Goal: Task Accomplishment & Management: Complete application form

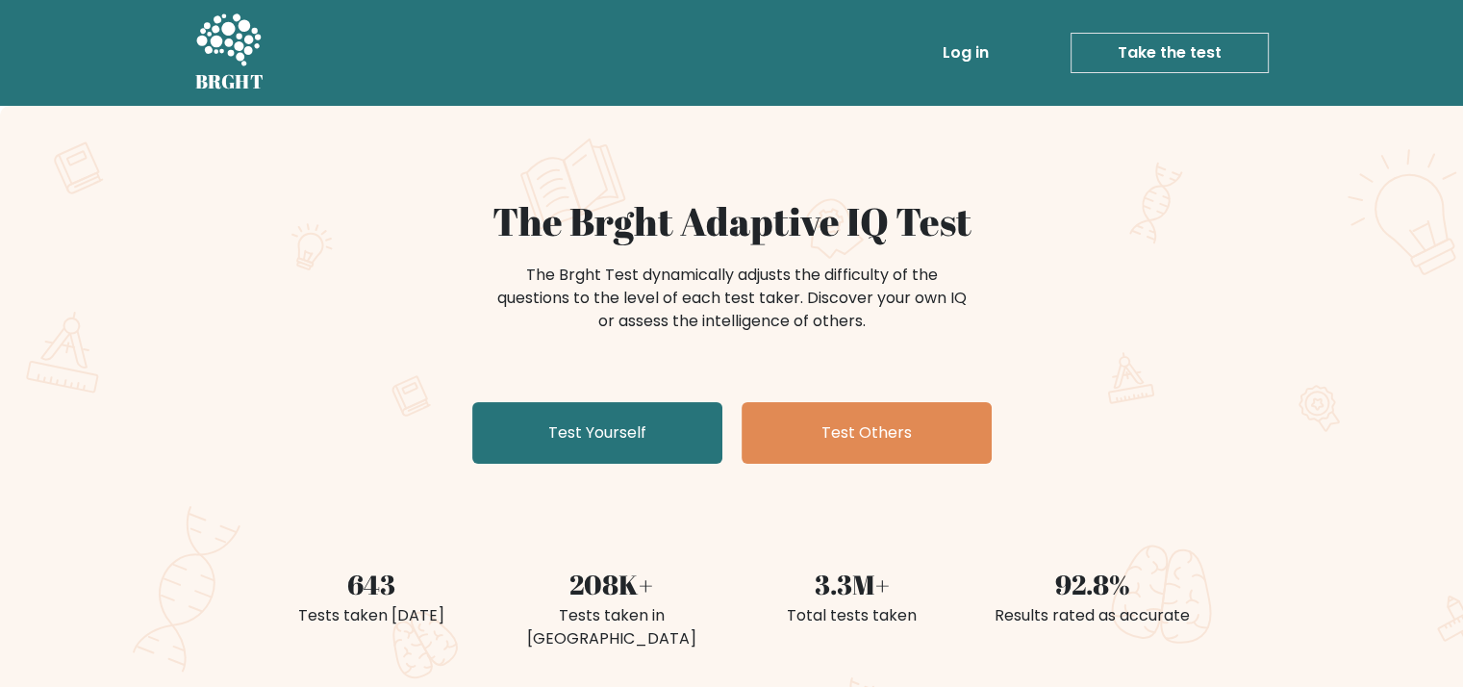
click at [723, 415] on div "The Brght Adaptive IQ Test The Brght Test dynamically adjusts the difficulty of…" at bounding box center [732, 334] width 962 height 273
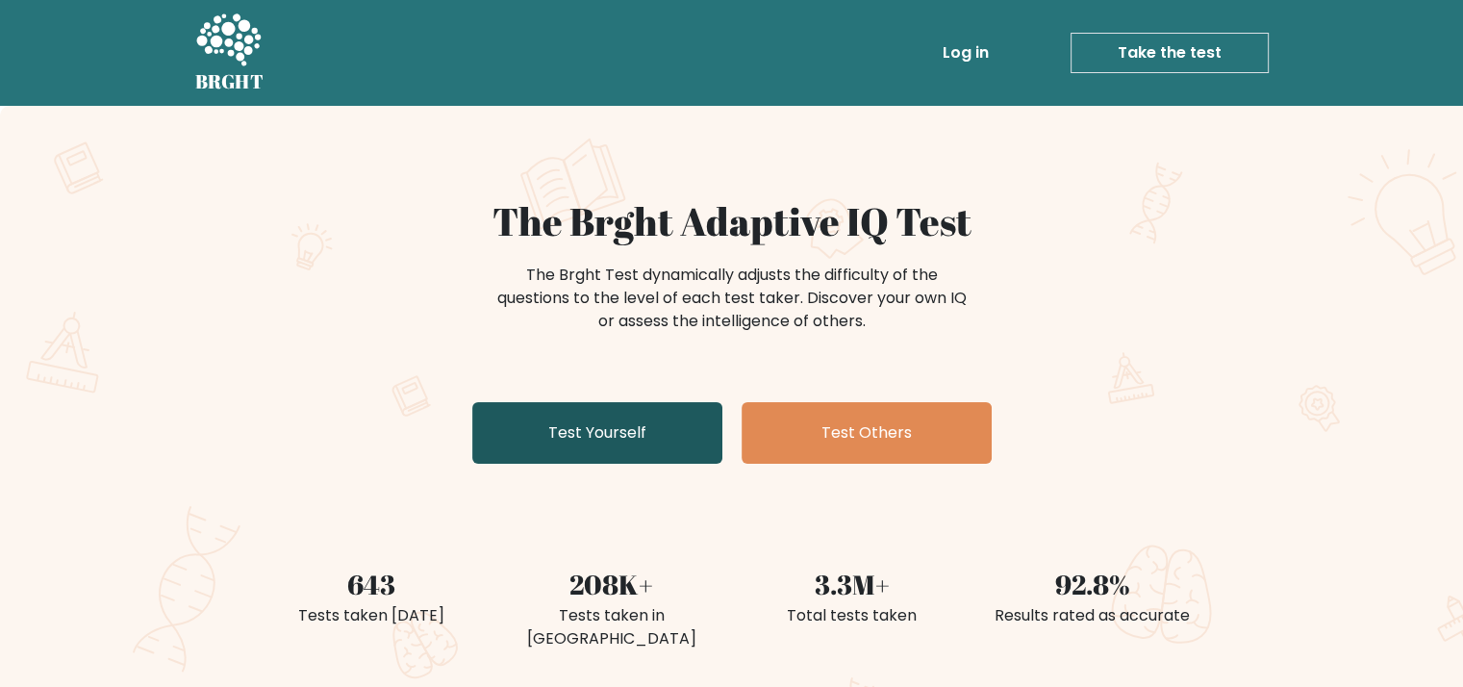
click at [580, 444] on link "Test Yourself" at bounding box center [597, 433] width 250 height 62
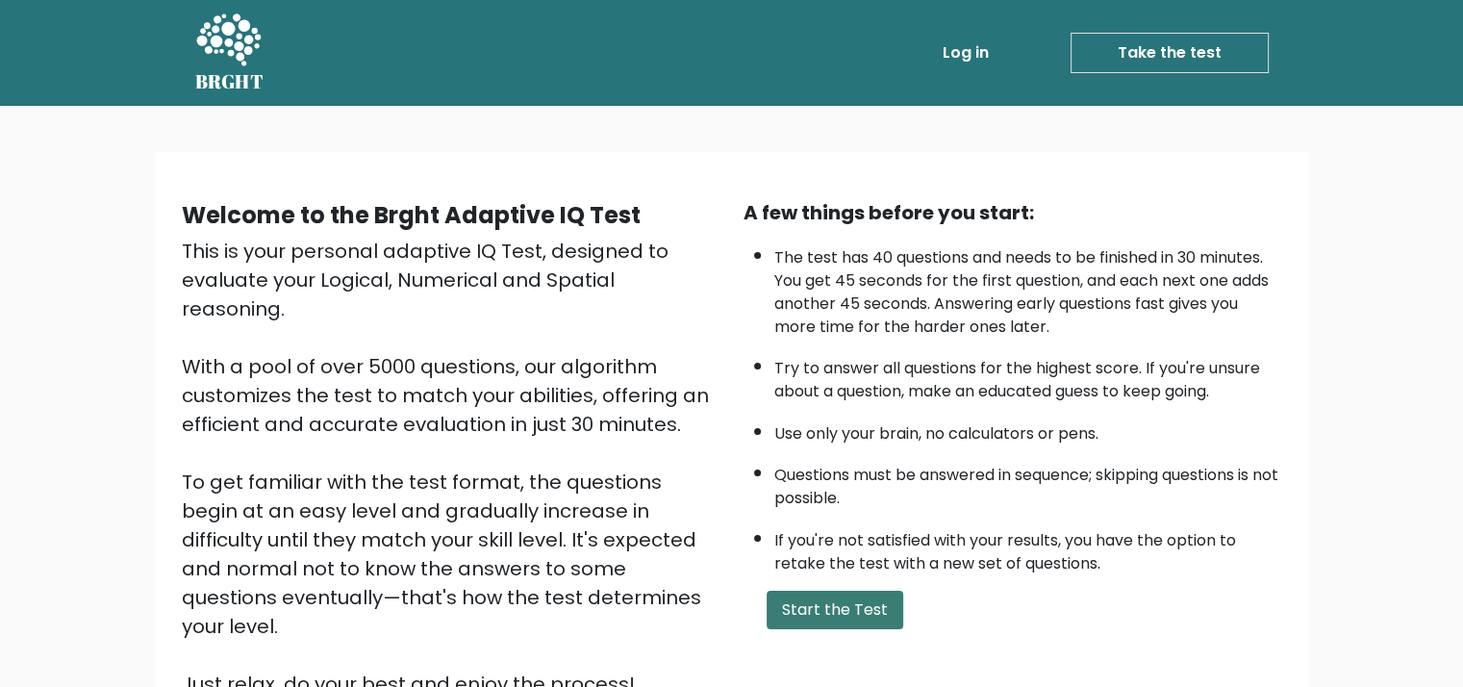
click at [847, 612] on button "Start the Test" at bounding box center [835, 610] width 137 height 38
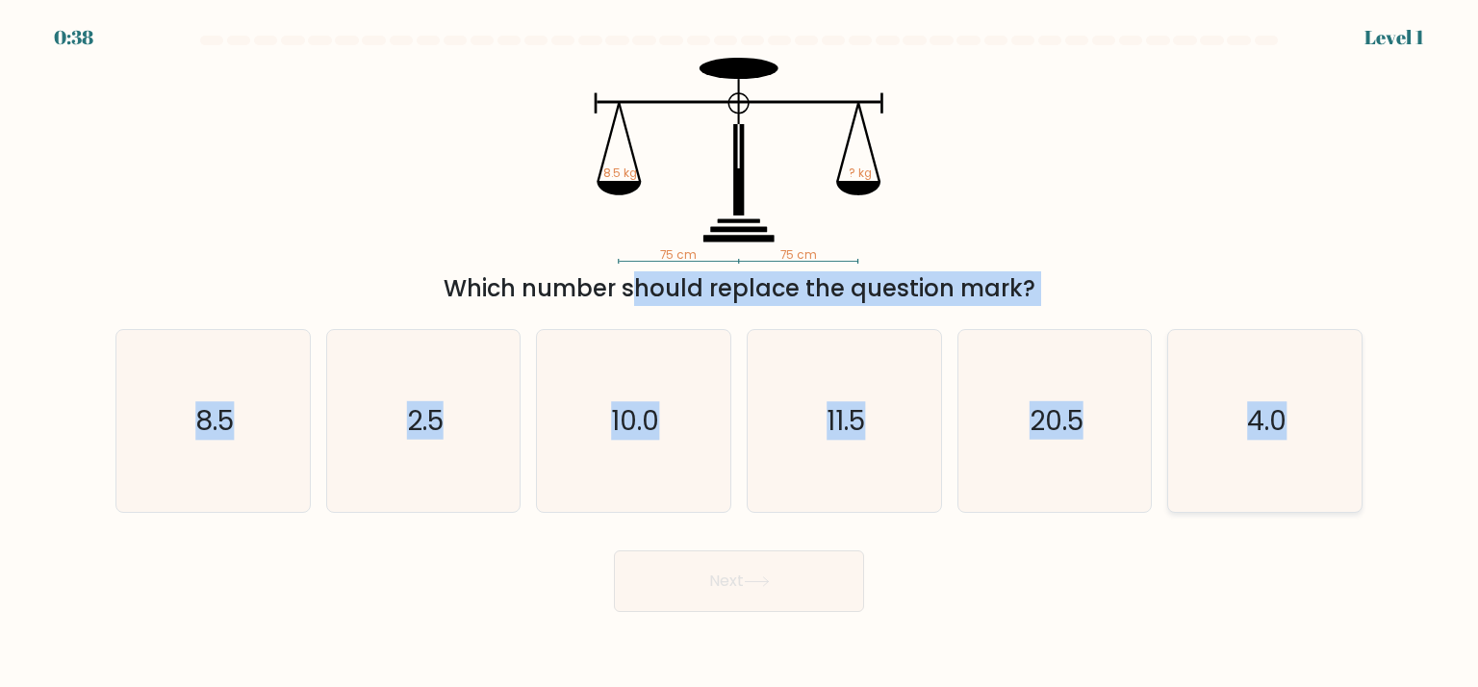
drag, startPoint x: 451, startPoint y: 287, endPoint x: 1289, endPoint y: 416, distance: 847.9
click at [1289, 416] on form at bounding box center [739, 324] width 1478 height 576
copy form "Which number should replace the question mark? a. 8.5 b. 2.5 c. 10.0 d. 11.5 e.…"
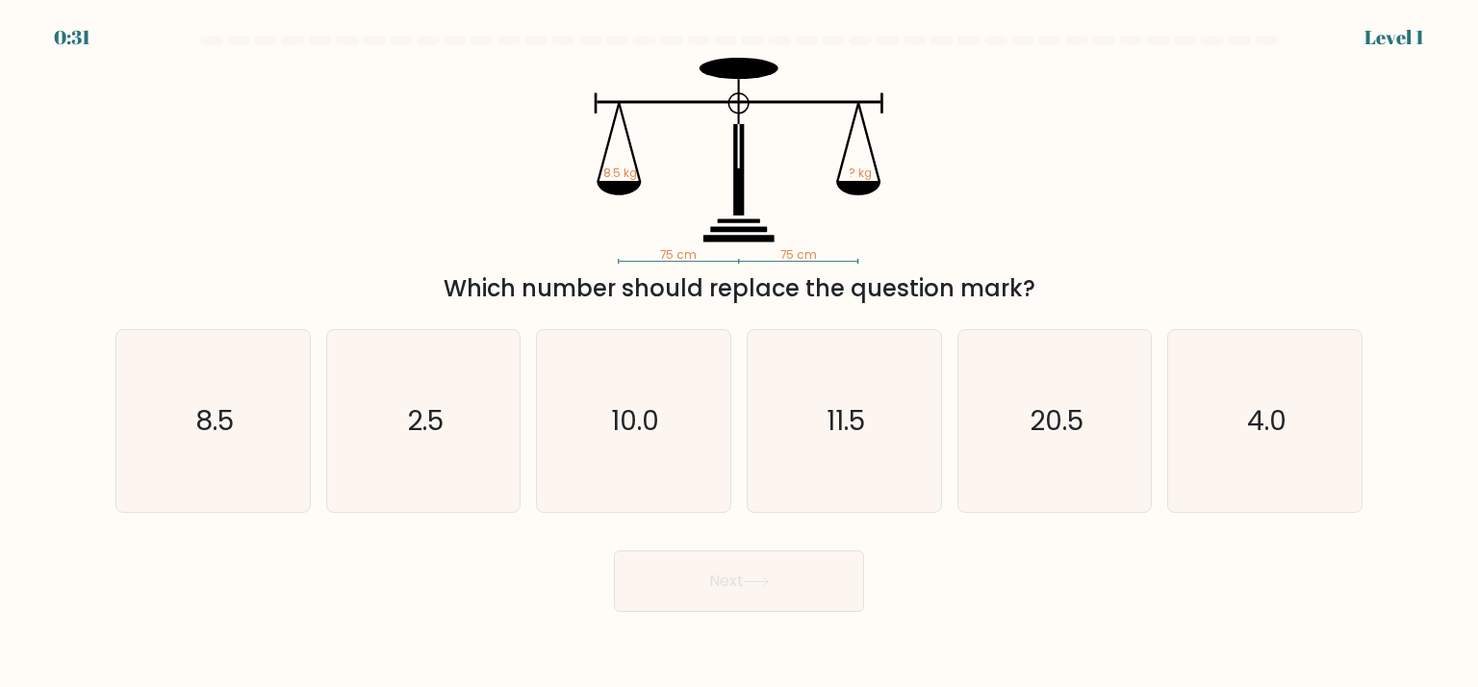
click at [1299, 144] on div "75 cm 75 cm 8.5 kg ? kg Which number should replace the question mark?" at bounding box center [739, 182] width 1270 height 248
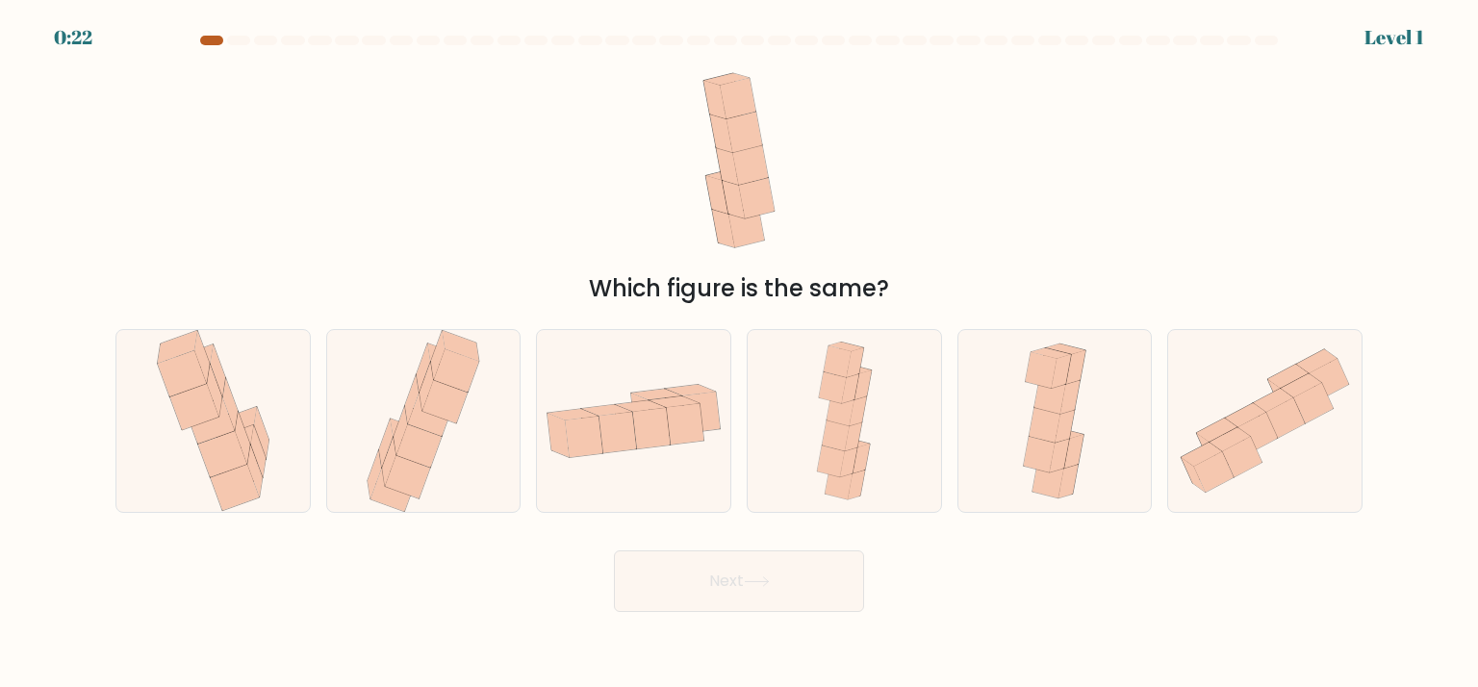
click at [208, 39] on div at bounding box center [211, 41] width 23 height 10
click at [849, 445] on icon at bounding box center [853, 435] width 17 height 29
click at [740, 353] on input "d." at bounding box center [739, 348] width 1 height 10
radio input "true"
click at [797, 583] on button "Next" at bounding box center [739, 581] width 250 height 62
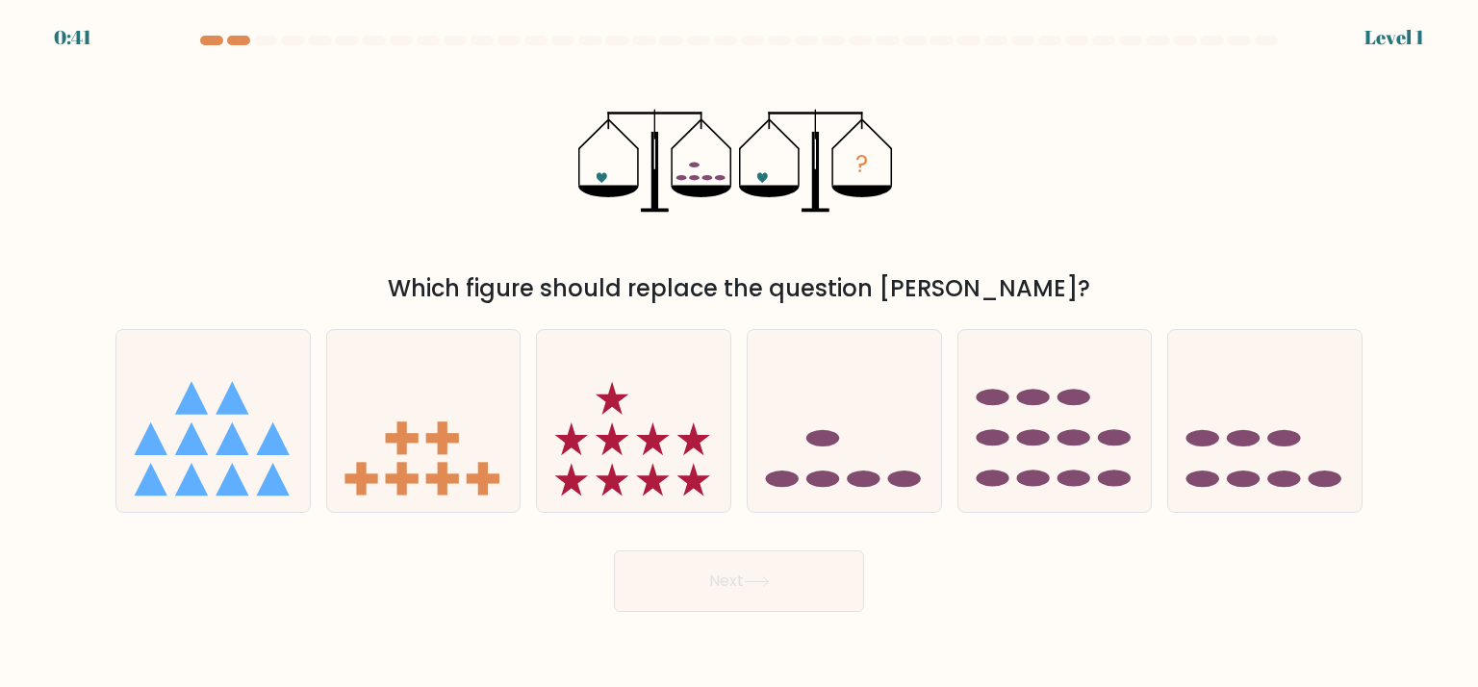
click at [1292, 120] on div "? Which figure should replace the question mark?" at bounding box center [739, 182] width 1270 height 248
click at [867, 470] on icon at bounding box center [844, 421] width 193 height 160
click at [740, 353] on input "d." at bounding box center [739, 348] width 1 height 10
radio input "true"
click at [821, 570] on button "Next" at bounding box center [739, 581] width 250 height 62
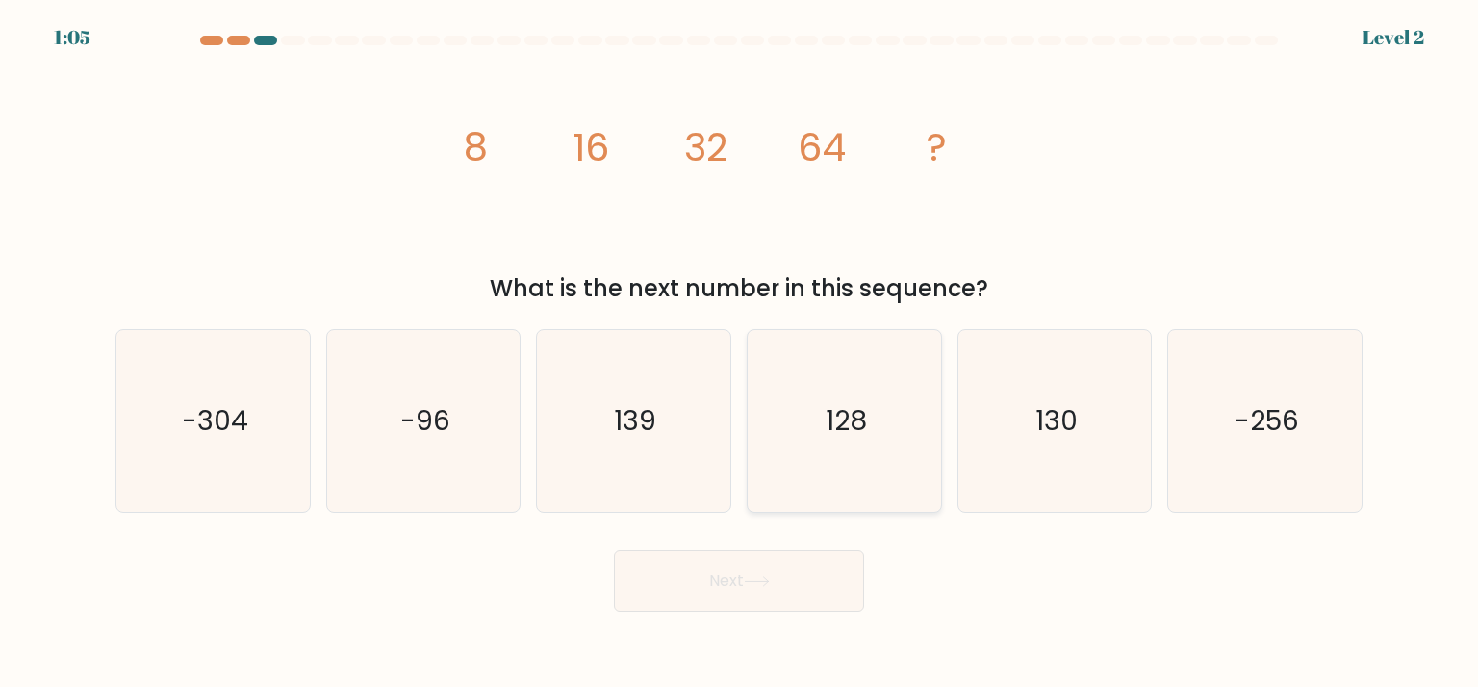
click at [844, 413] on text "128" at bounding box center [845, 420] width 41 height 38
click at [740, 353] on input "d. 128" at bounding box center [739, 348] width 1 height 10
radio input "true"
click at [836, 595] on button "Next" at bounding box center [739, 581] width 250 height 62
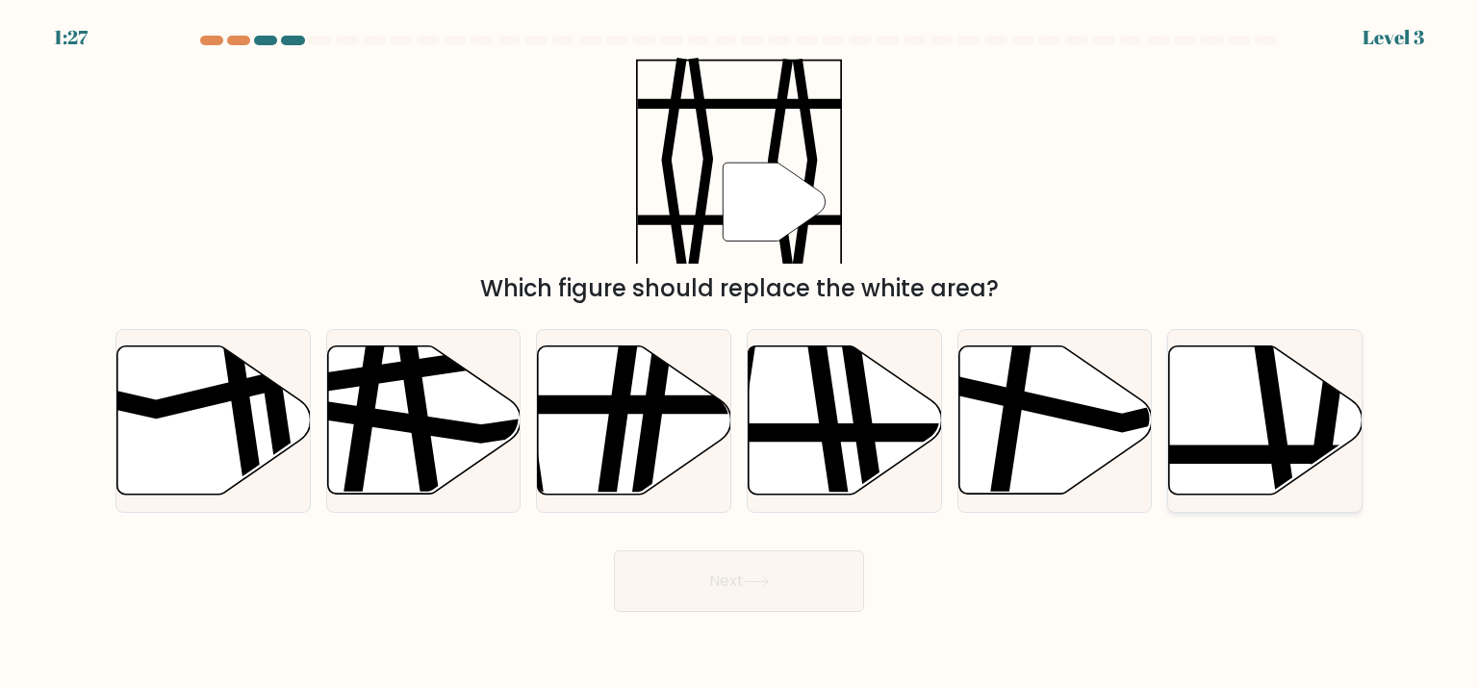
click at [1241, 454] on line at bounding box center [1203, 454] width 390 height 0
click at [740, 353] on input "f." at bounding box center [739, 348] width 1 height 10
radio input "true"
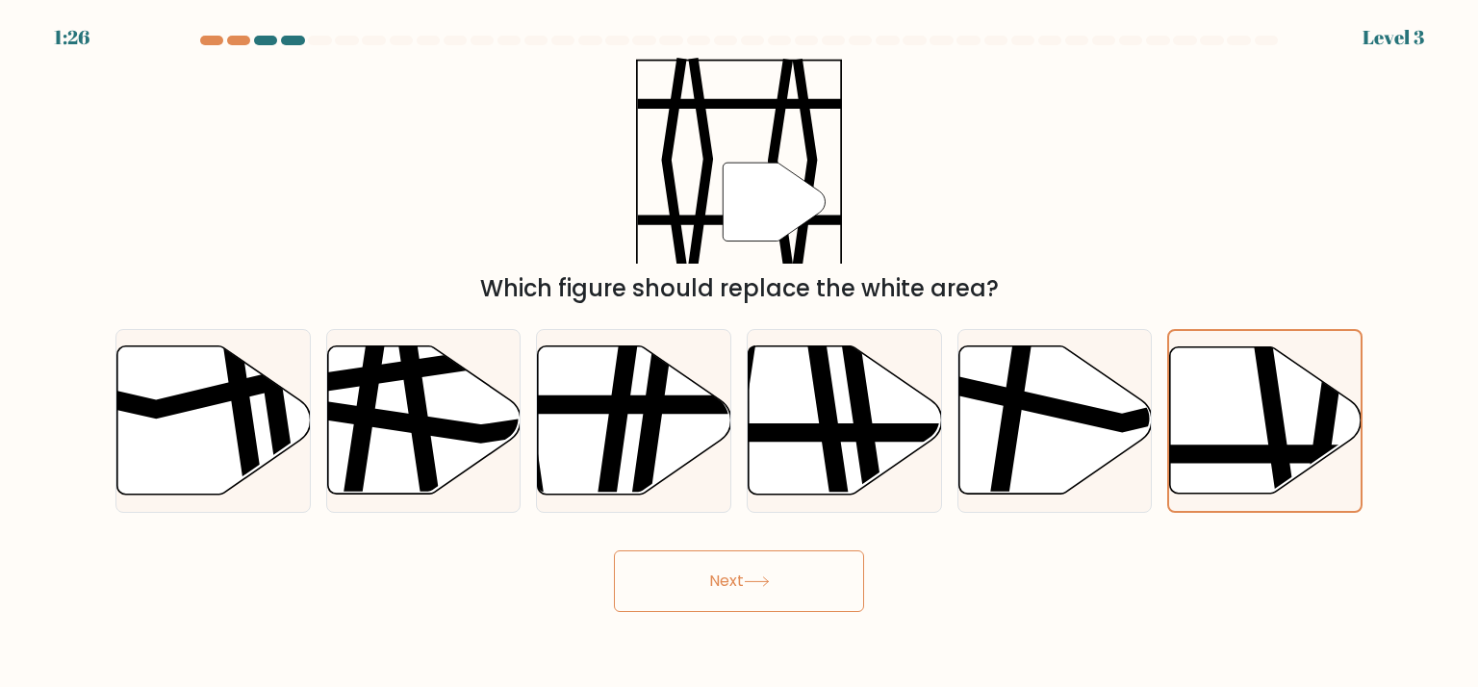
click at [679, 608] on button "Next" at bounding box center [739, 581] width 250 height 62
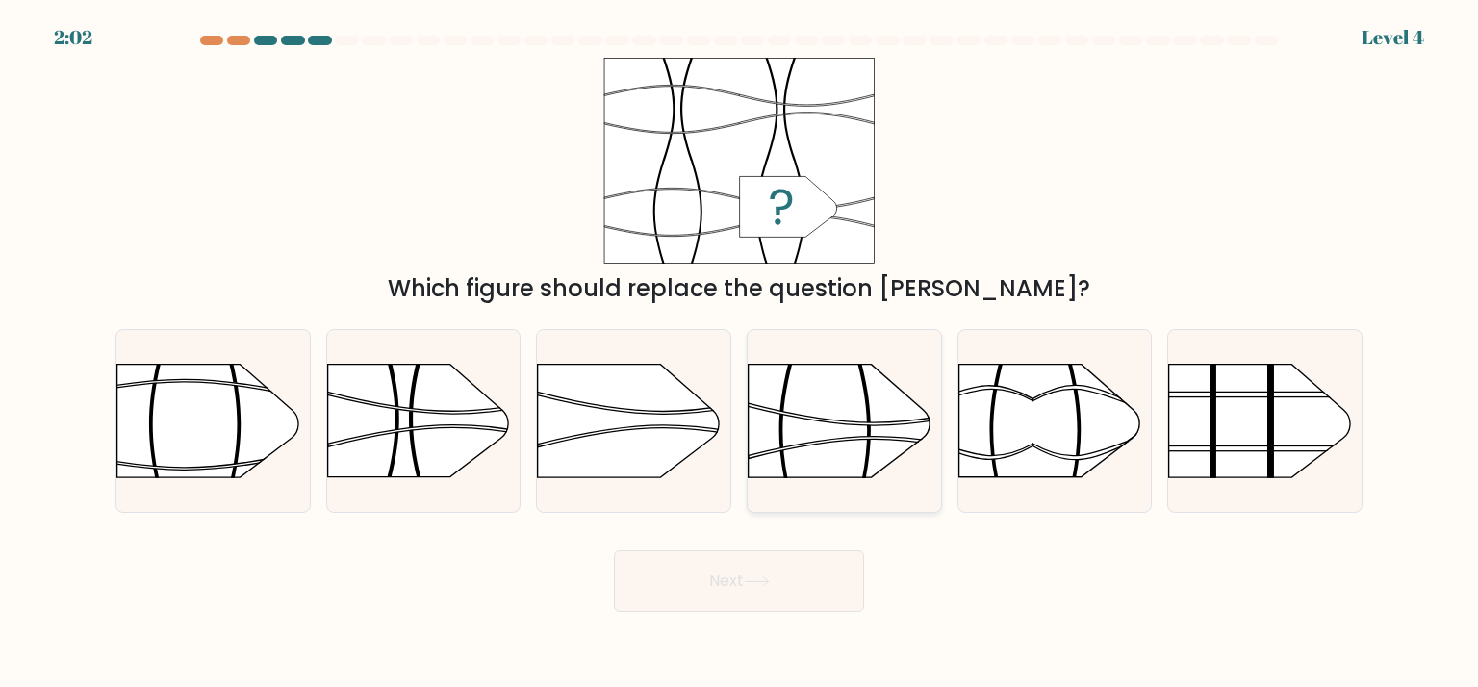
click at [813, 402] on rect at bounding box center [747, 334] width 502 height 382
click at [740, 353] on input "d." at bounding box center [739, 348] width 1 height 10
radio input "true"
click at [823, 581] on button "Next" at bounding box center [739, 581] width 250 height 62
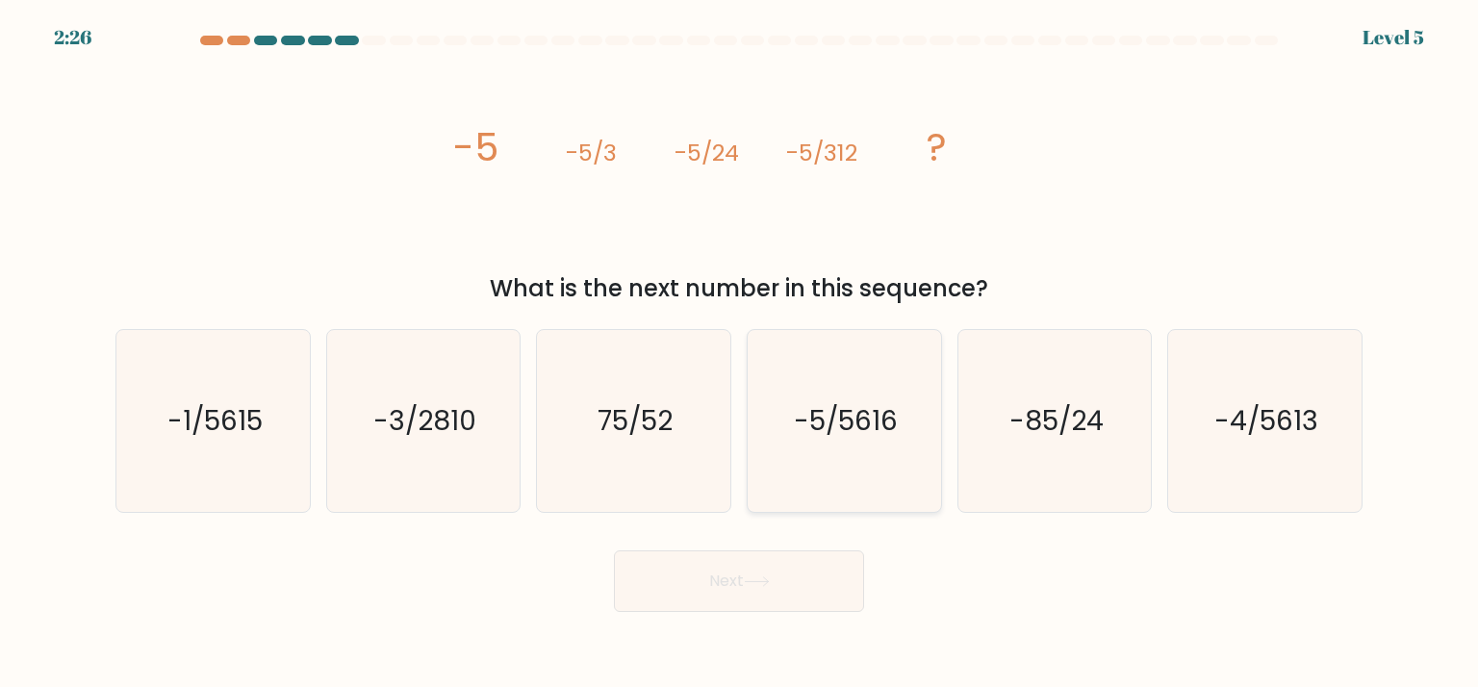
click at [834, 447] on icon "-5/5616" at bounding box center [843, 420] width 181 height 181
click at [740, 353] on input "d. -5/5616" at bounding box center [739, 348] width 1 height 10
radio input "true"
click at [800, 590] on button "Next" at bounding box center [739, 581] width 250 height 62
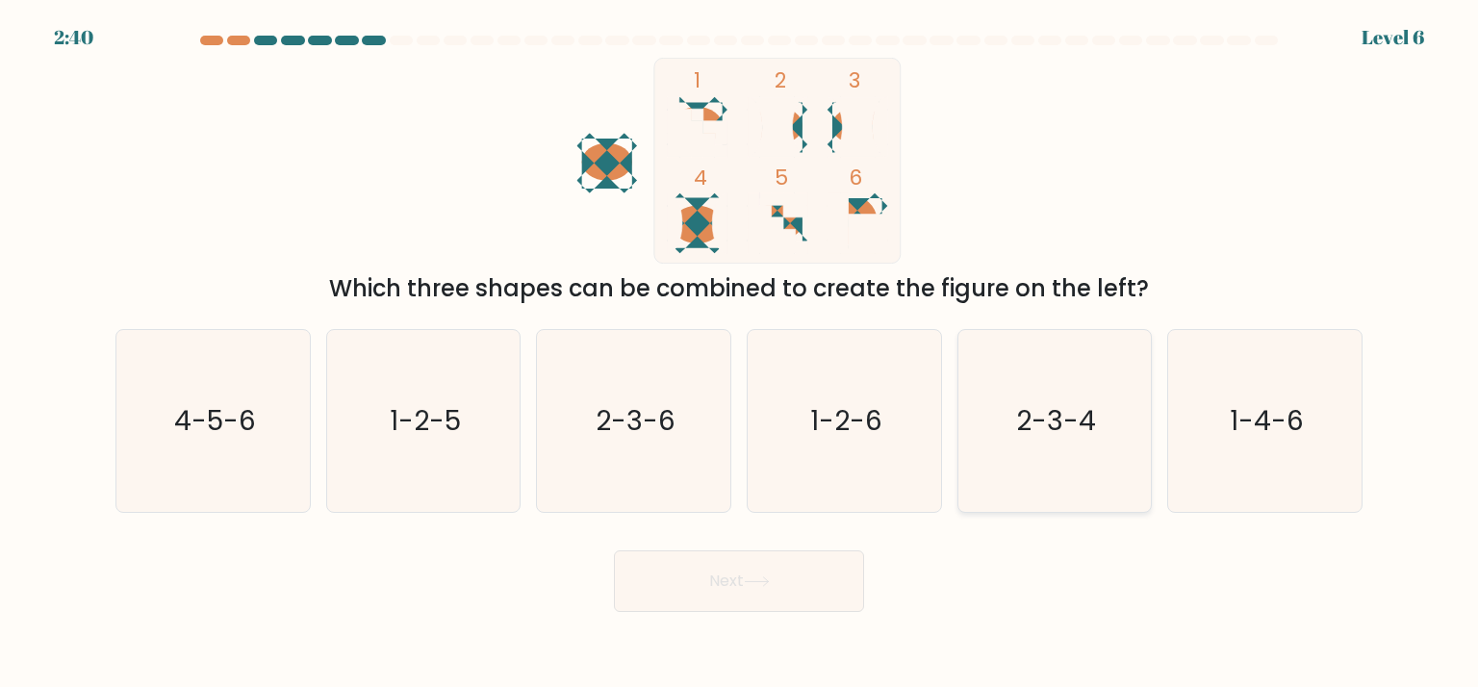
click at [1008, 460] on icon "2-3-4" at bounding box center [1054, 420] width 181 height 181
click at [740, 353] on input "e. 2-3-4" at bounding box center [739, 348] width 1 height 10
radio input "true"
click at [807, 561] on button "Next" at bounding box center [739, 581] width 250 height 62
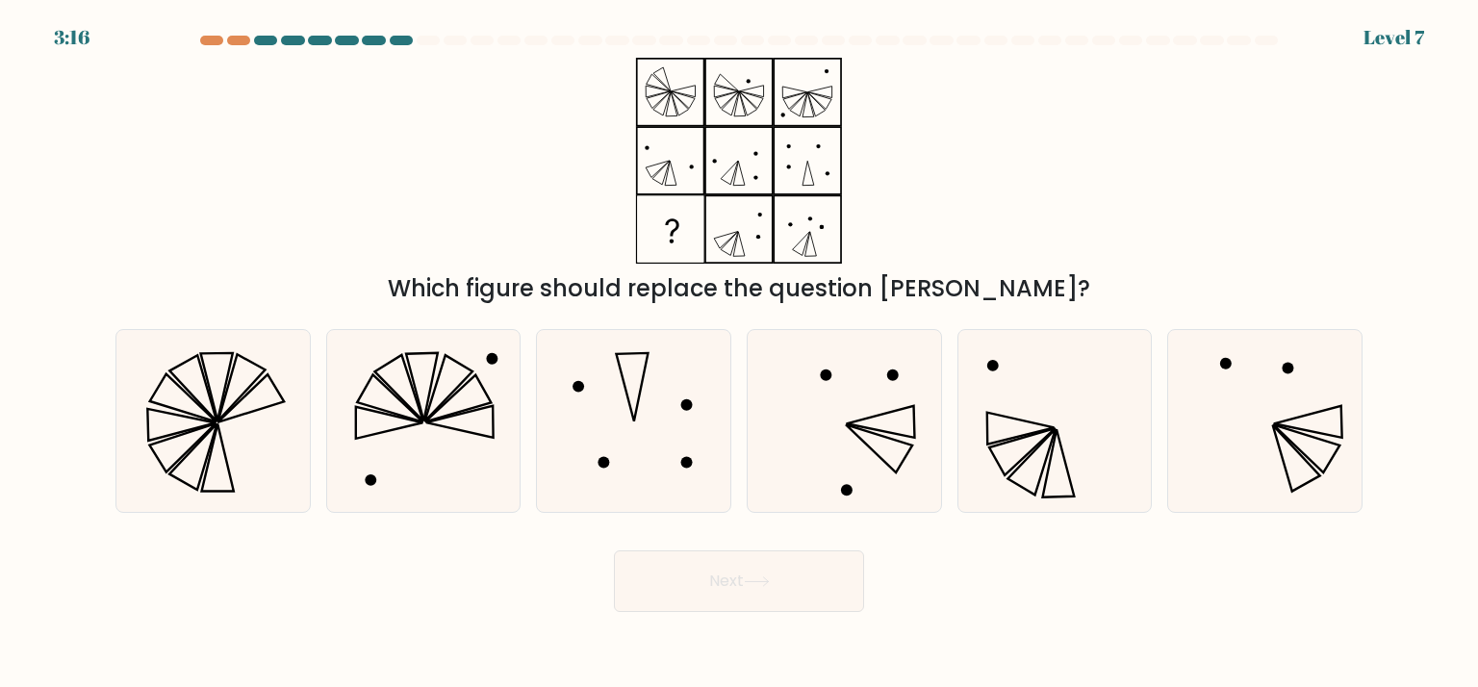
click at [1182, 136] on div "Which figure should replace the question mark?" at bounding box center [739, 182] width 1270 height 248
click at [1092, 399] on icon at bounding box center [1054, 420] width 181 height 181
click at [740, 353] on input "e." at bounding box center [739, 348] width 1 height 10
radio input "true"
click at [772, 573] on button "Next" at bounding box center [739, 581] width 250 height 62
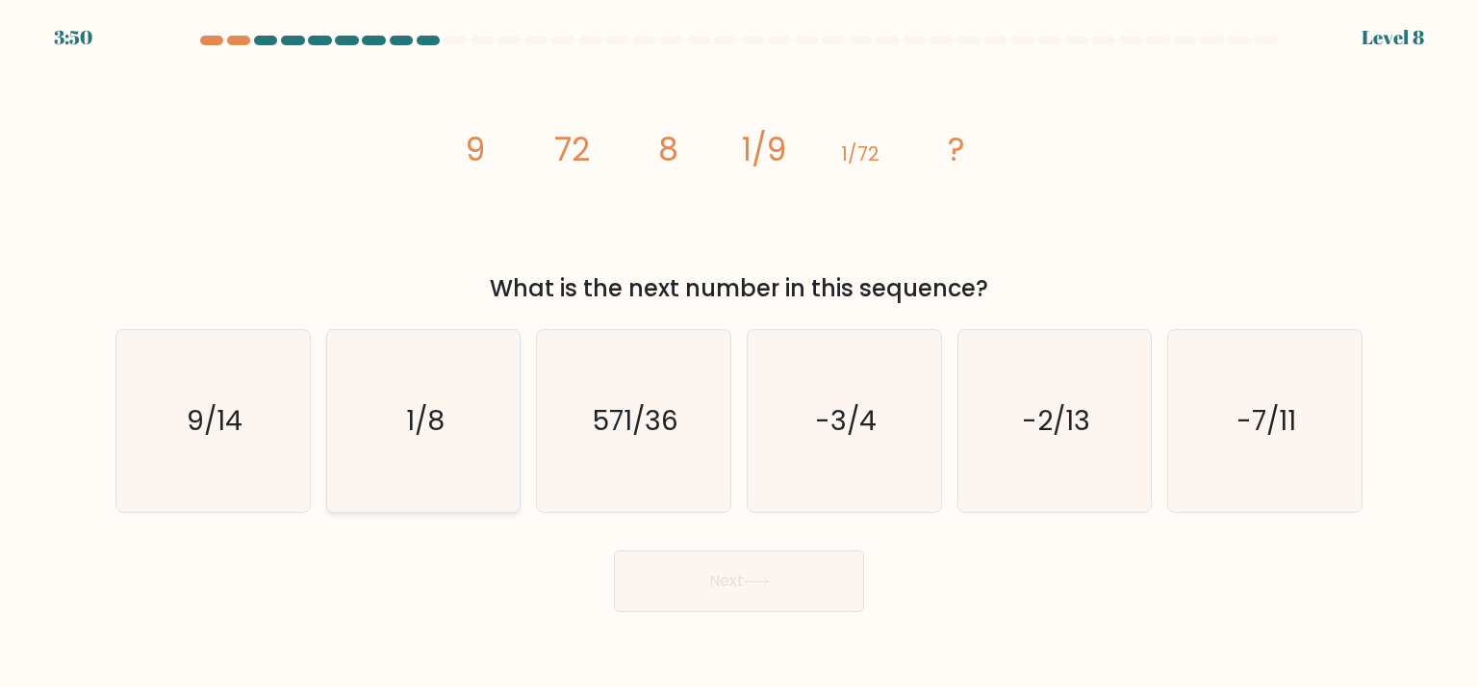
click at [394, 453] on icon "1/8" at bounding box center [423, 420] width 181 height 181
click at [739, 353] on input "b. 1/8" at bounding box center [739, 348] width 1 height 10
radio input "true"
click at [743, 598] on button "Next" at bounding box center [739, 581] width 250 height 62
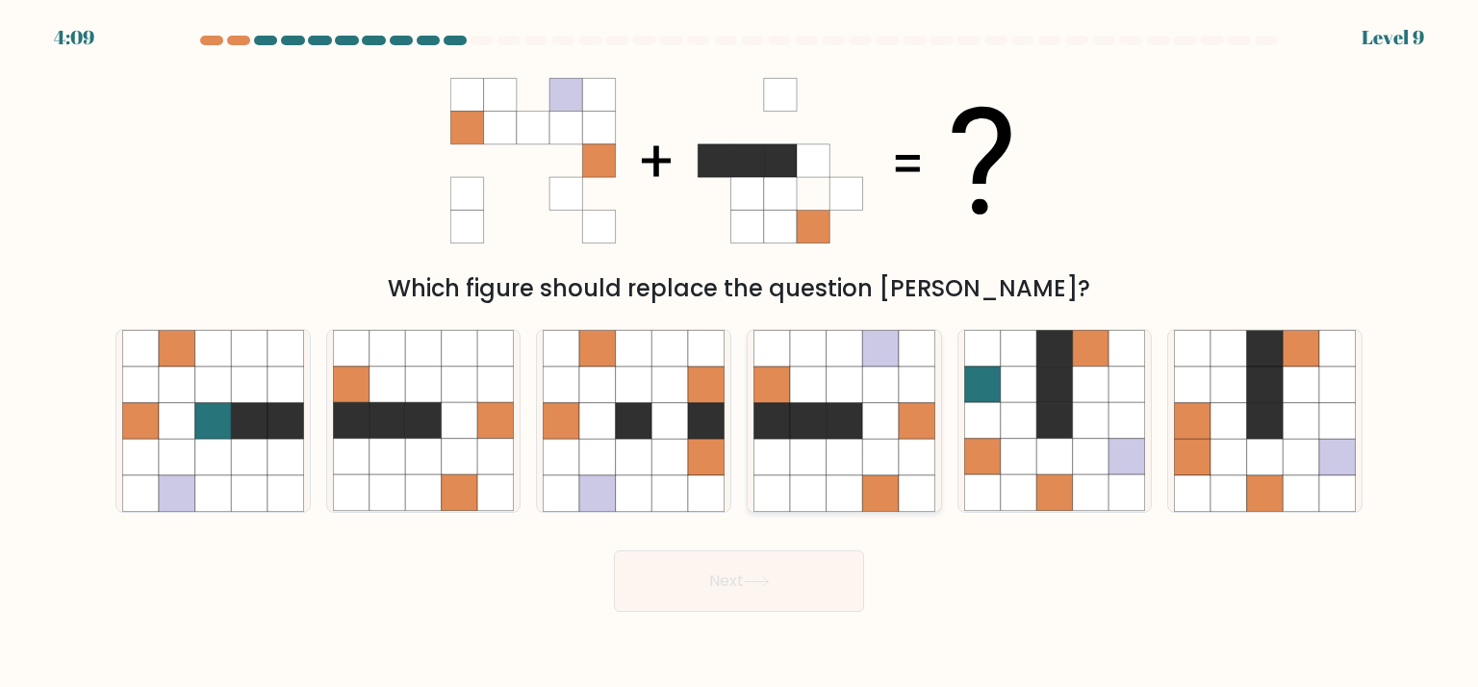
click at [874, 459] on icon at bounding box center [880, 457] width 37 height 37
click at [740, 353] on input "d." at bounding box center [739, 348] width 1 height 10
radio input "true"
click at [827, 581] on button "Next" at bounding box center [739, 581] width 250 height 62
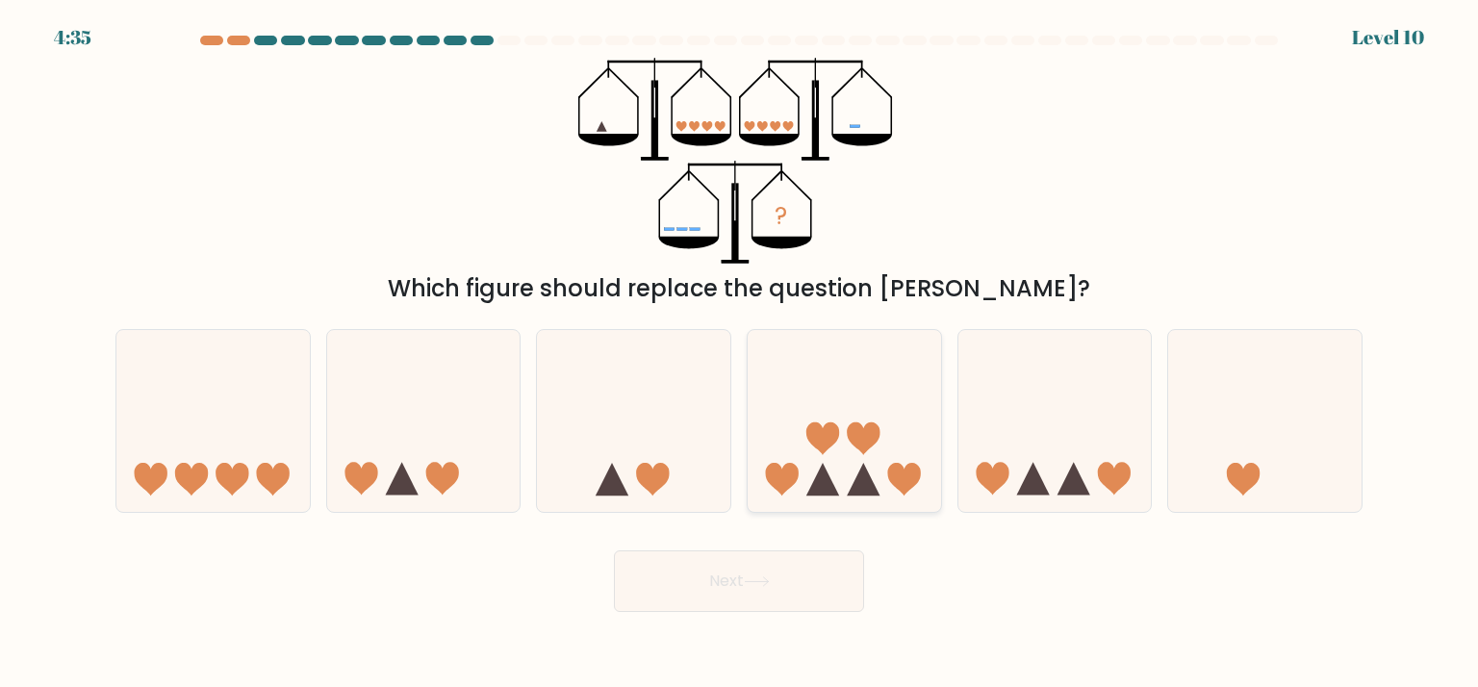
click at [862, 484] on icon at bounding box center [863, 479] width 33 height 33
click at [740, 353] on input "d." at bounding box center [739, 348] width 1 height 10
radio input "true"
click at [799, 577] on button "Next" at bounding box center [739, 581] width 250 height 62
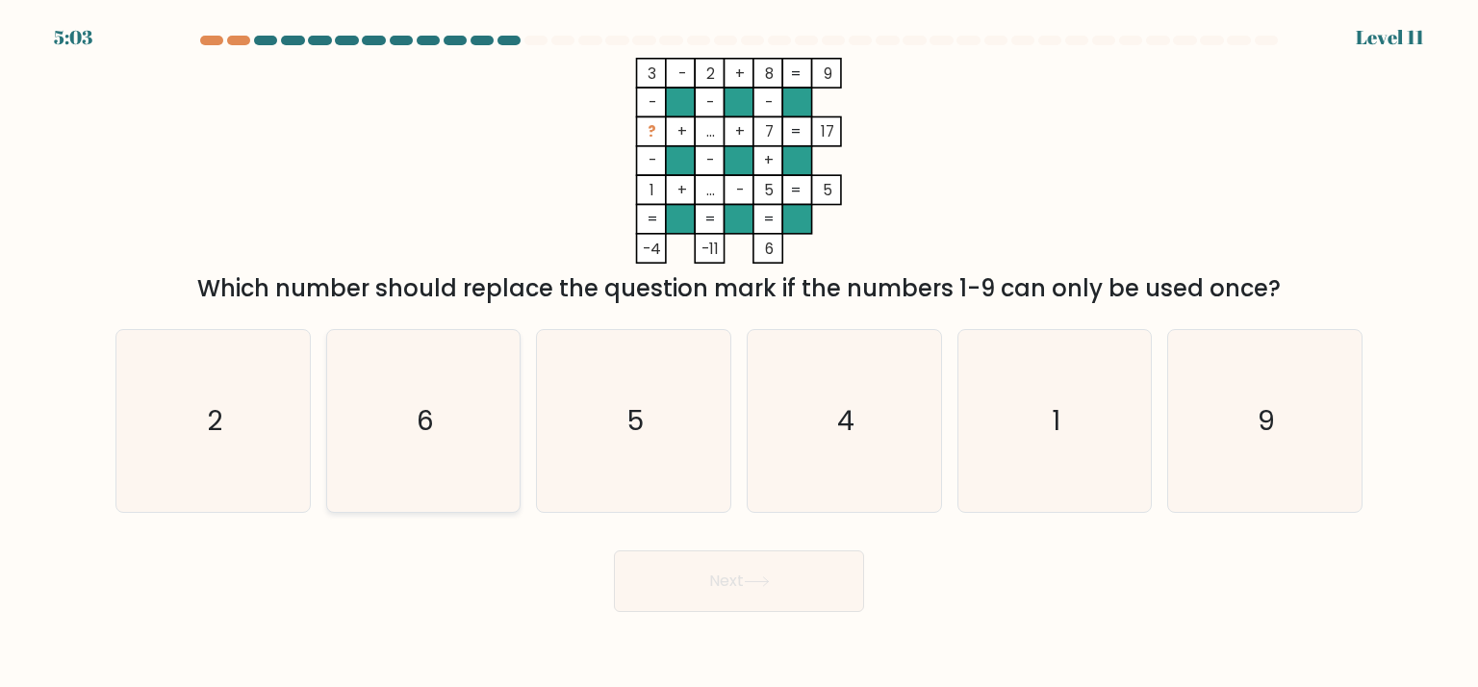
click at [438, 396] on icon "6" at bounding box center [423, 420] width 181 height 181
click at [739, 353] on input "b. 6" at bounding box center [739, 348] width 1 height 10
radio input "true"
click at [693, 572] on button "Next" at bounding box center [739, 581] width 250 height 62
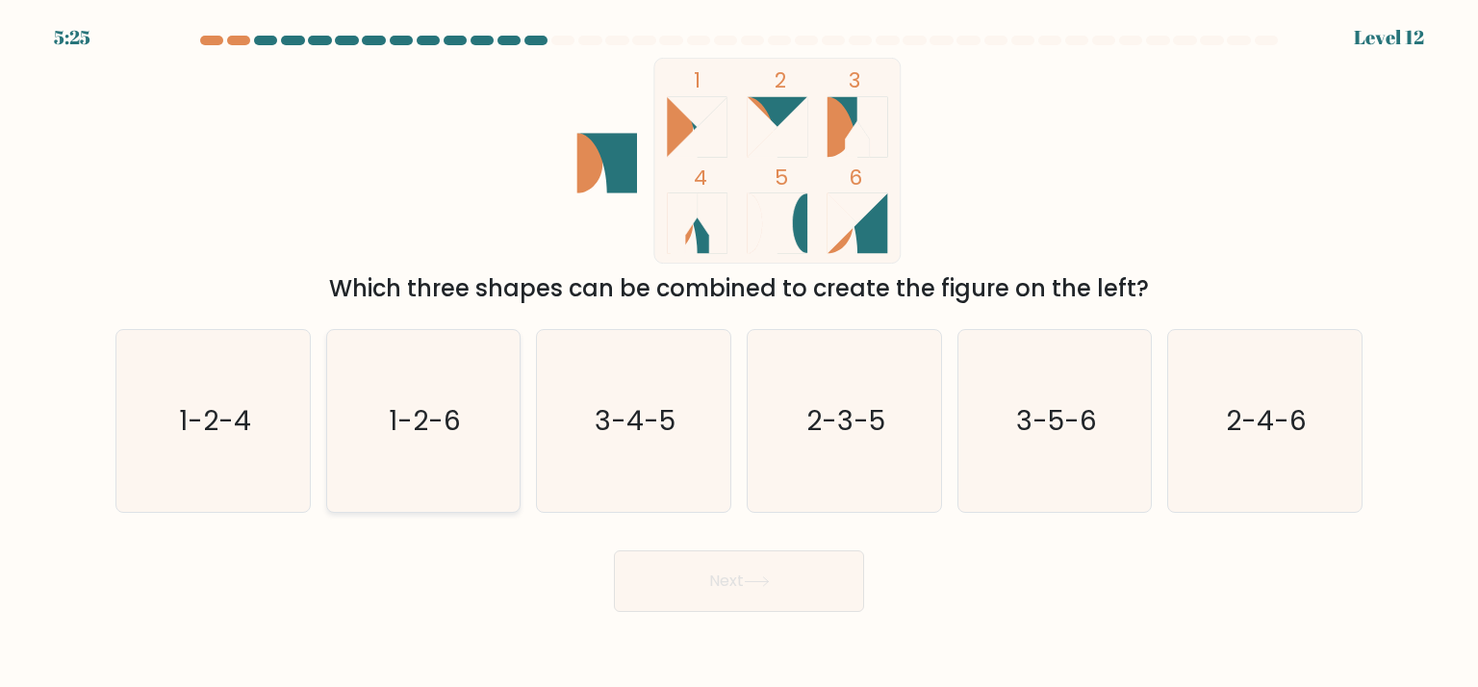
click at [435, 436] on text "1-2-6" at bounding box center [425, 420] width 72 height 38
click at [739, 353] on input "b. 1-2-6" at bounding box center [739, 348] width 1 height 10
radio input "true"
click at [766, 591] on button "Next" at bounding box center [739, 581] width 250 height 62
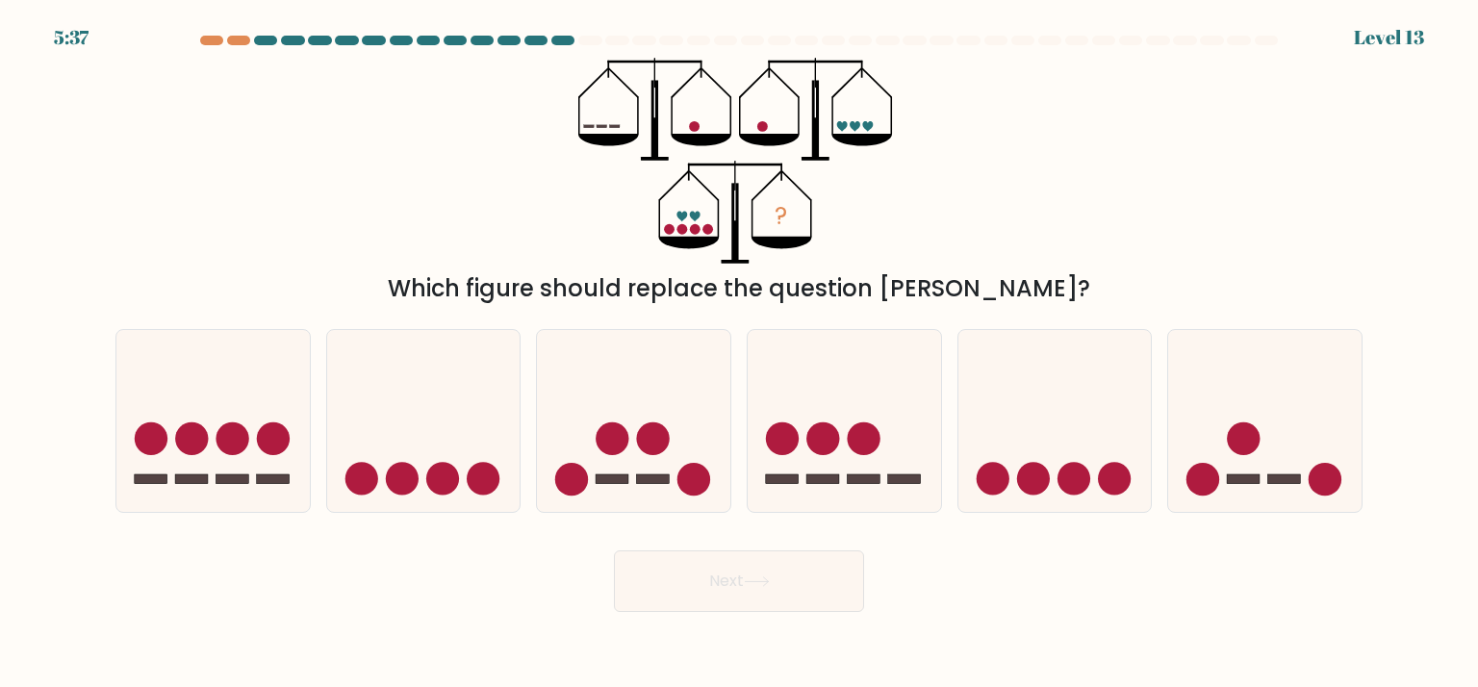
drag, startPoint x: 641, startPoint y: 498, endPoint x: 648, endPoint y: 514, distance: 17.2
click at [642, 499] on icon at bounding box center [633, 421] width 193 height 160
click at [739, 353] on input "c." at bounding box center [739, 348] width 1 height 10
radio input "true"
click at [697, 590] on button "Next" at bounding box center [739, 581] width 250 height 62
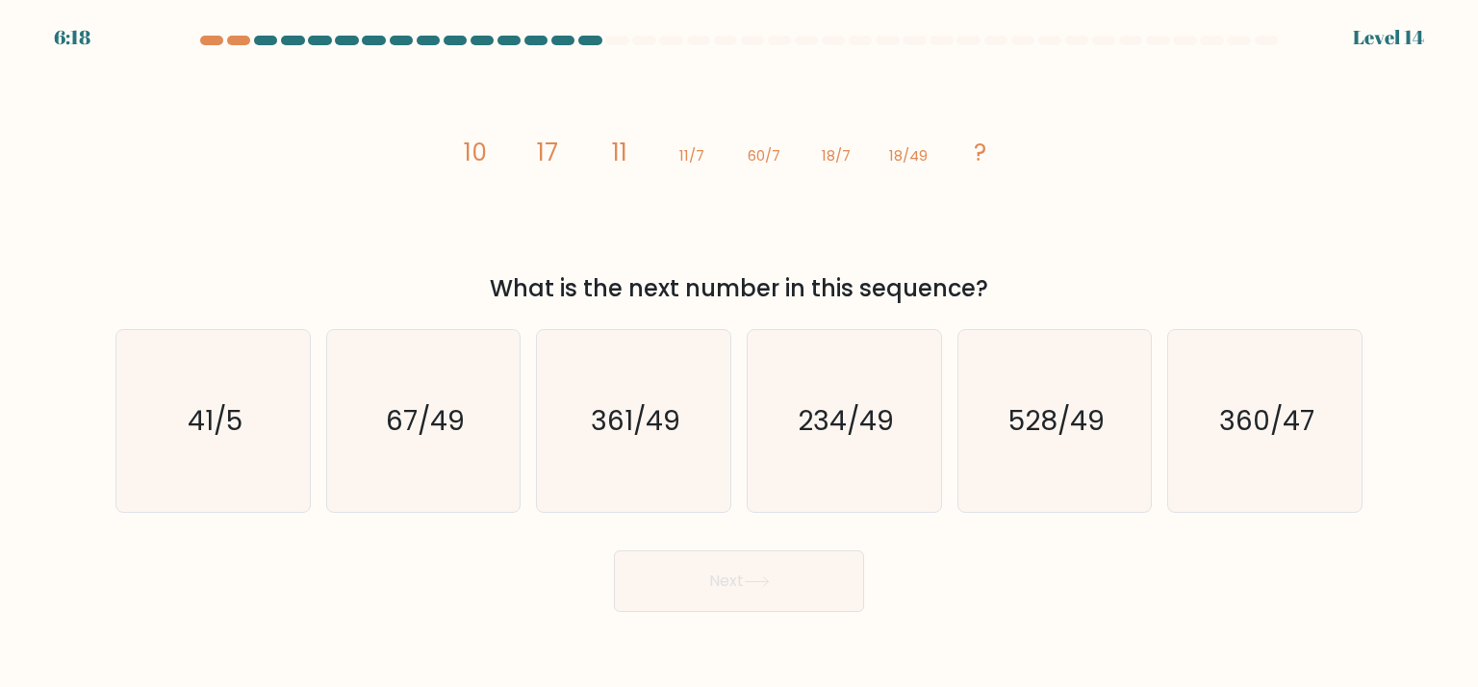
click at [979, 324] on div "a. 41/5 b. 67/49" at bounding box center [739, 413] width 1262 height 198
click at [636, 400] on icon "361/49" at bounding box center [633, 420] width 181 height 181
click at [739, 353] on input "c. 361/49" at bounding box center [739, 348] width 1 height 10
radio input "true"
click at [712, 617] on body "5:43 Level 14" at bounding box center [739, 343] width 1478 height 687
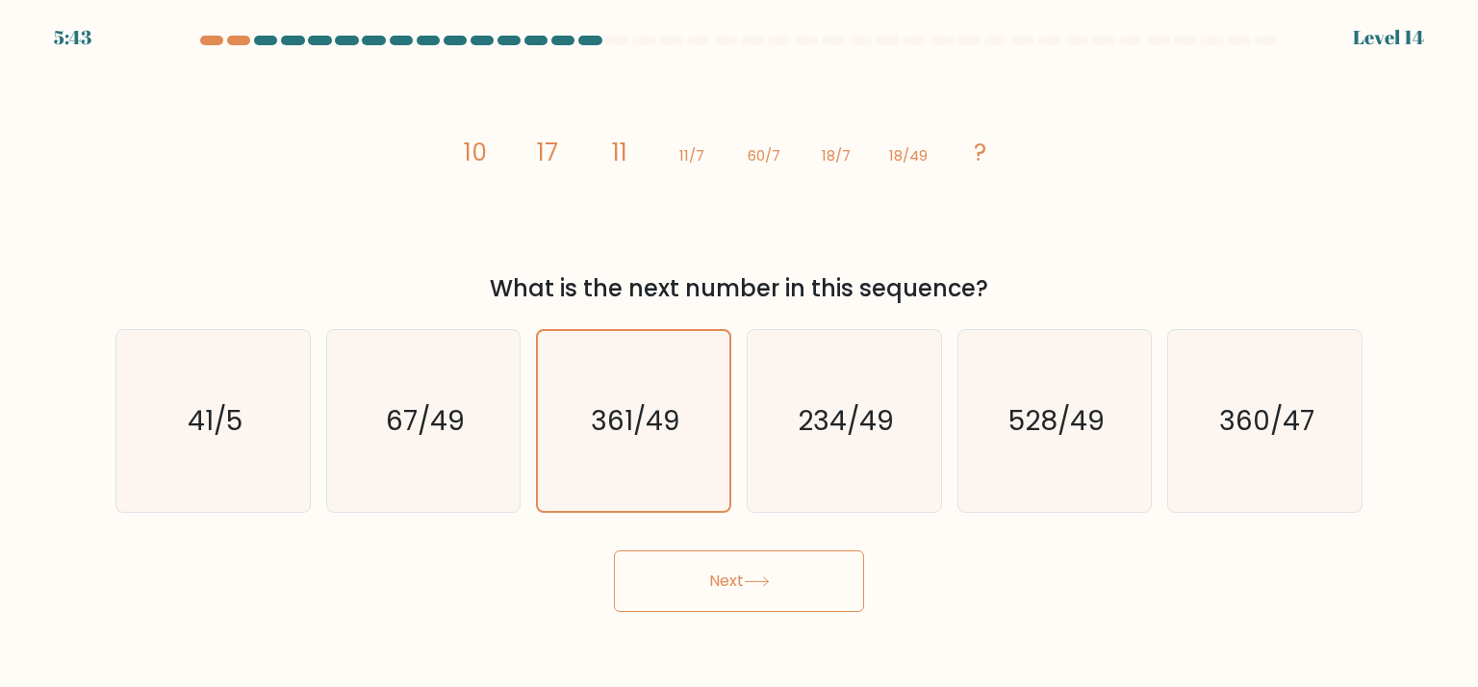
click at [708, 586] on button "Next" at bounding box center [739, 581] width 250 height 62
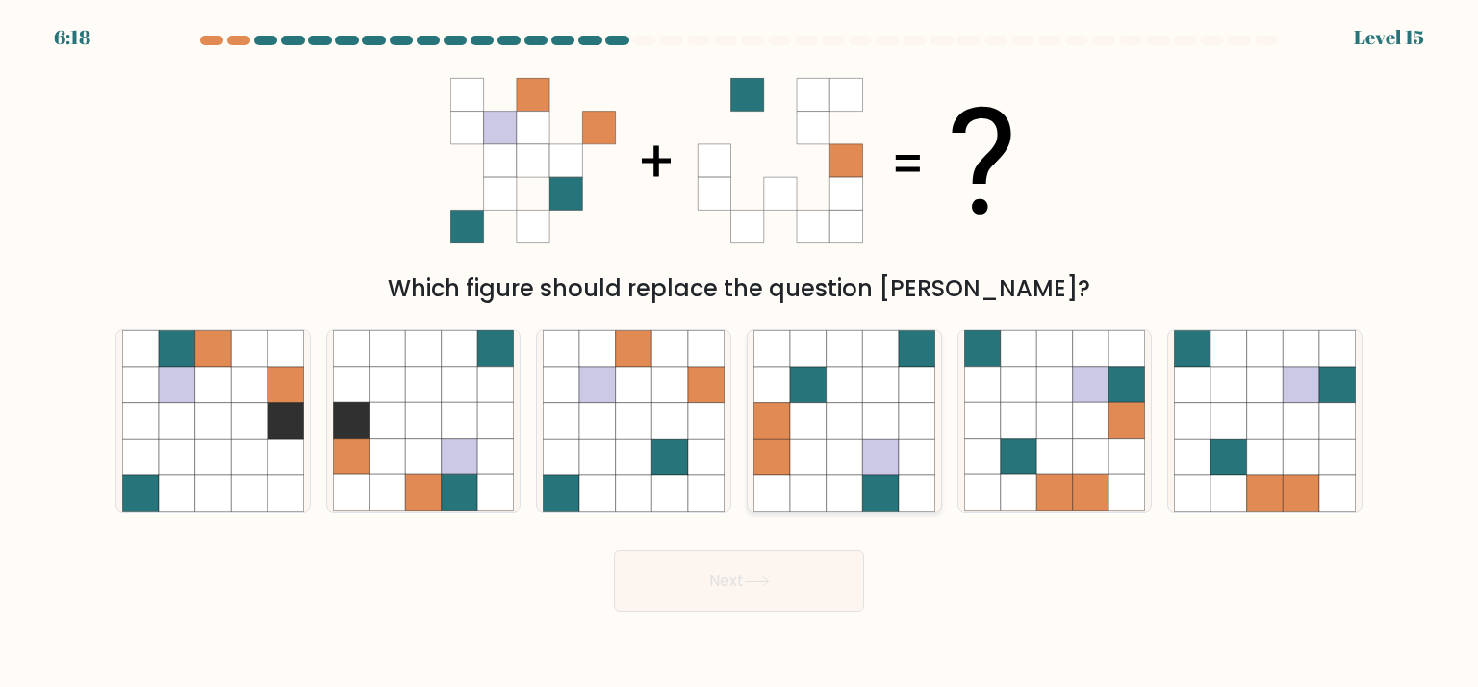
click at [927, 404] on icon at bounding box center [917, 421] width 37 height 37
click at [740, 353] on input "d." at bounding box center [739, 348] width 1 height 10
radio input "true"
click at [829, 592] on button "Next" at bounding box center [739, 581] width 250 height 62
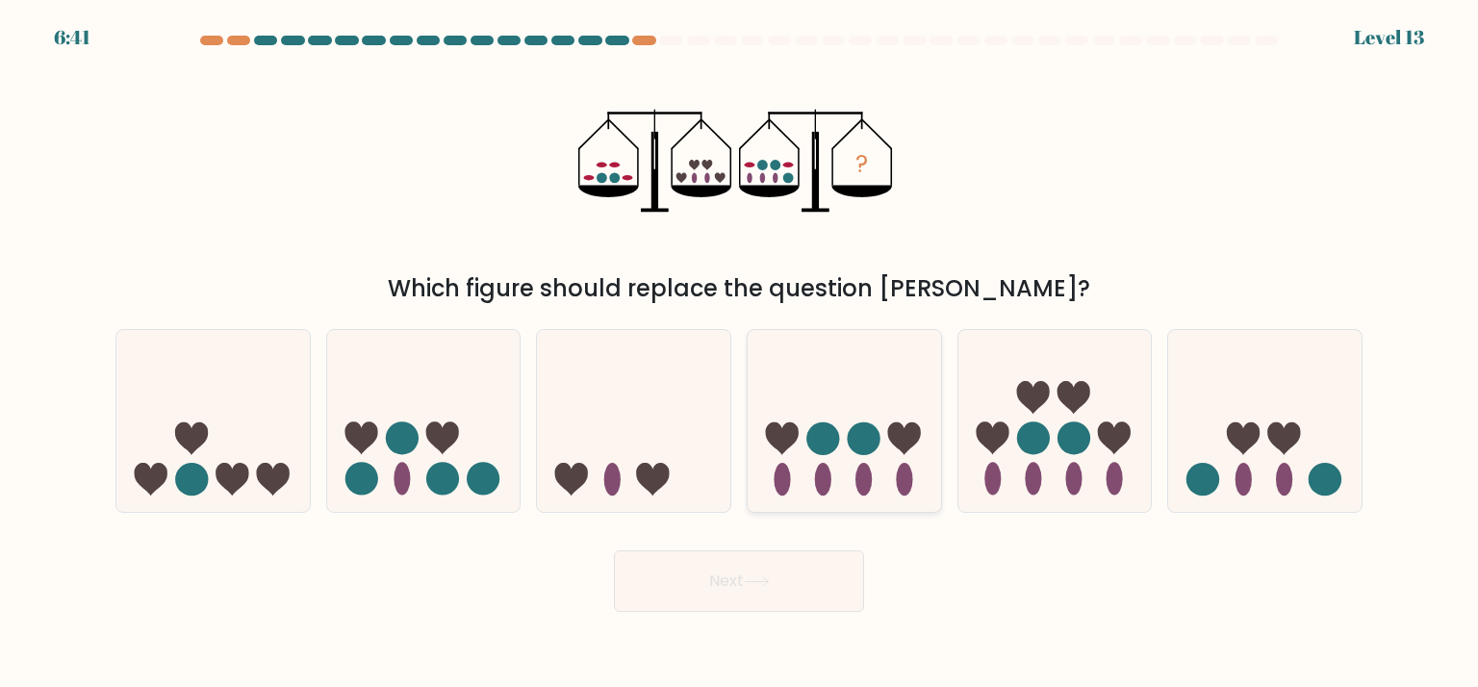
click at [896, 408] on icon at bounding box center [844, 421] width 193 height 160
click at [740, 353] on input "d." at bounding box center [739, 348] width 1 height 10
radio input "true"
click at [843, 580] on button "Next" at bounding box center [739, 581] width 250 height 62
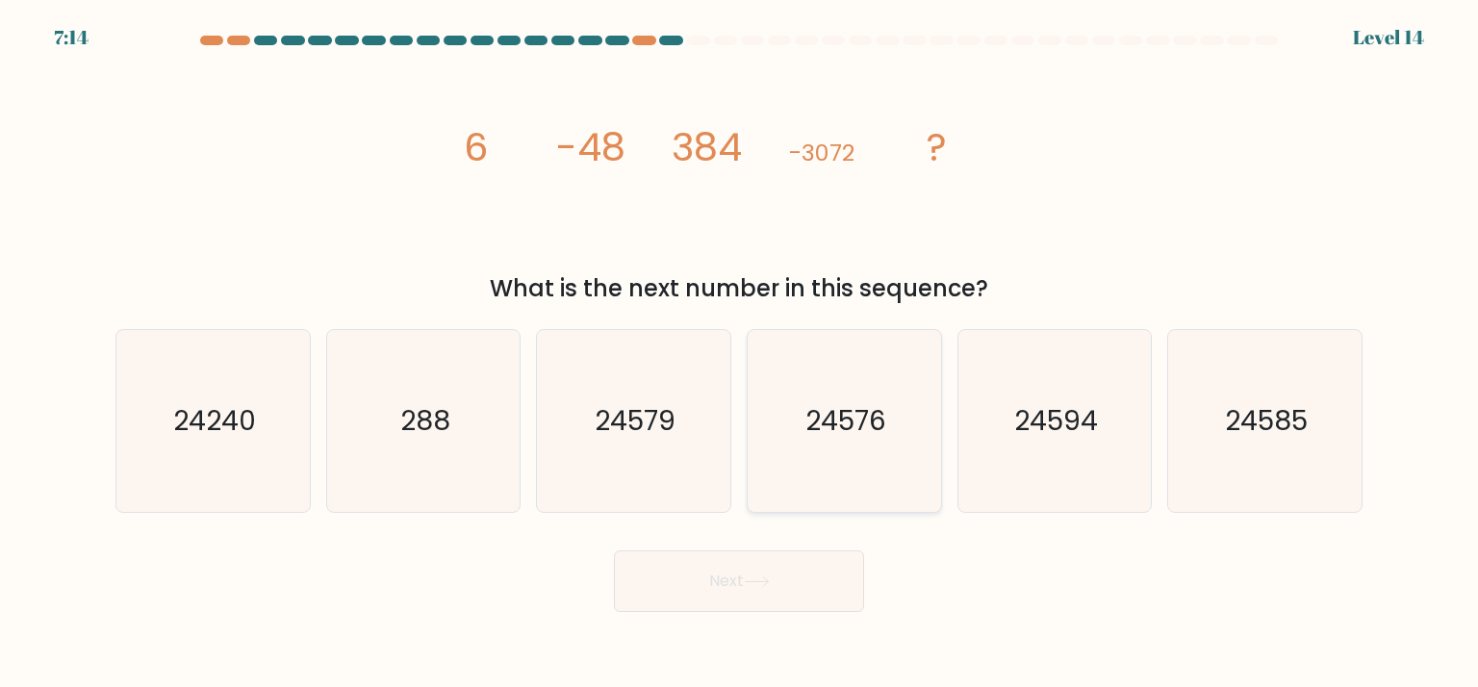
click at [889, 412] on icon "24576" at bounding box center [843, 420] width 181 height 181
click at [740, 353] on input "d. 24576" at bounding box center [739, 348] width 1 height 10
radio input "true"
click at [841, 597] on button "Next" at bounding box center [739, 581] width 250 height 62
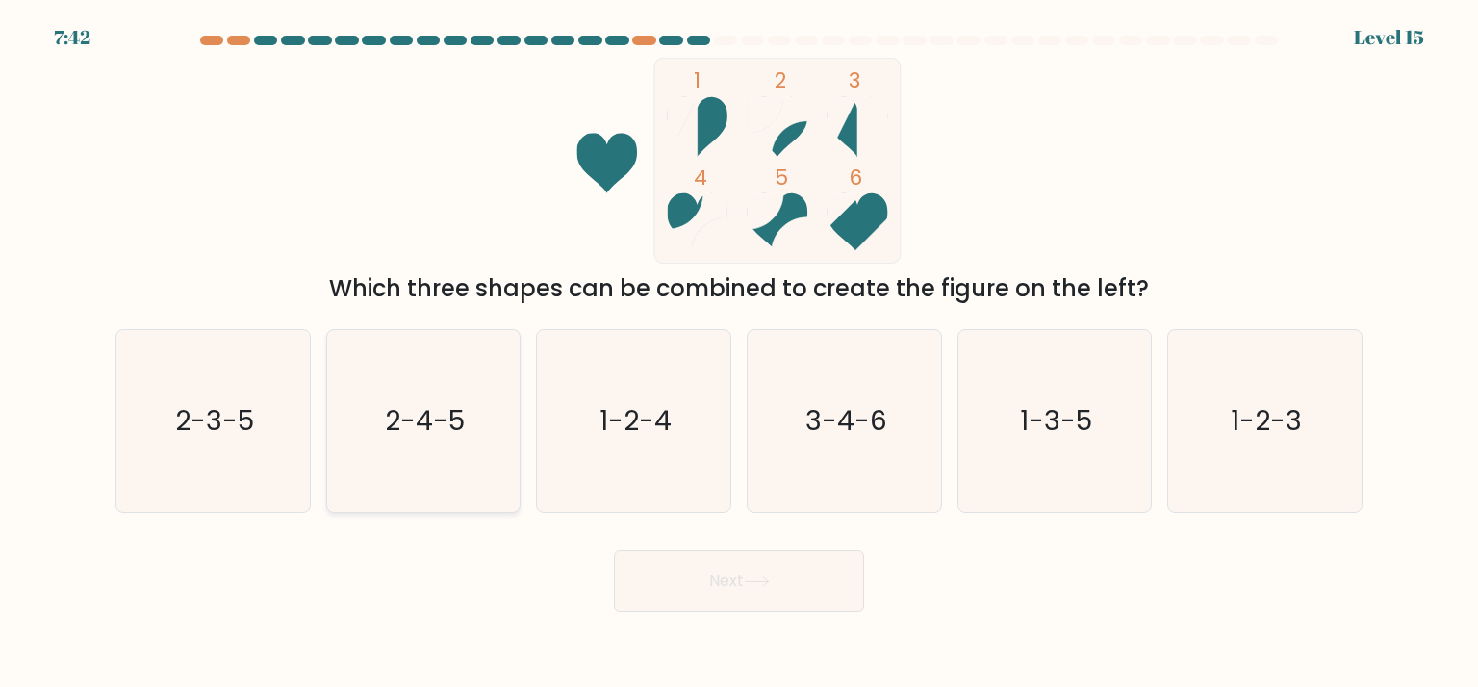
click at [404, 387] on icon "2-4-5" at bounding box center [423, 420] width 181 height 181
click at [739, 353] on input "b. 2-4-5" at bounding box center [739, 348] width 1 height 10
radio input "true"
click at [698, 582] on button "Next" at bounding box center [739, 581] width 250 height 62
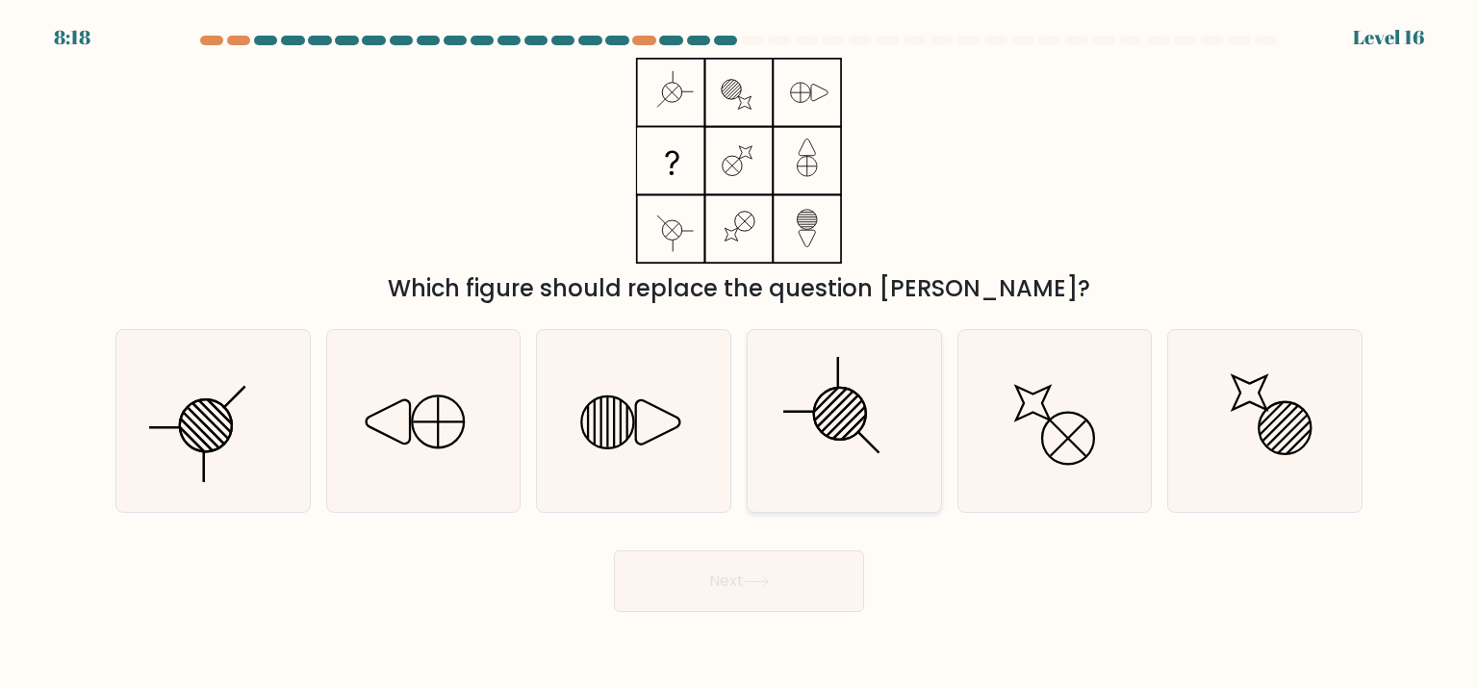
click at [870, 433] on icon at bounding box center [843, 420] width 181 height 181
click at [740, 353] on input "d." at bounding box center [739, 348] width 1 height 10
radio input "true"
click at [821, 572] on button "Next" at bounding box center [739, 581] width 250 height 62
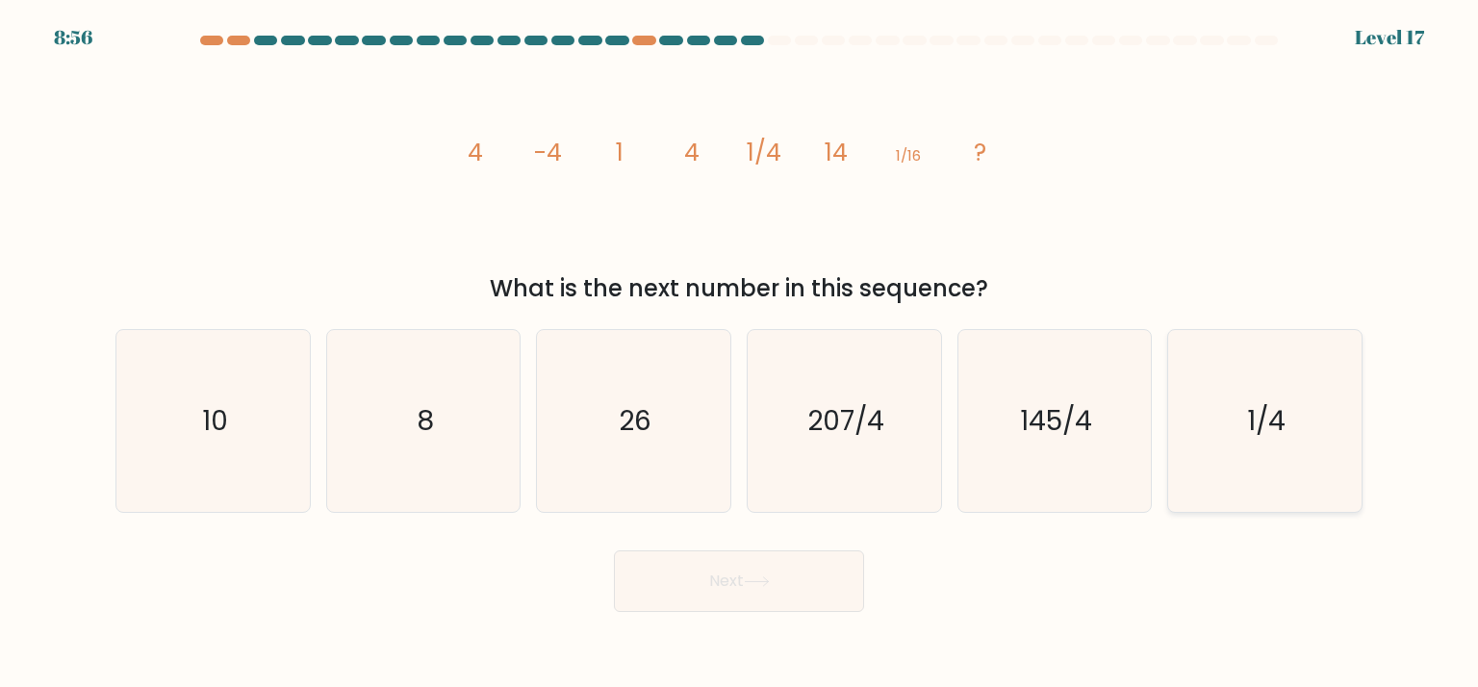
click at [1318, 445] on icon "1/4" at bounding box center [1264, 420] width 181 height 181
click at [740, 353] on input "f. 1/4" at bounding box center [739, 348] width 1 height 10
radio input "true"
click at [772, 590] on button "Next" at bounding box center [739, 581] width 250 height 62
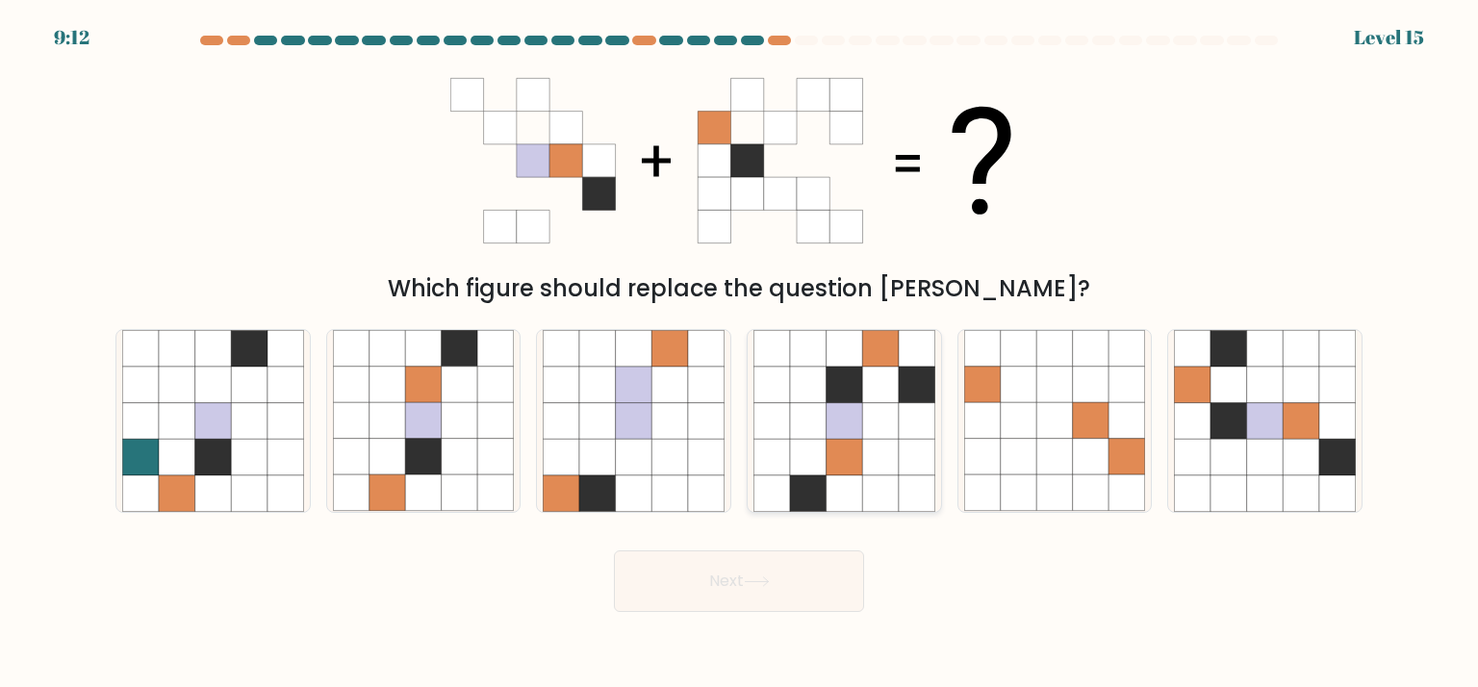
click at [906, 421] on icon at bounding box center [917, 421] width 37 height 37
click at [740, 353] on input "d." at bounding box center [739, 348] width 1 height 10
radio input "true"
click at [779, 599] on button "Next" at bounding box center [739, 581] width 250 height 62
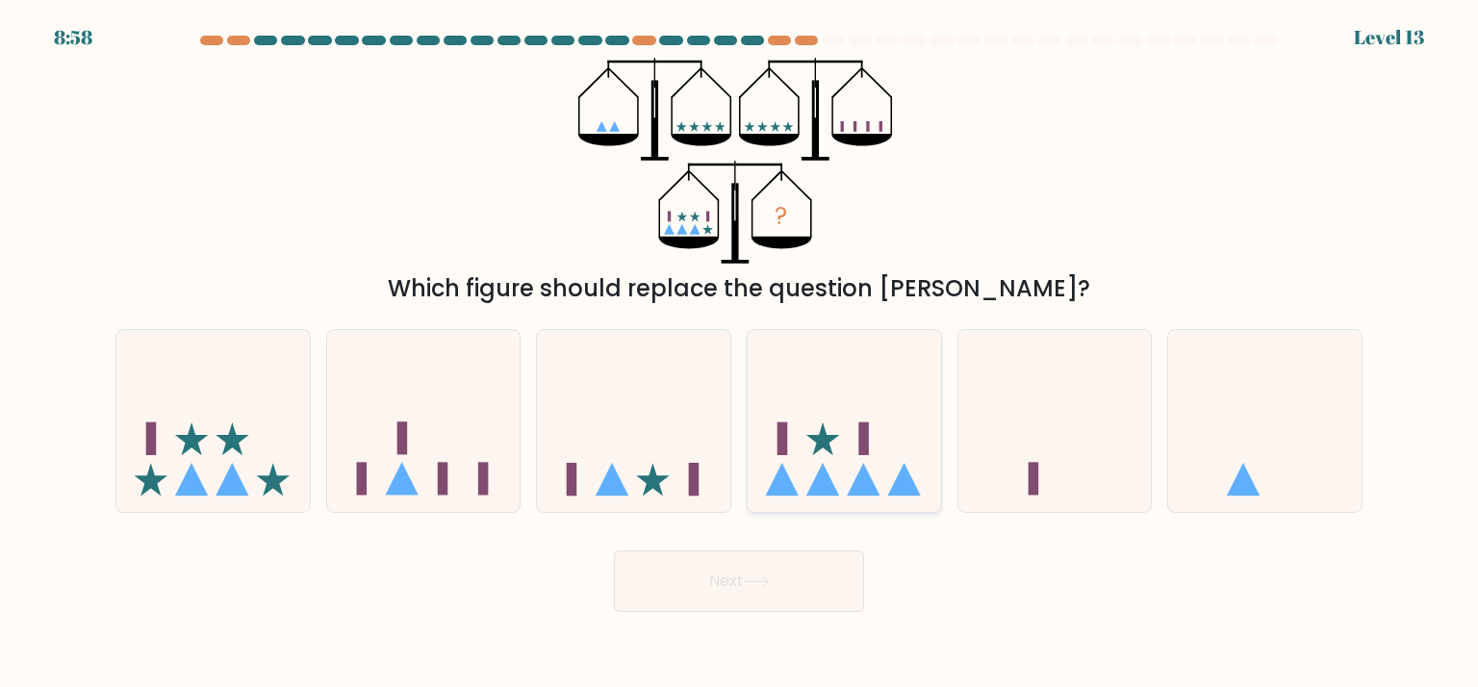
click at [833, 454] on icon at bounding box center [844, 421] width 193 height 160
click at [740, 353] on input "d." at bounding box center [739, 348] width 1 height 10
radio input "true"
click at [832, 604] on button "Next" at bounding box center [739, 581] width 250 height 62
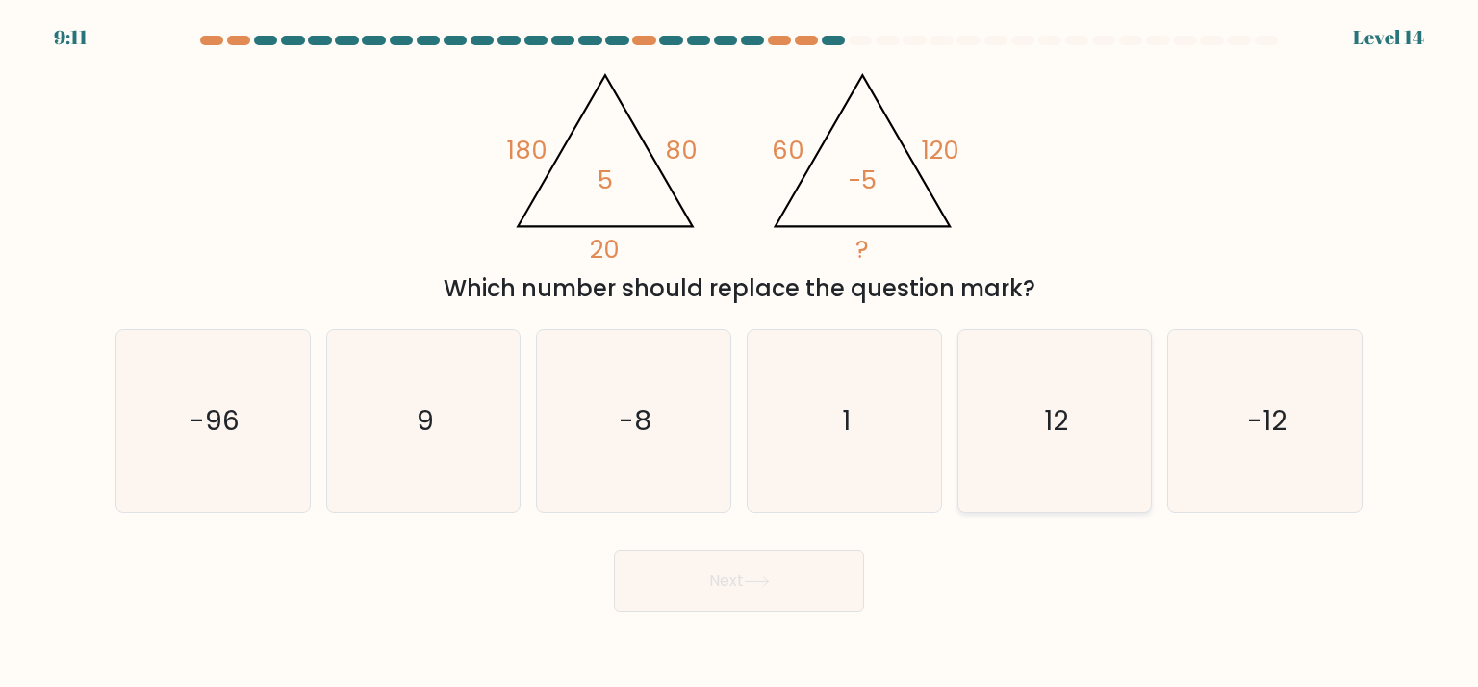
click at [1086, 405] on icon "12" at bounding box center [1054, 420] width 181 height 181
click at [740, 353] on input "e. 12" at bounding box center [739, 348] width 1 height 10
radio input "true"
click at [860, 590] on button "Next" at bounding box center [739, 581] width 250 height 62
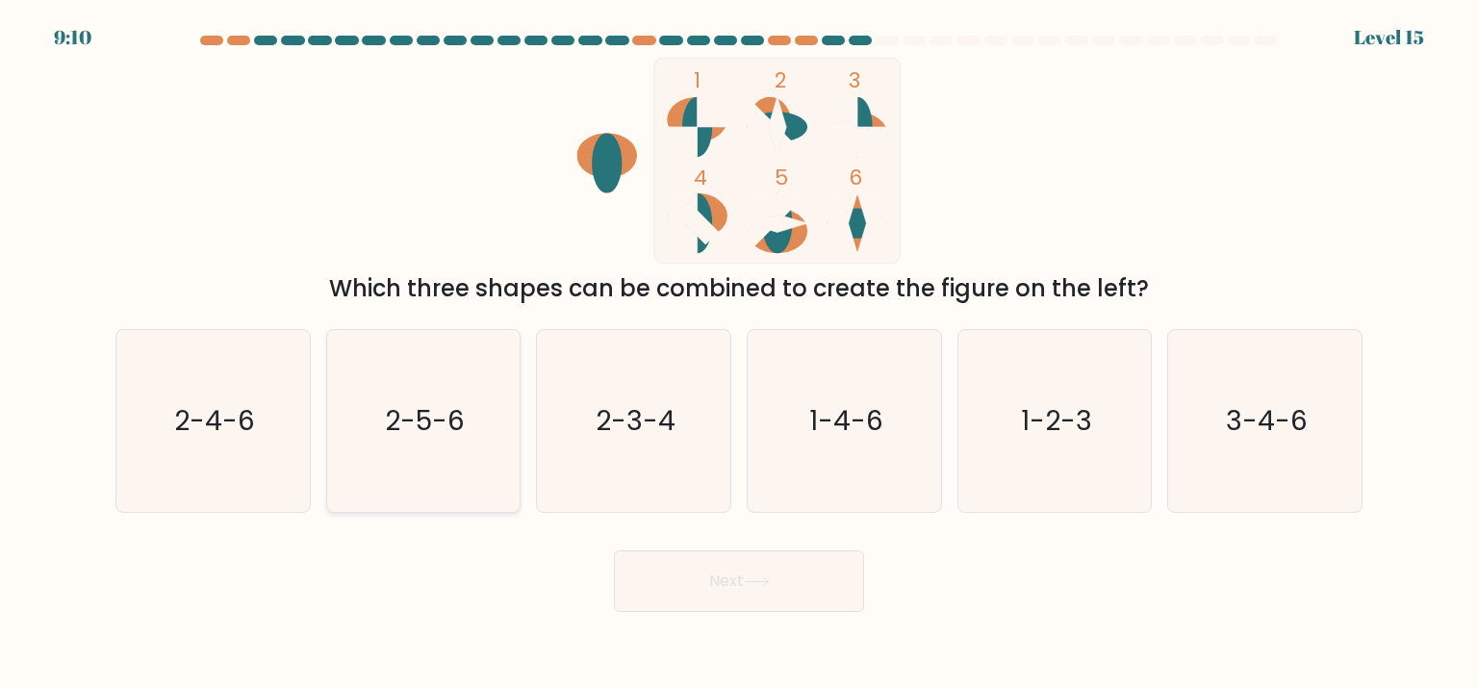
click at [381, 428] on icon "2-5-6" at bounding box center [423, 420] width 181 height 181
click at [739, 353] on input "b. 2-5-6" at bounding box center [739, 348] width 1 height 10
radio input "true"
click at [727, 594] on button "Next" at bounding box center [739, 581] width 250 height 62
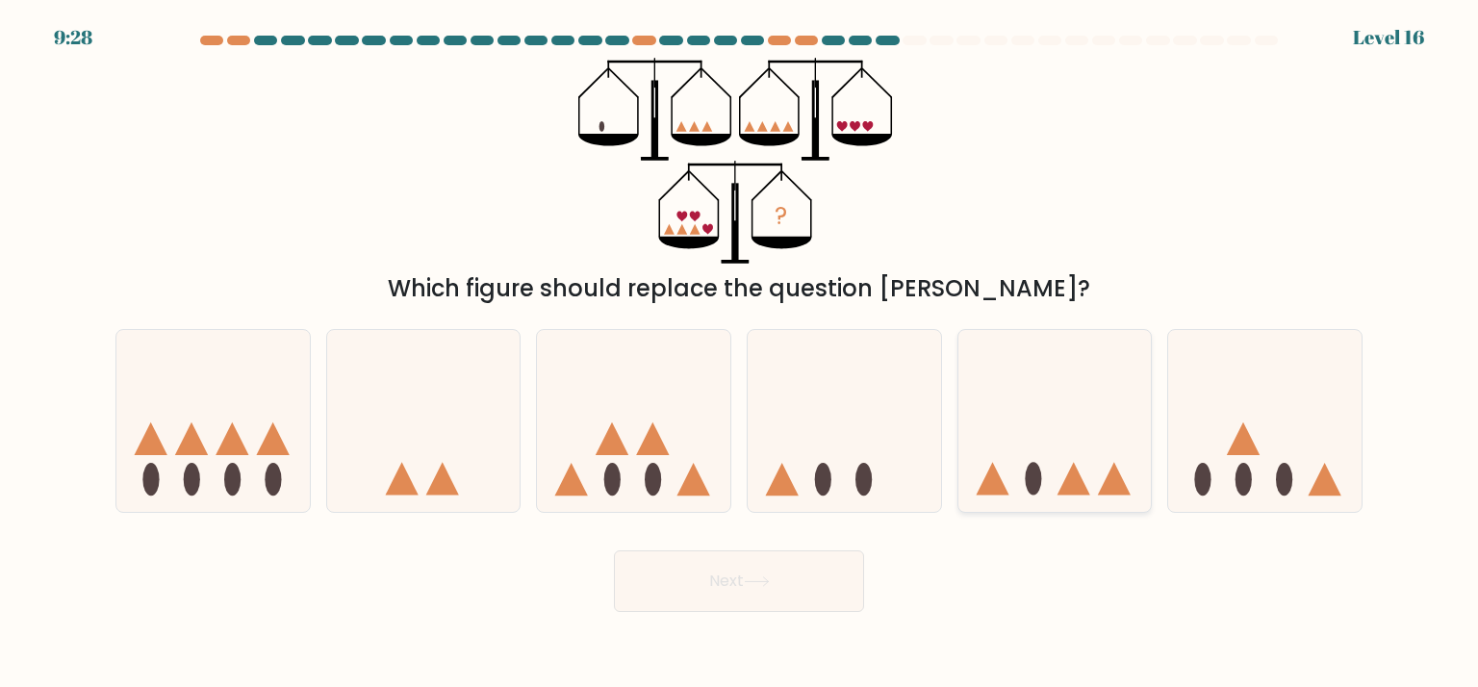
click at [1047, 444] on icon at bounding box center [1054, 421] width 193 height 160
click at [740, 353] on input "e." at bounding box center [739, 348] width 1 height 10
radio input "true"
click at [832, 567] on button "Next" at bounding box center [739, 581] width 250 height 62
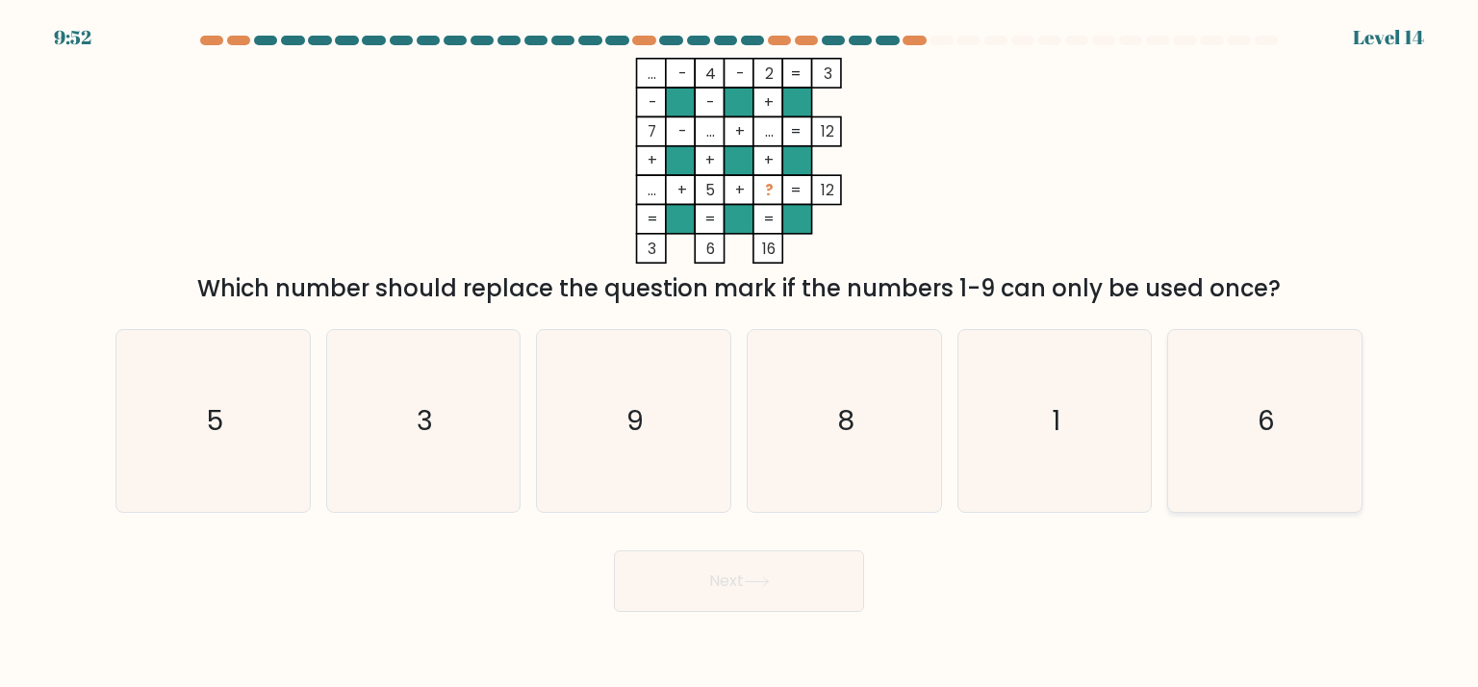
click at [1273, 404] on text "6" at bounding box center [1265, 420] width 17 height 38
click at [740, 353] on input "f. 6" at bounding box center [739, 348] width 1 height 10
radio input "true"
click at [793, 564] on button "Next" at bounding box center [739, 581] width 250 height 62
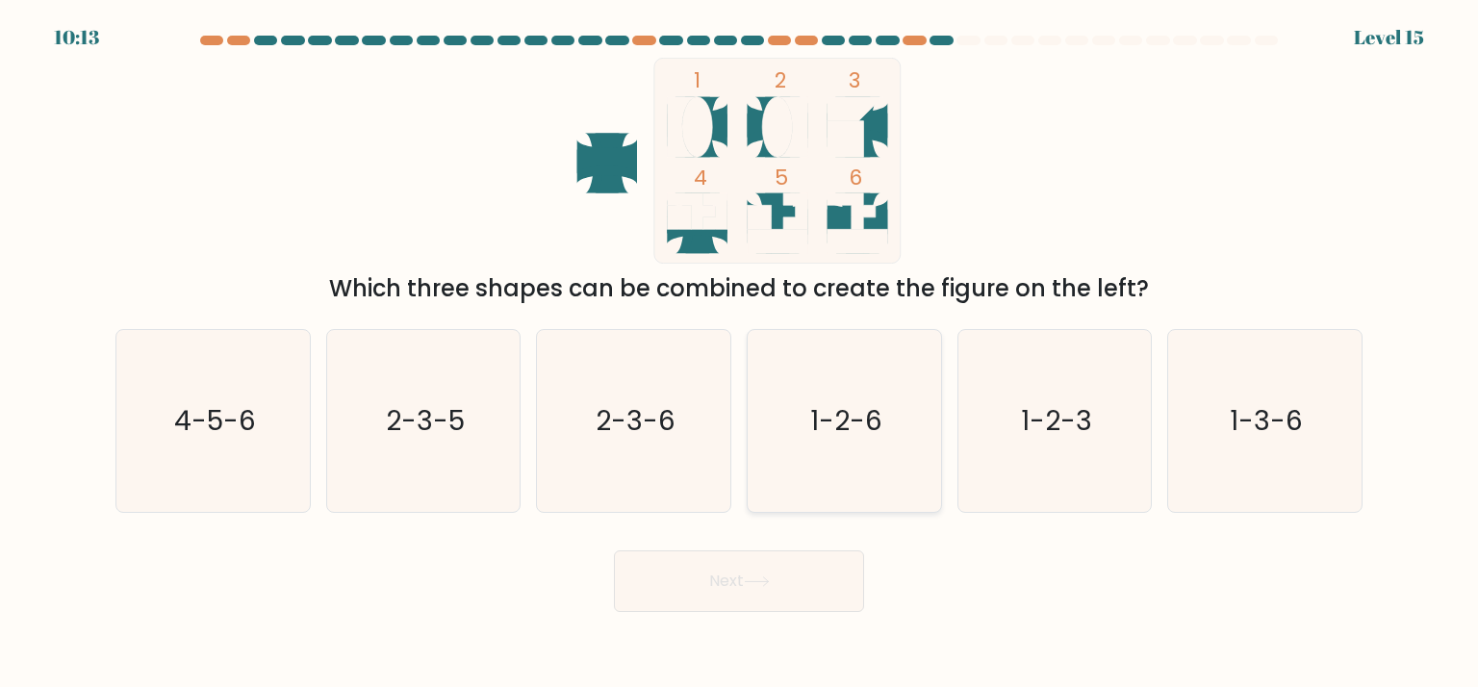
click at [878, 427] on text "1-2-6" at bounding box center [846, 420] width 72 height 38
click at [740, 353] on input "d. 1-2-6" at bounding box center [739, 348] width 1 height 10
radio input "true"
click at [800, 558] on button "Next" at bounding box center [739, 581] width 250 height 62
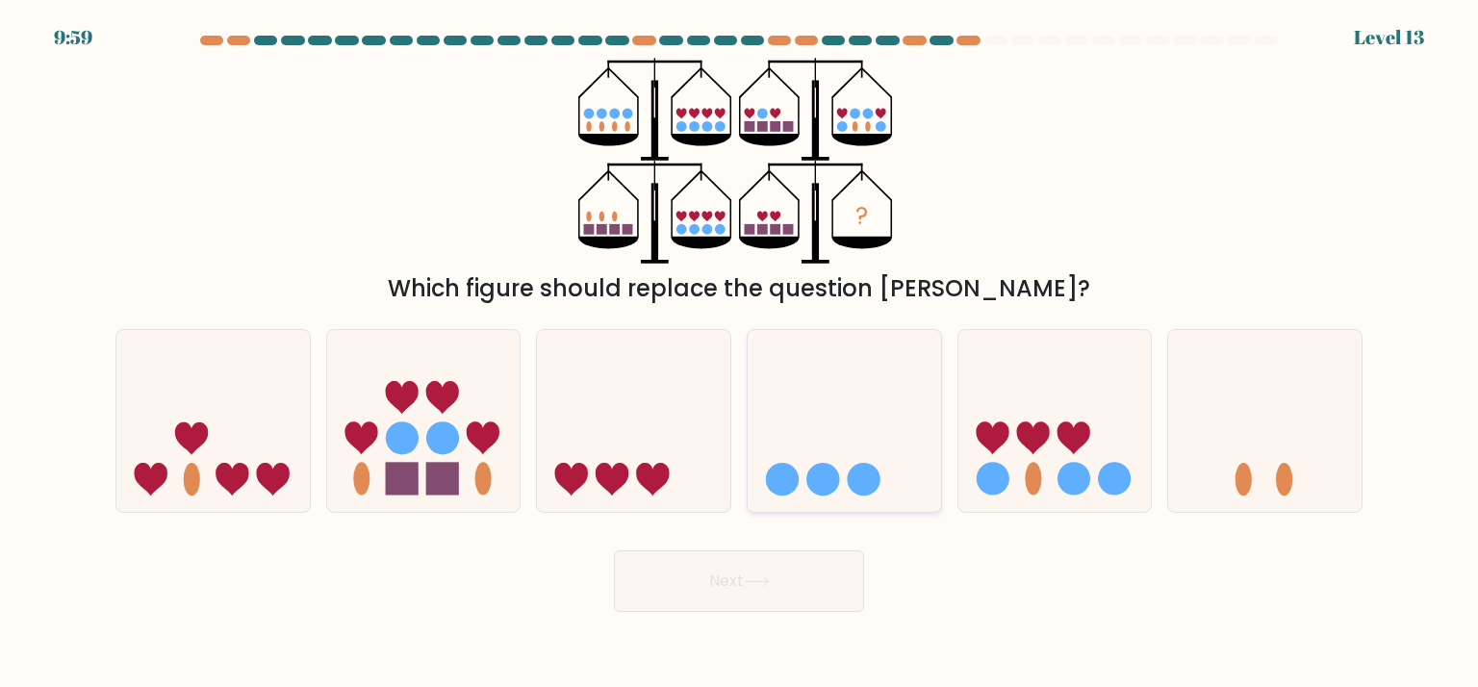
click at [902, 474] on icon at bounding box center [844, 421] width 193 height 160
click at [740, 353] on input "d." at bounding box center [739, 348] width 1 height 10
radio input "true"
click at [834, 582] on button "Next" at bounding box center [739, 581] width 250 height 62
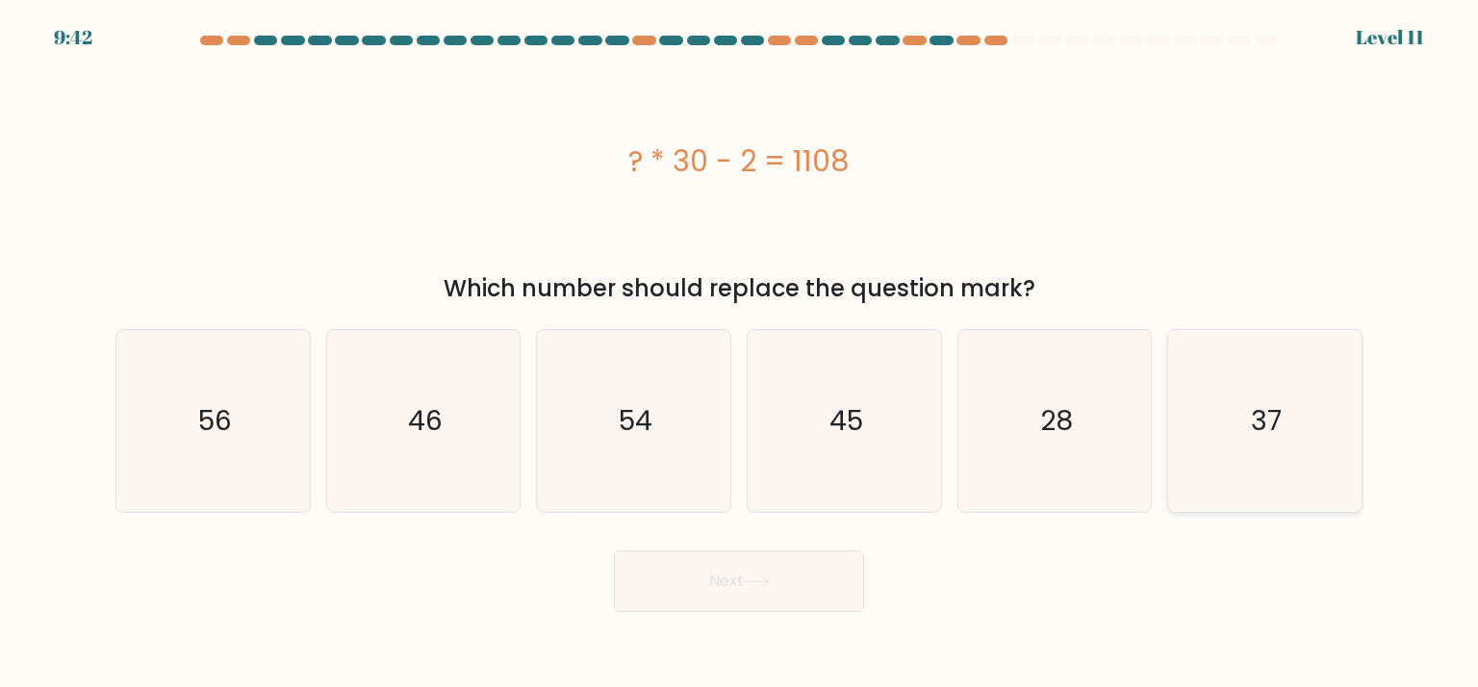
click at [1189, 430] on icon "37" at bounding box center [1264, 420] width 181 height 181
click at [740, 353] on input "f. 37" at bounding box center [739, 348] width 1 height 10
radio input "true"
click at [660, 587] on button "Next" at bounding box center [739, 581] width 250 height 62
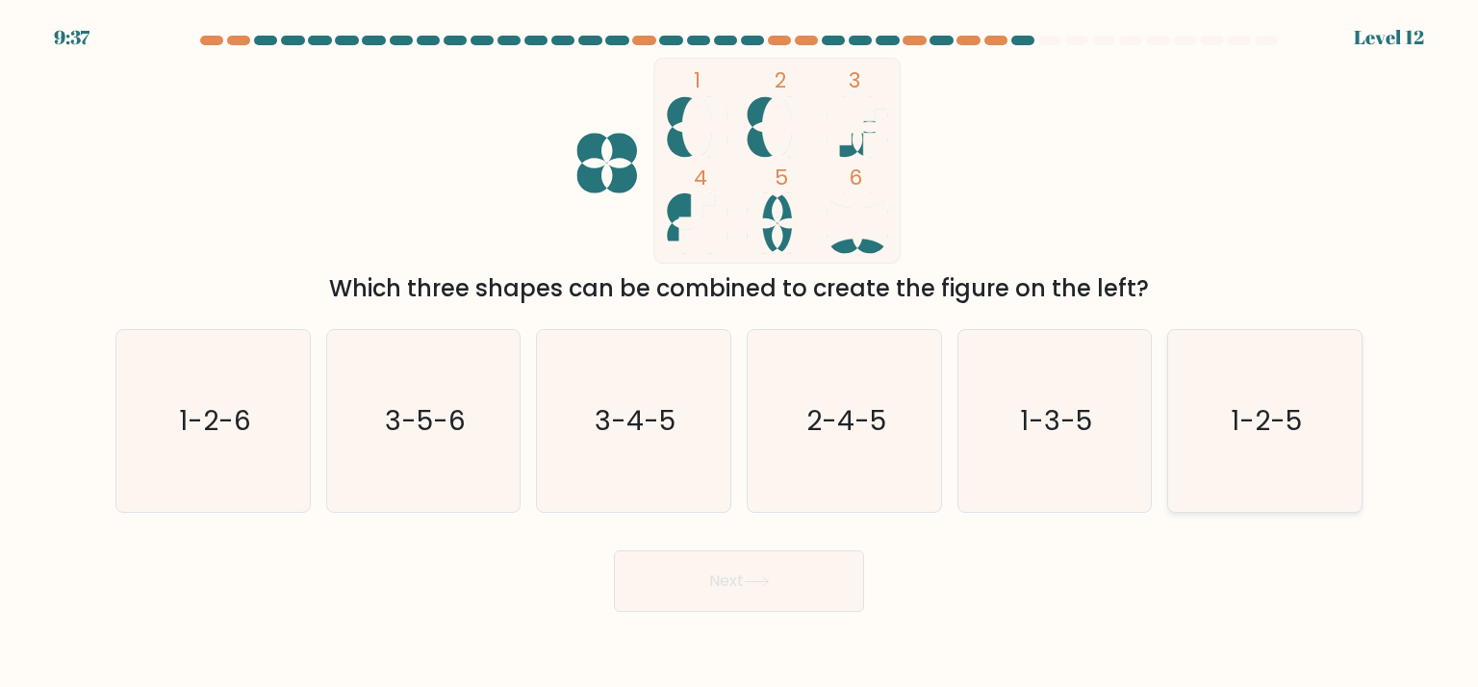
click at [1296, 396] on icon "1-2-5" at bounding box center [1264, 420] width 181 height 181
click at [740, 353] on input "f. 1-2-5" at bounding box center [739, 348] width 1 height 10
radio input "true"
click at [736, 571] on button "Next" at bounding box center [739, 581] width 250 height 62
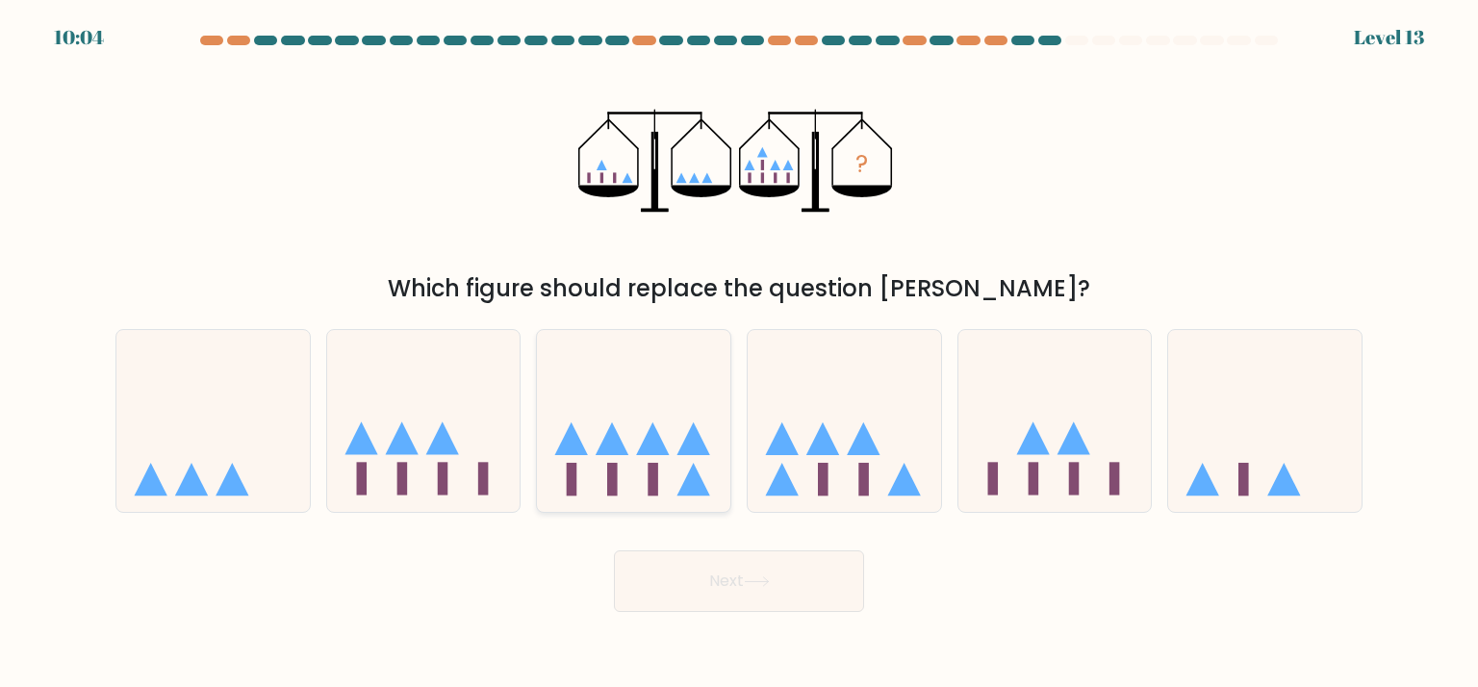
click at [660, 415] on icon at bounding box center [633, 421] width 193 height 160
click at [739, 353] on input "c." at bounding box center [739, 348] width 1 height 10
radio input "true"
click at [727, 588] on button "Next" at bounding box center [739, 581] width 250 height 62
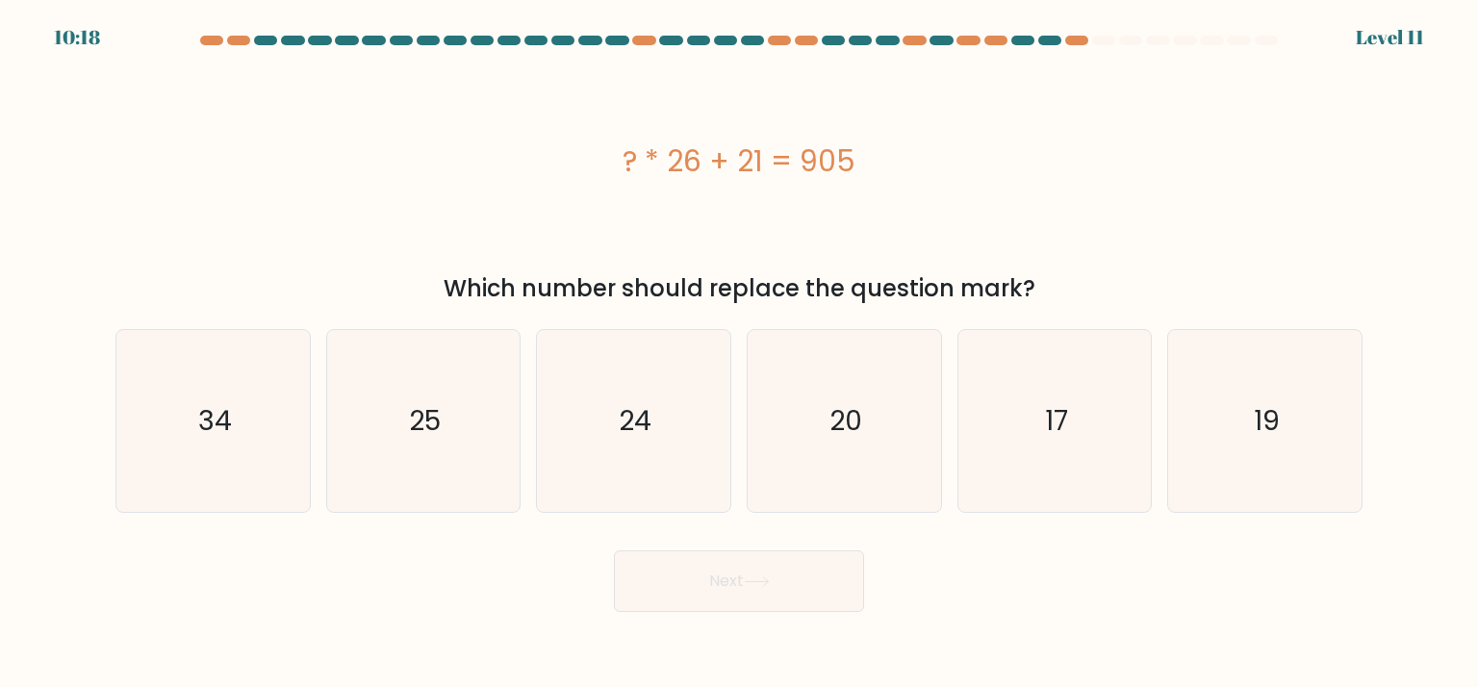
drag, startPoint x: 248, startPoint y: 392, endPoint x: 550, endPoint y: 586, distance: 359.2
click at [248, 391] on icon "34" at bounding box center [212, 420] width 181 height 181
click at [739, 353] on input "a. 34" at bounding box center [739, 348] width 1 height 10
radio input "true"
click at [791, 608] on button "Next" at bounding box center [739, 581] width 250 height 62
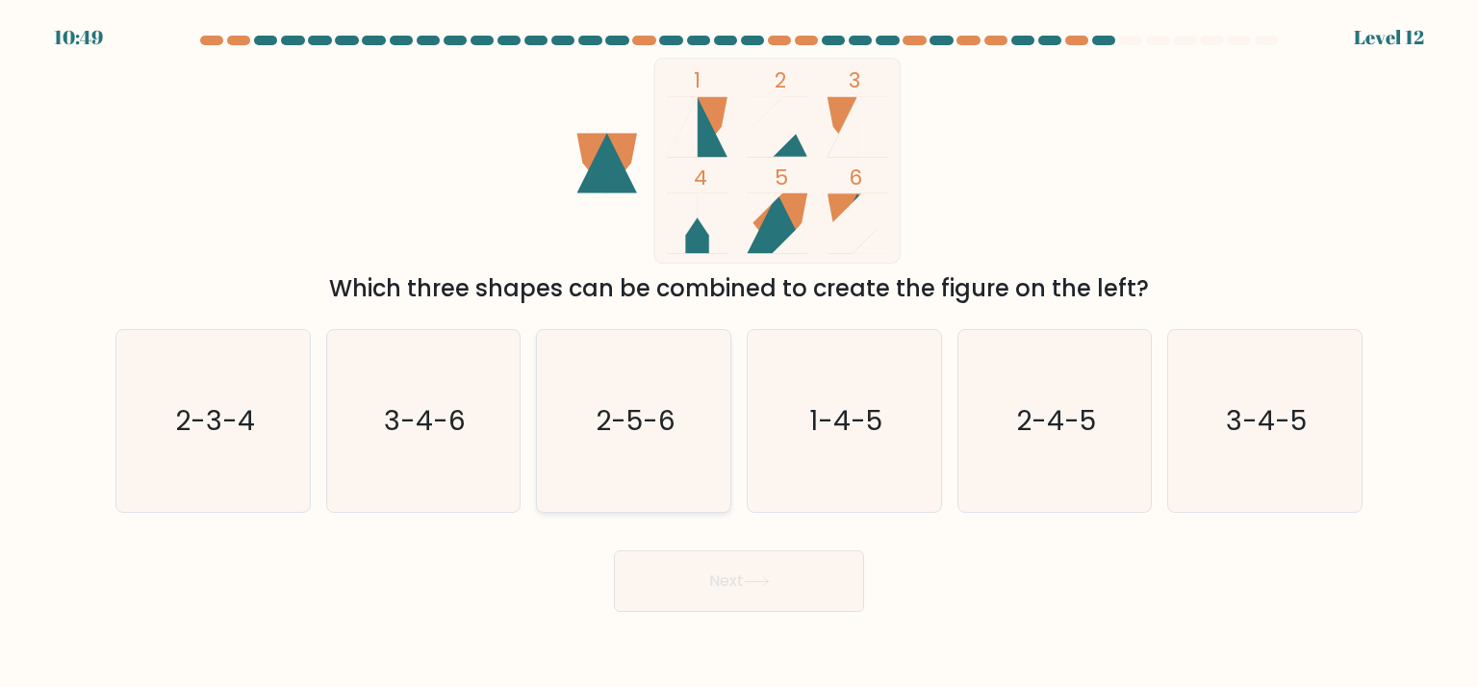
click at [727, 451] on div "2-5-6" at bounding box center [633, 420] width 195 height 183
click at [739, 353] on input "c. 2-5-6" at bounding box center [739, 348] width 1 height 10
radio input "true"
click at [766, 579] on icon at bounding box center [757, 581] width 26 height 11
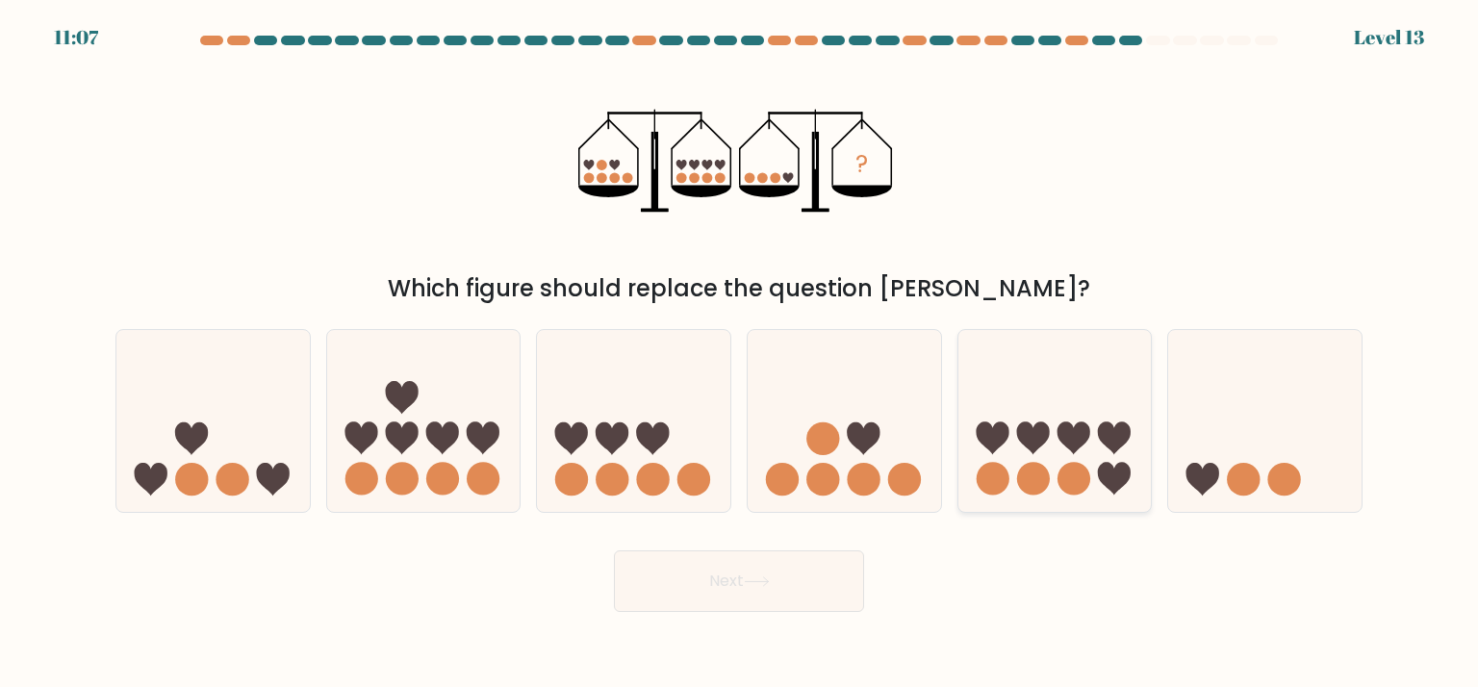
click at [1054, 416] on icon at bounding box center [1054, 421] width 193 height 160
click at [740, 353] on input "e." at bounding box center [739, 348] width 1 height 10
radio input "true"
click at [917, 463] on icon at bounding box center [844, 421] width 193 height 160
click at [740, 353] on input "d." at bounding box center [739, 348] width 1 height 10
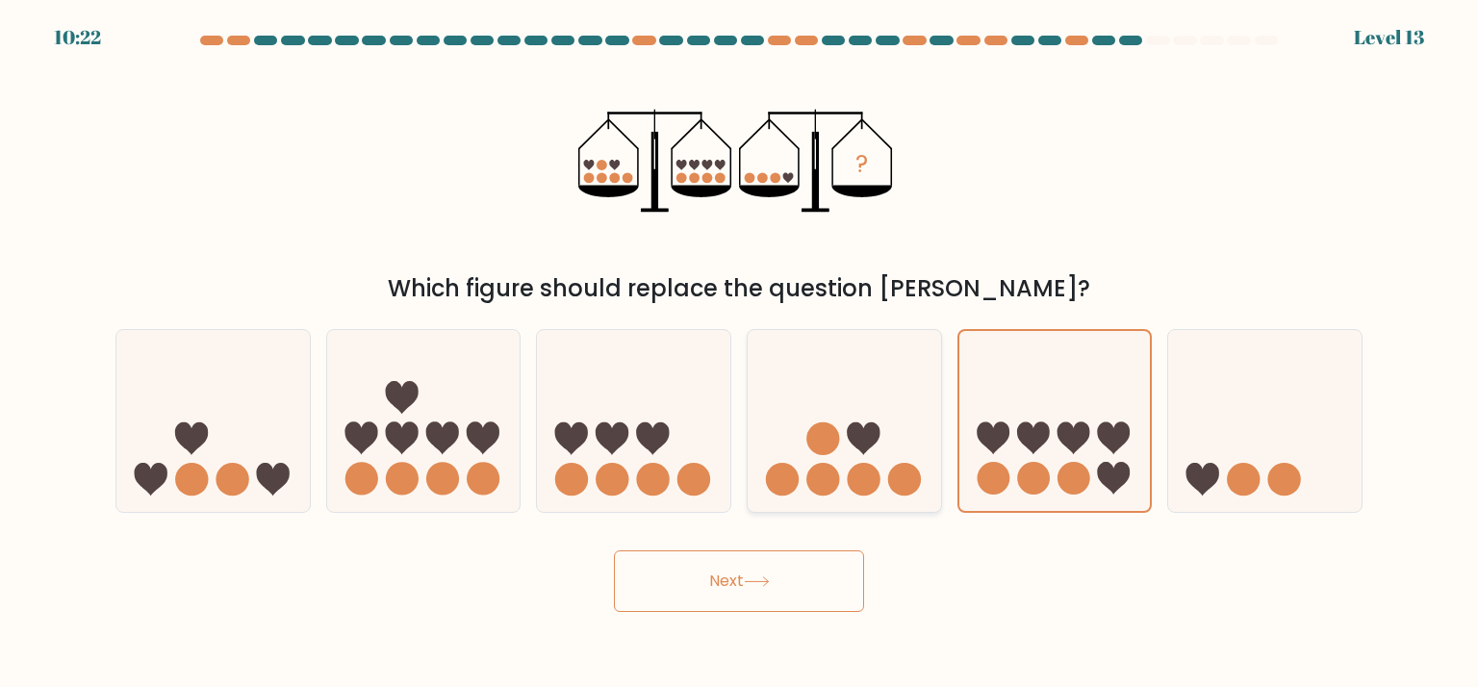
radio input "true"
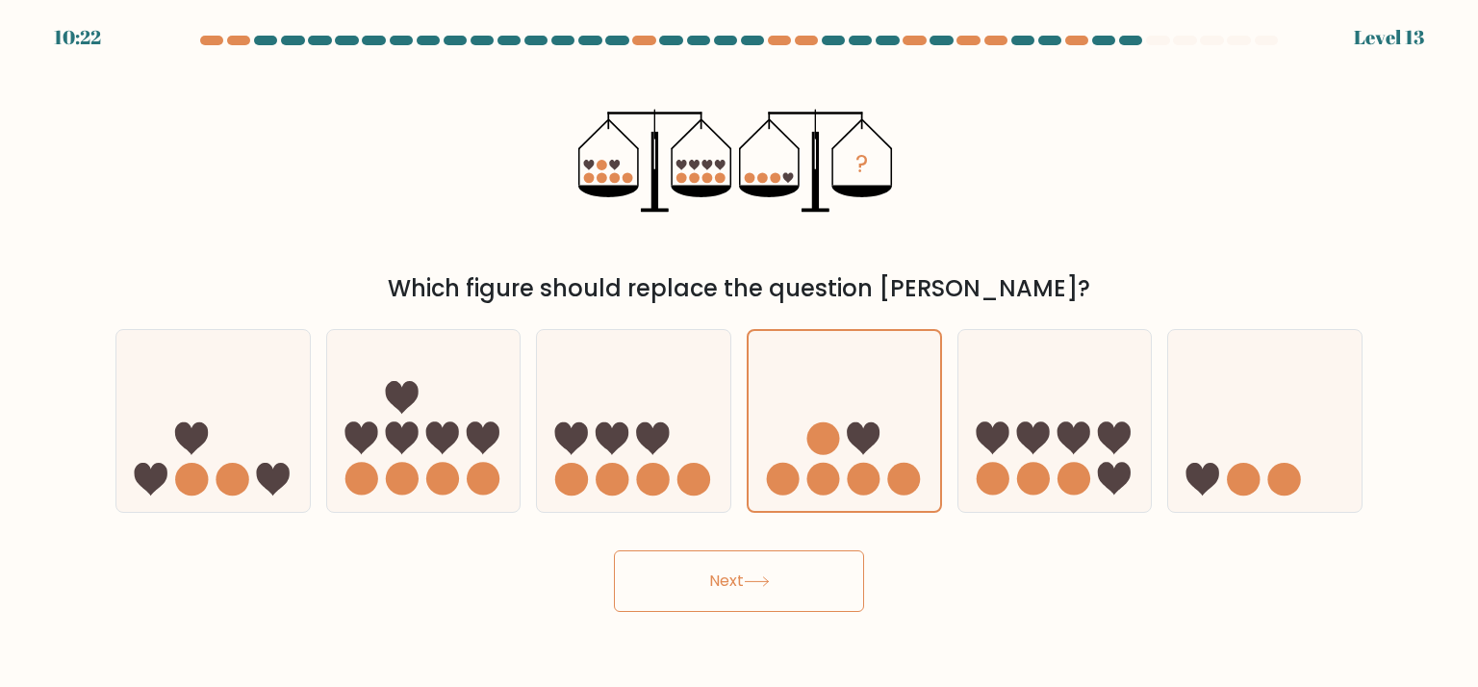
click at [862, 583] on button "Next" at bounding box center [739, 581] width 250 height 62
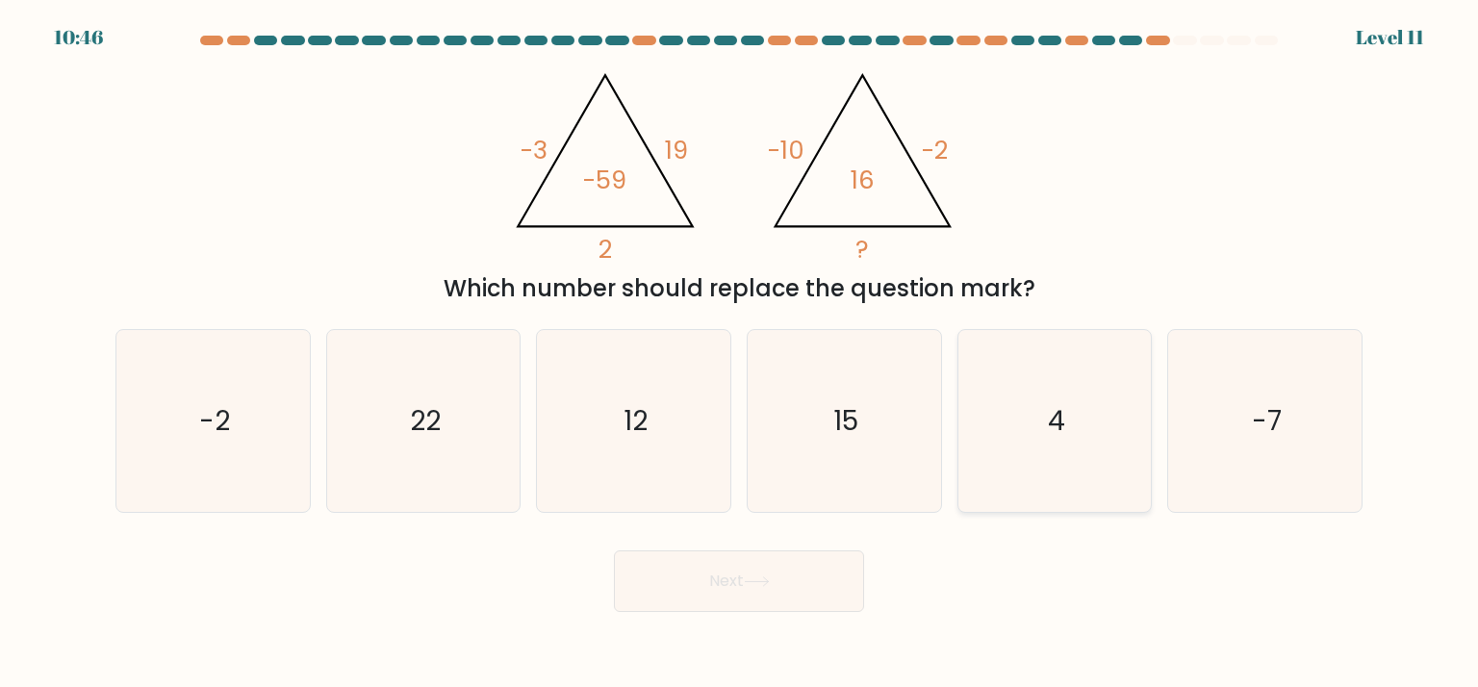
click at [1066, 367] on icon "4" at bounding box center [1054, 420] width 181 height 181
click at [740, 353] on input "e. 4" at bounding box center [739, 348] width 1 height 10
radio input "true"
click at [870, 590] on div "Next" at bounding box center [739, 574] width 1270 height 76
click at [851, 586] on button "Next" at bounding box center [739, 581] width 250 height 62
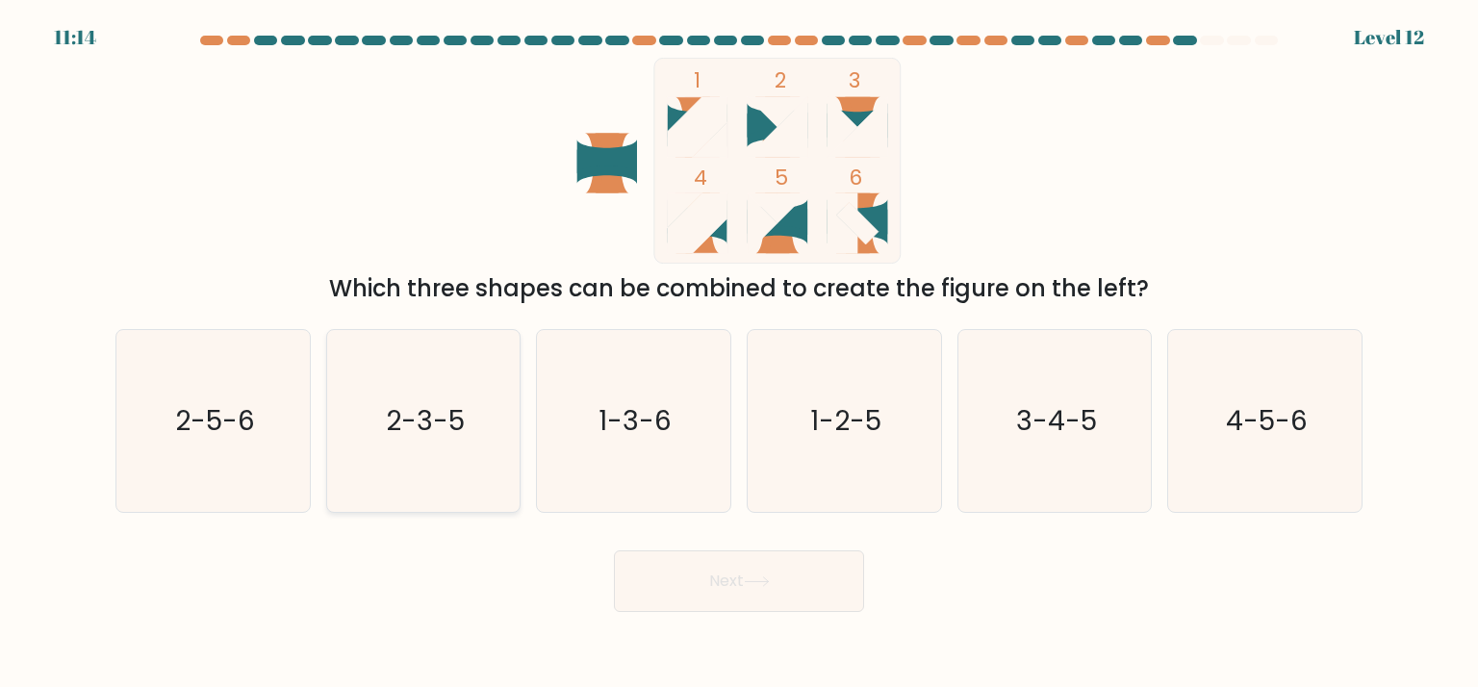
click at [397, 373] on icon "2-3-5" at bounding box center [423, 420] width 181 height 181
click at [739, 353] on input "b. 2-3-5" at bounding box center [739, 348] width 1 height 10
radio input "true"
click at [722, 573] on button "Next" at bounding box center [739, 581] width 250 height 62
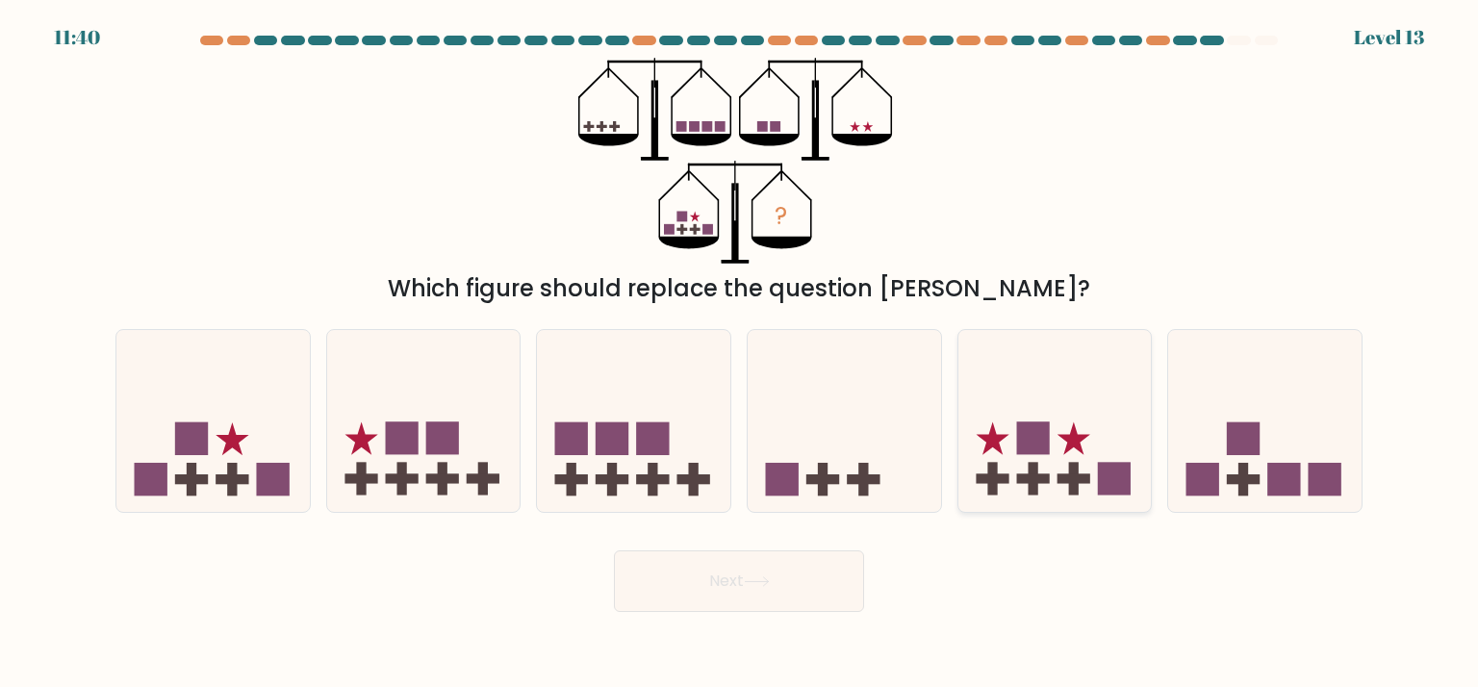
click at [998, 424] on icon at bounding box center [1054, 421] width 193 height 160
click at [740, 353] on input "e." at bounding box center [739, 348] width 1 height 10
radio input "true"
click at [844, 578] on button "Next" at bounding box center [739, 581] width 250 height 62
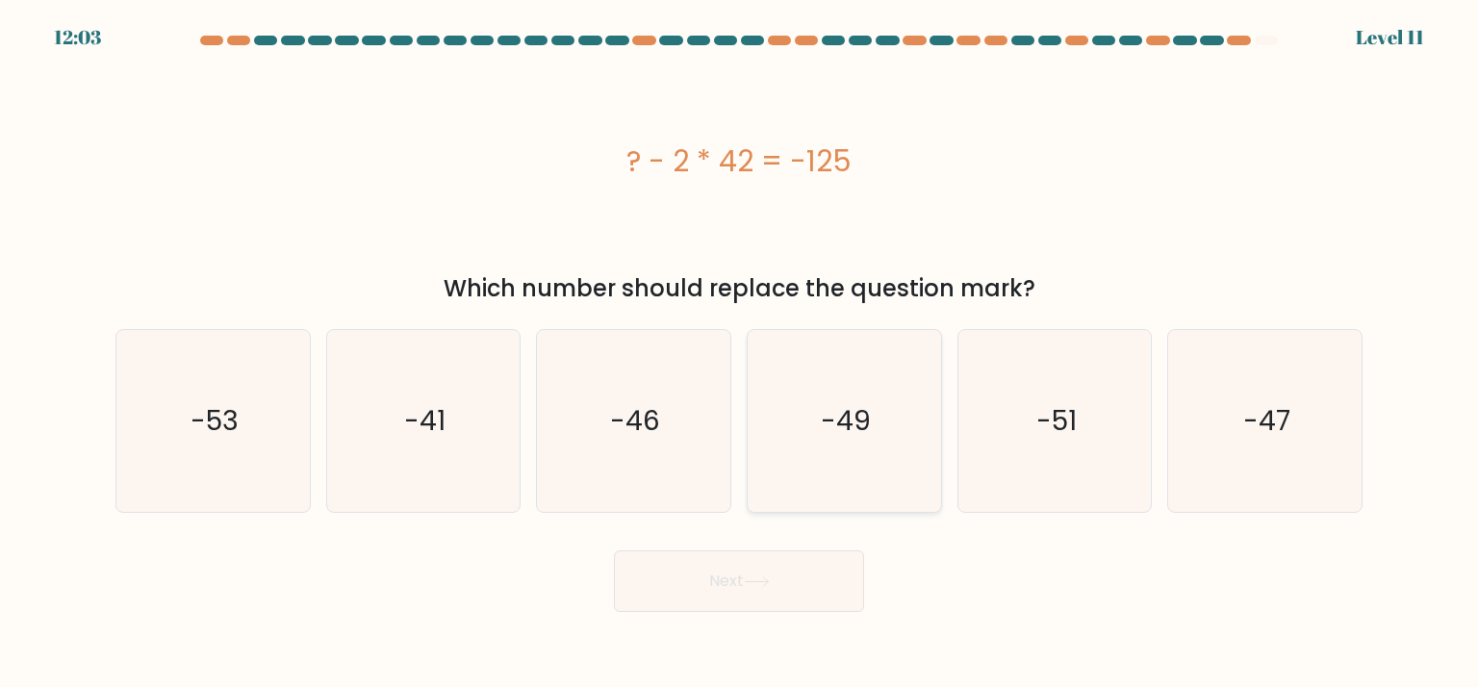
click at [829, 448] on icon "-49" at bounding box center [843, 420] width 181 height 181
click at [740, 353] on input "d. -49" at bounding box center [739, 348] width 1 height 10
radio input "true"
click at [803, 578] on button "Next" at bounding box center [739, 581] width 250 height 62
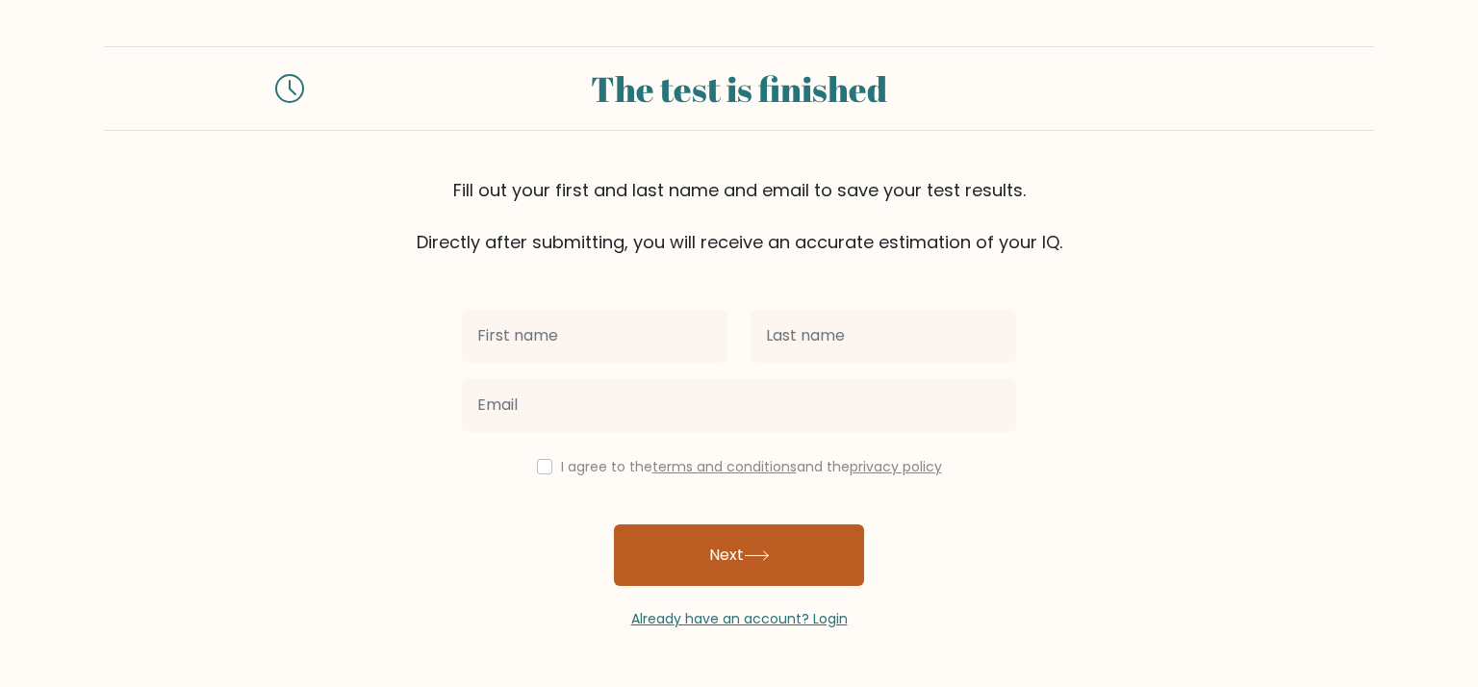
click at [731, 545] on button "Next" at bounding box center [739, 555] width 250 height 62
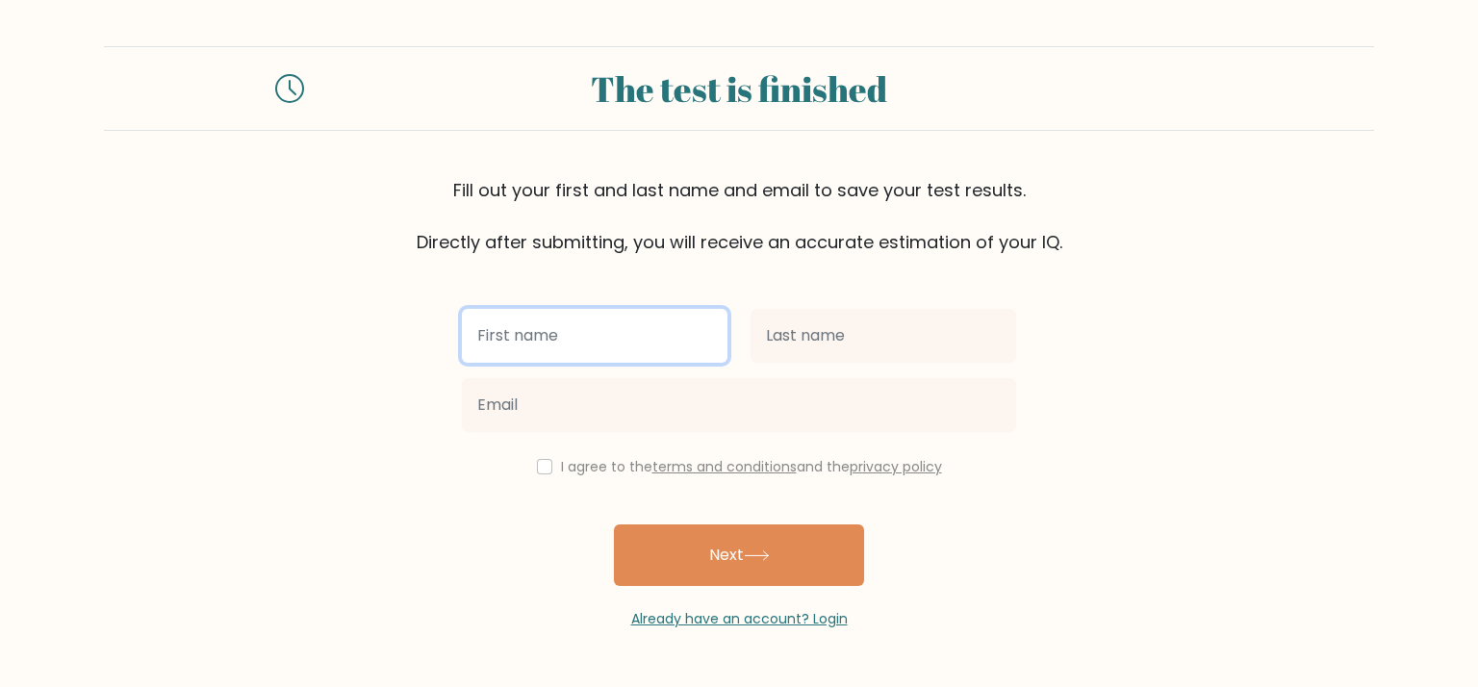
click at [683, 320] on input "text" at bounding box center [595, 336] width 266 height 54
type input "Jewel"
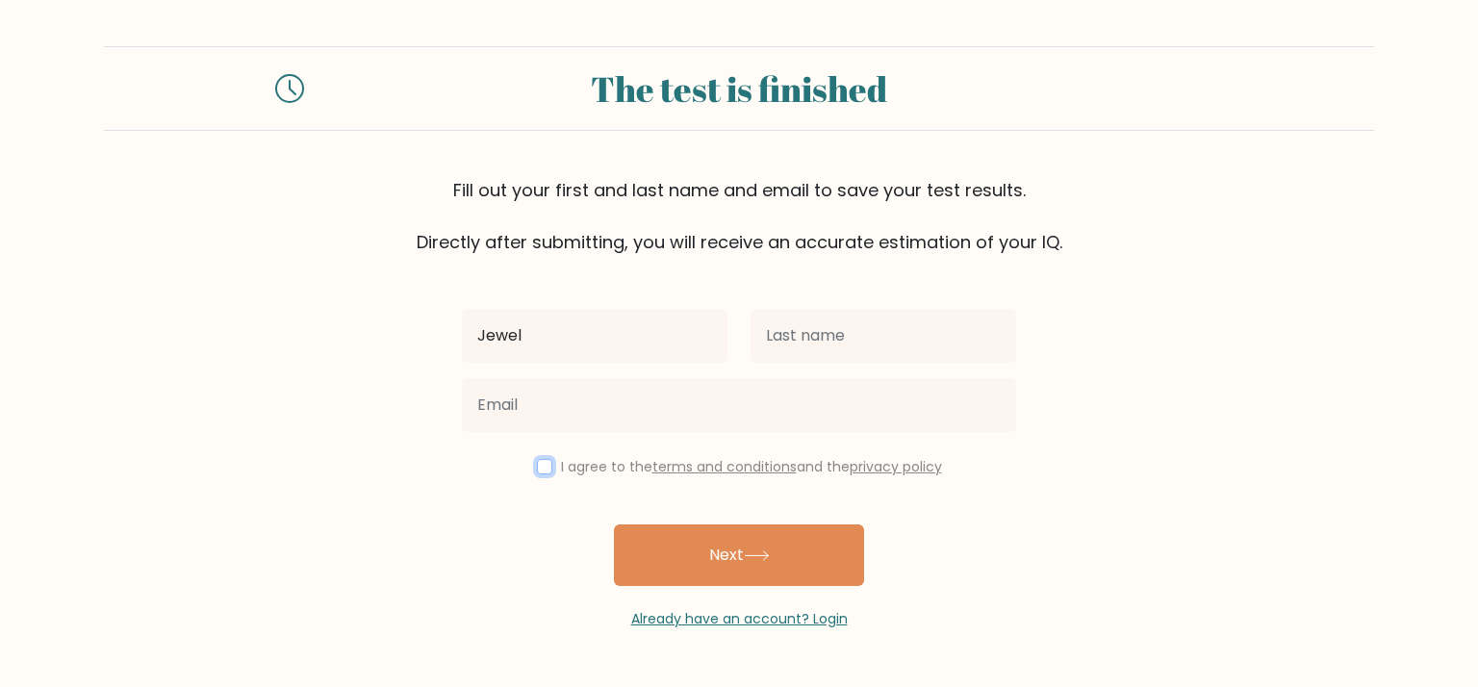
drag, startPoint x: 536, startPoint y: 470, endPoint x: 565, endPoint y: 493, distance: 37.0
click at [537, 468] on input "checkbox" at bounding box center [544, 466] width 15 height 15
checkbox input "true"
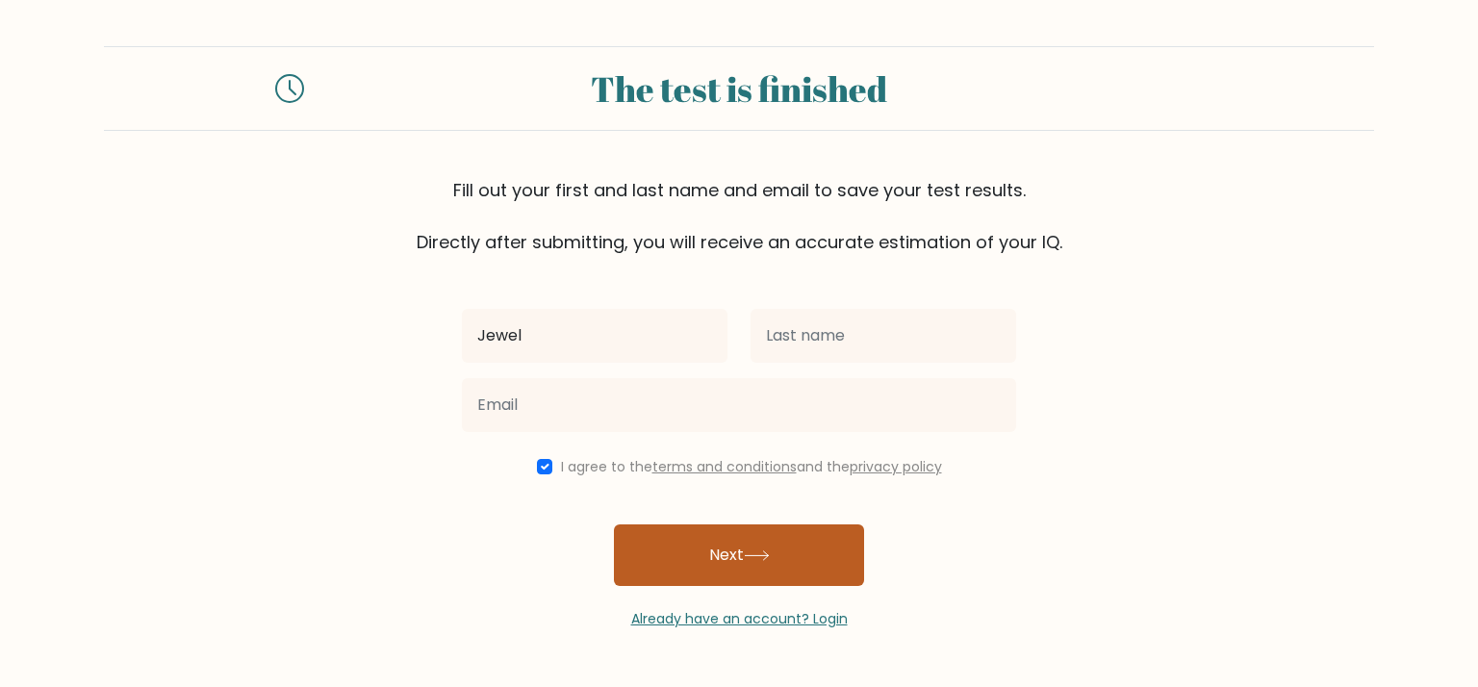
click at [674, 544] on button "Next" at bounding box center [739, 555] width 250 height 62
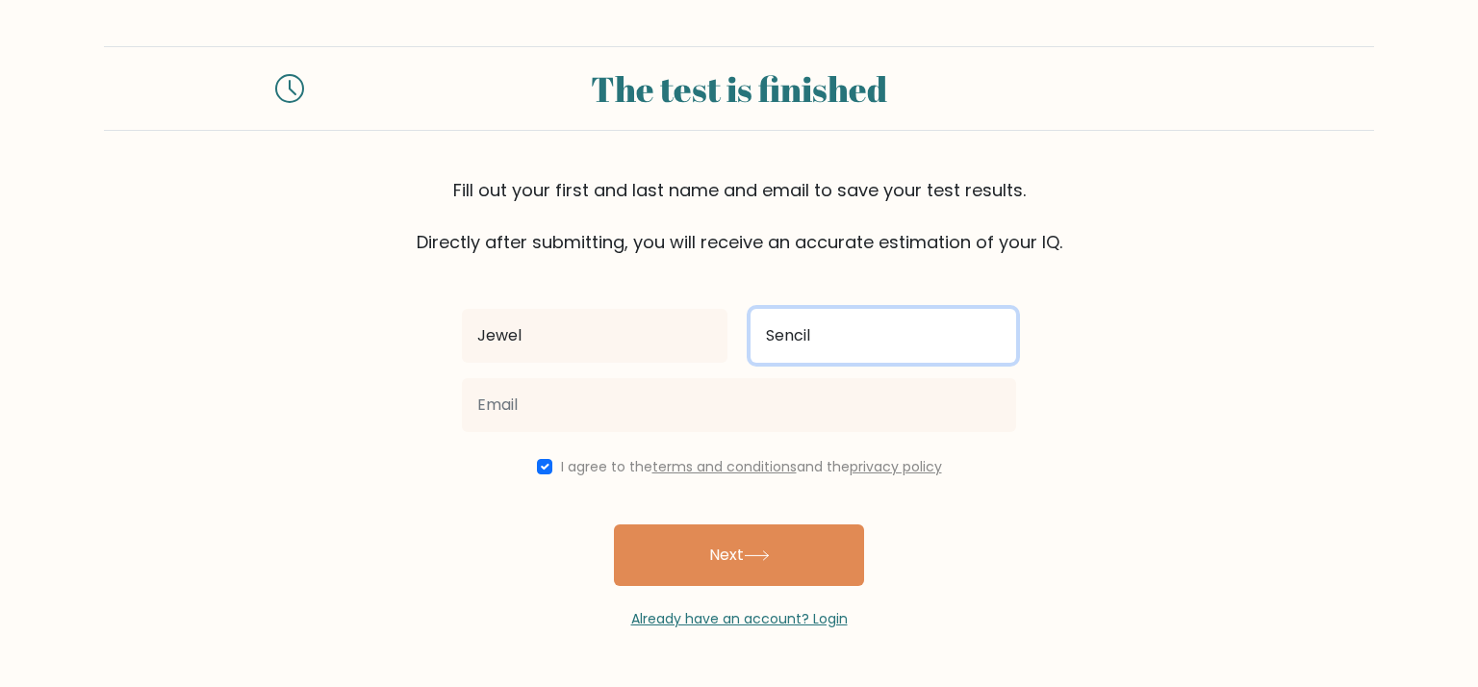
type input "Sencil"
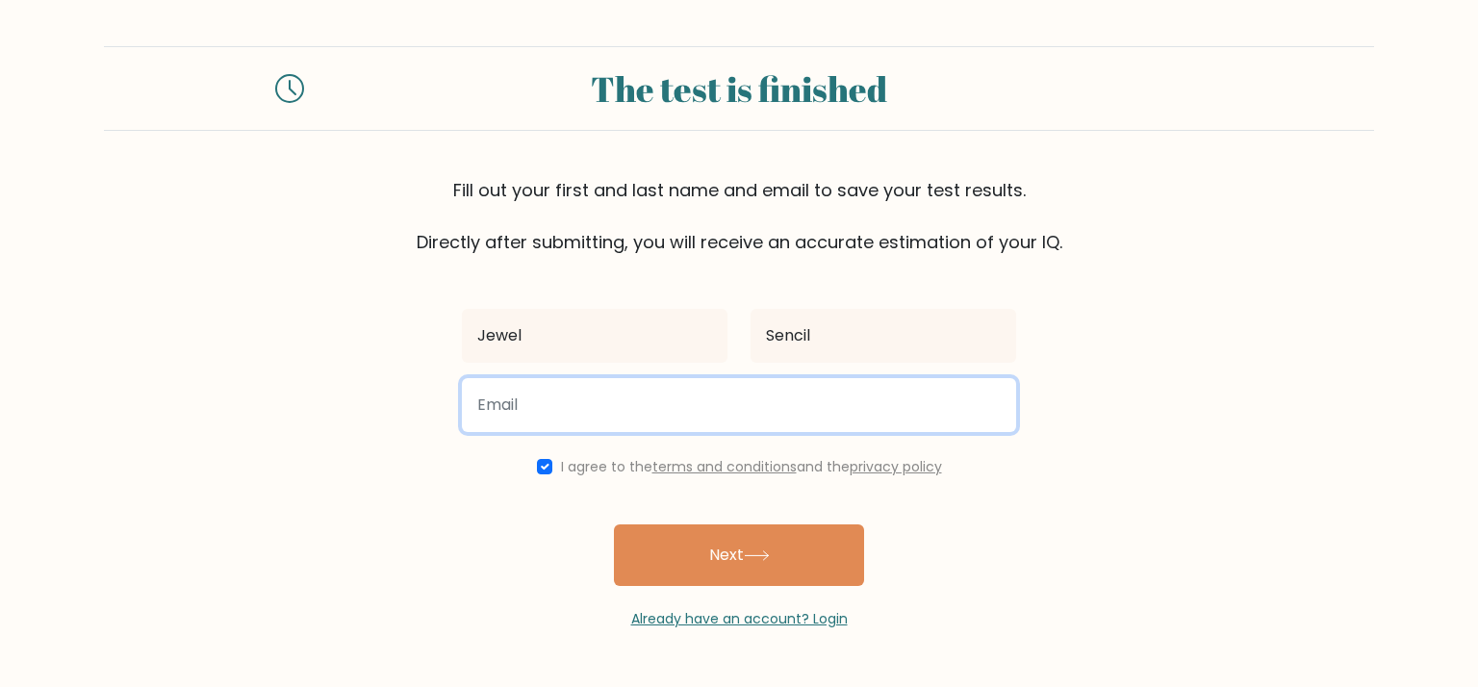
drag, startPoint x: 853, startPoint y: 382, endPoint x: 854, endPoint y: 404, distance: 22.1
click at [853, 386] on input "email" at bounding box center [739, 405] width 554 height 54
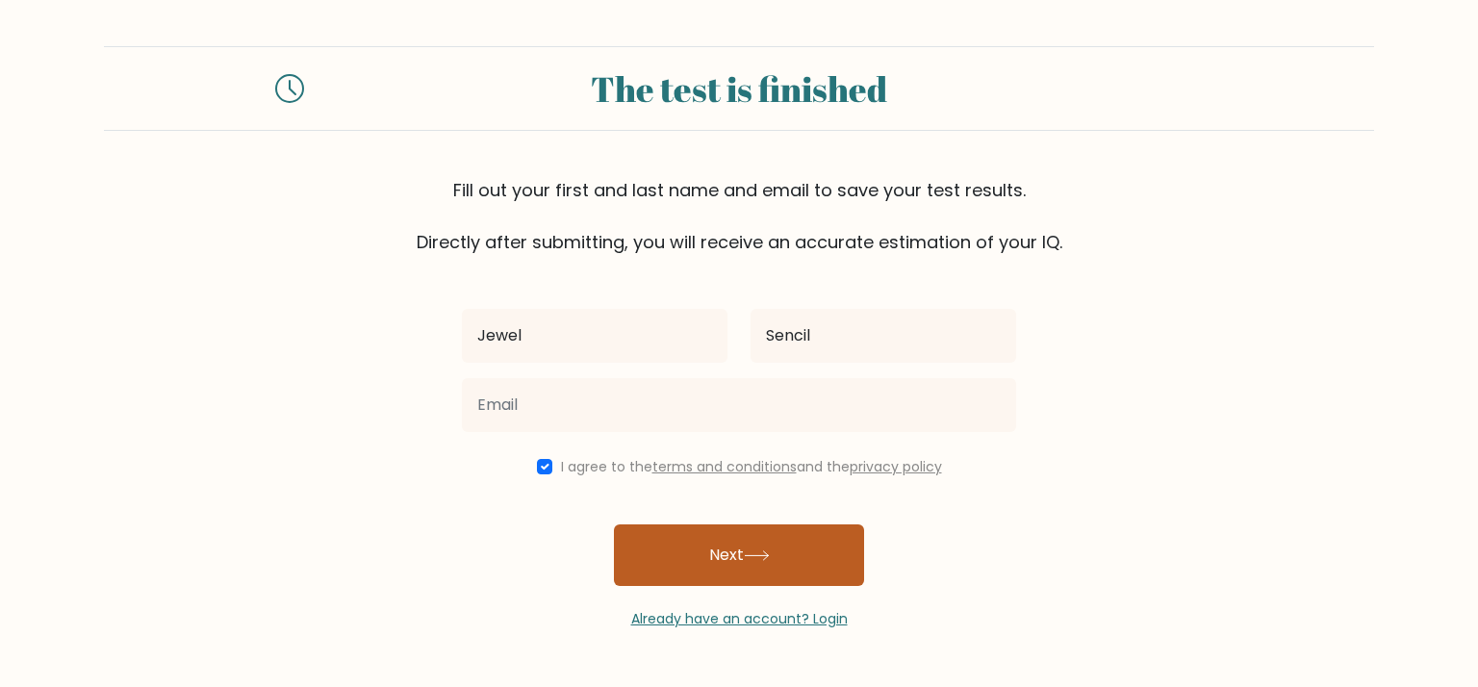
click at [763, 555] on icon at bounding box center [756, 555] width 23 height 9
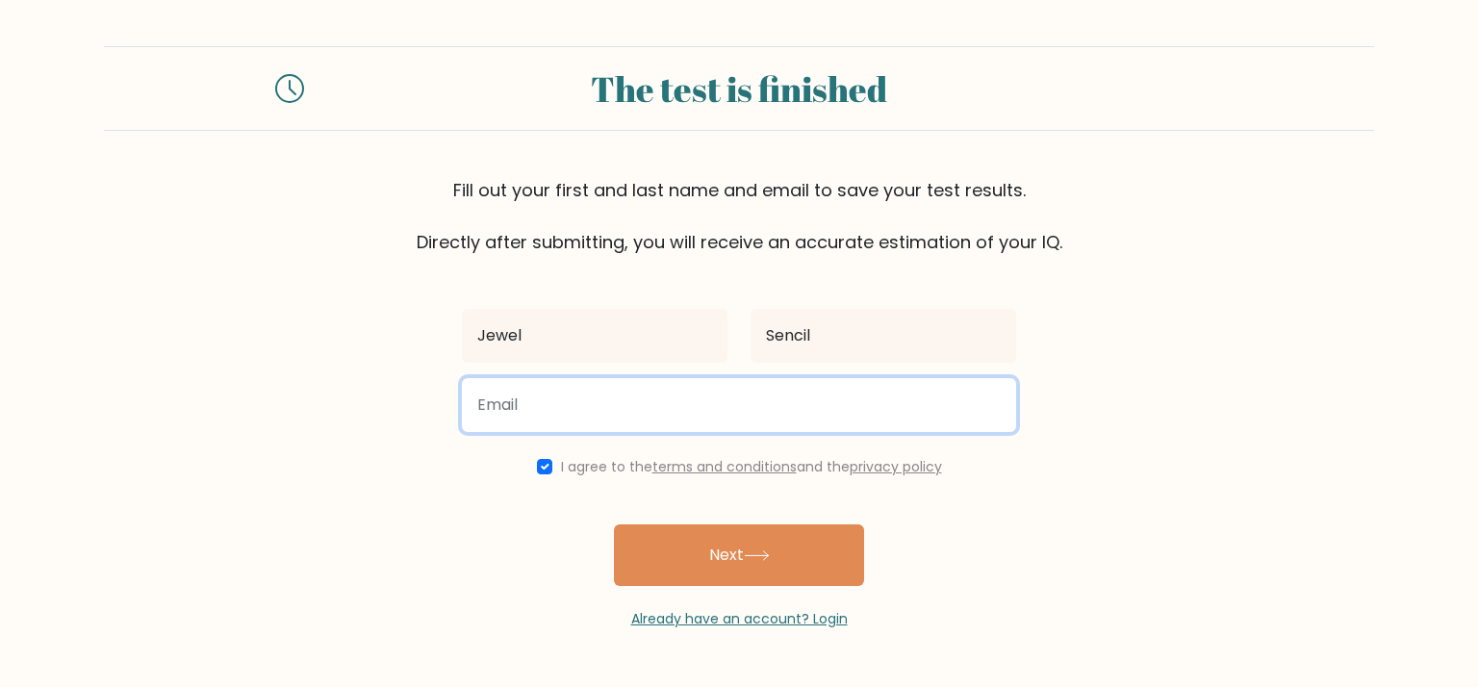
click at [763, 420] on input "email" at bounding box center [739, 405] width 554 height 54
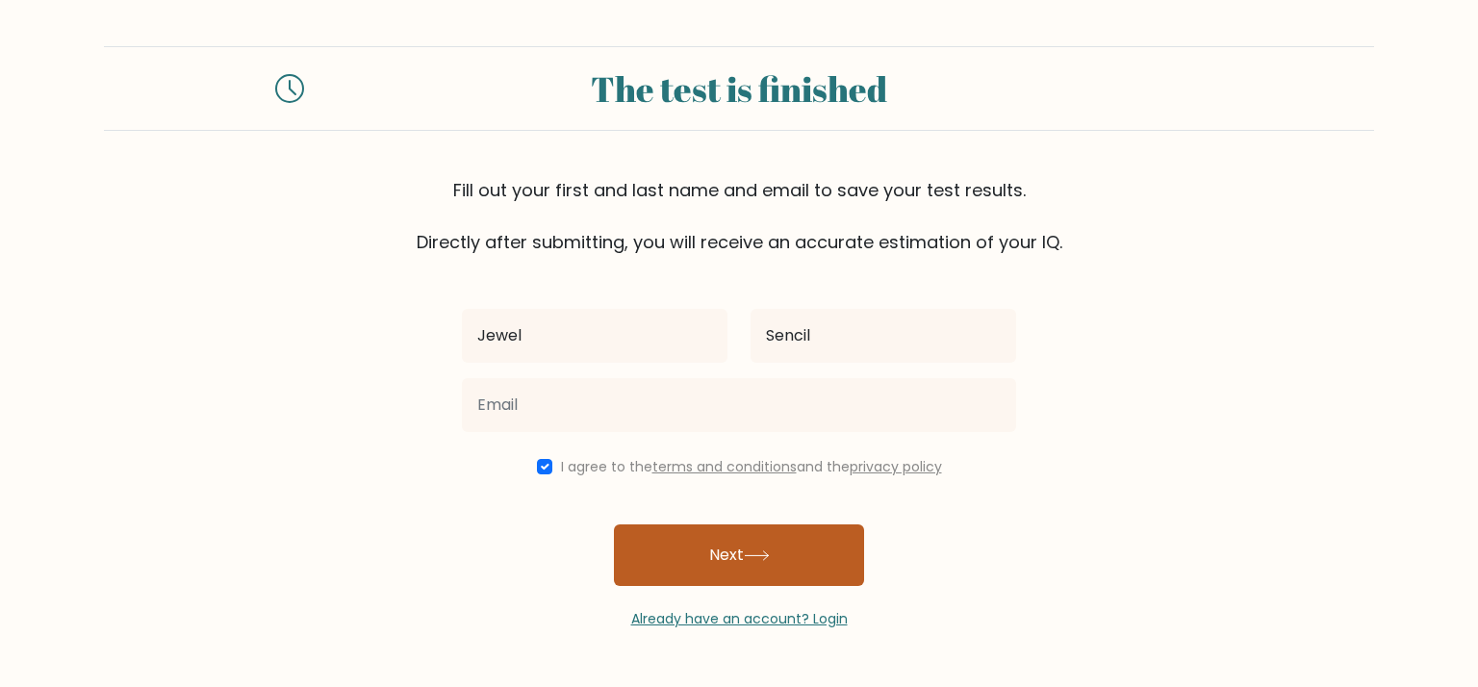
click at [688, 583] on button "Next" at bounding box center [739, 555] width 250 height 62
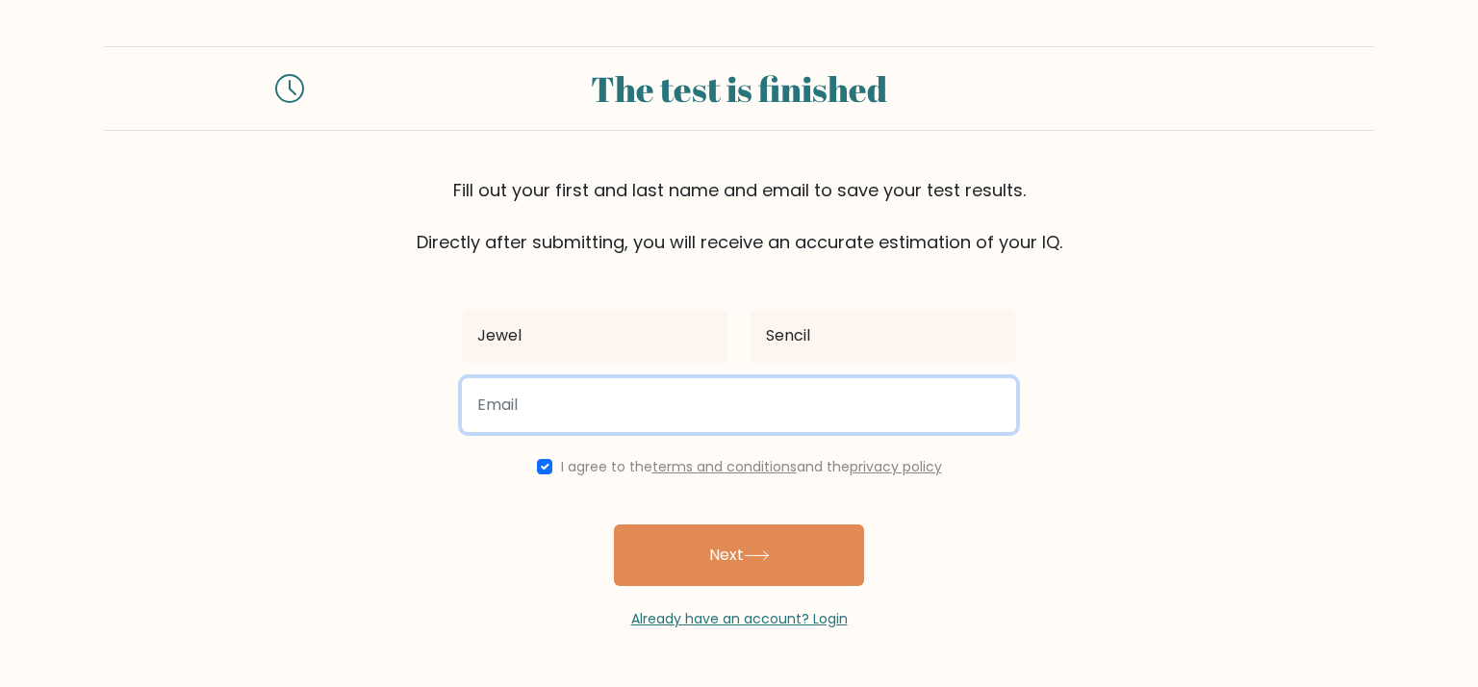
click at [578, 381] on input "email" at bounding box center [739, 405] width 554 height 54
type input "kjewel2001@gmail.com"
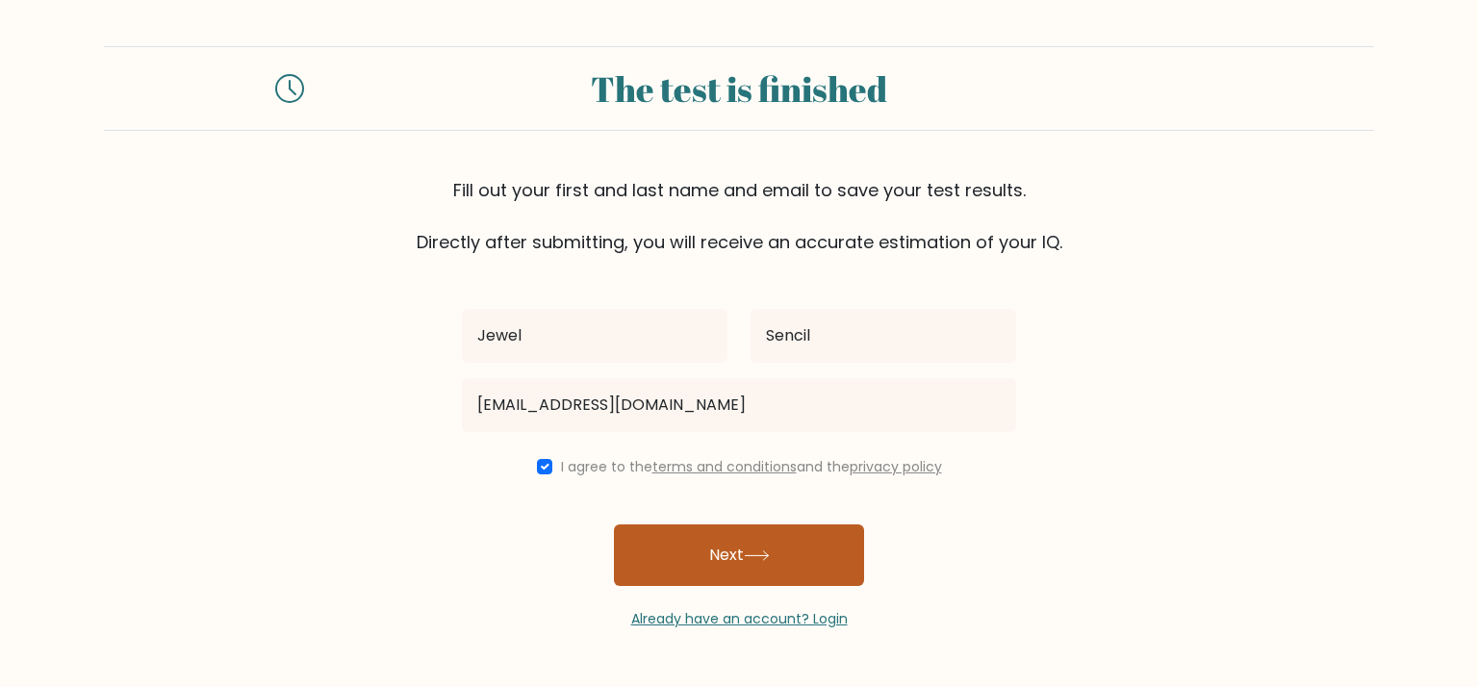
click at [654, 554] on button "Next" at bounding box center [739, 555] width 250 height 62
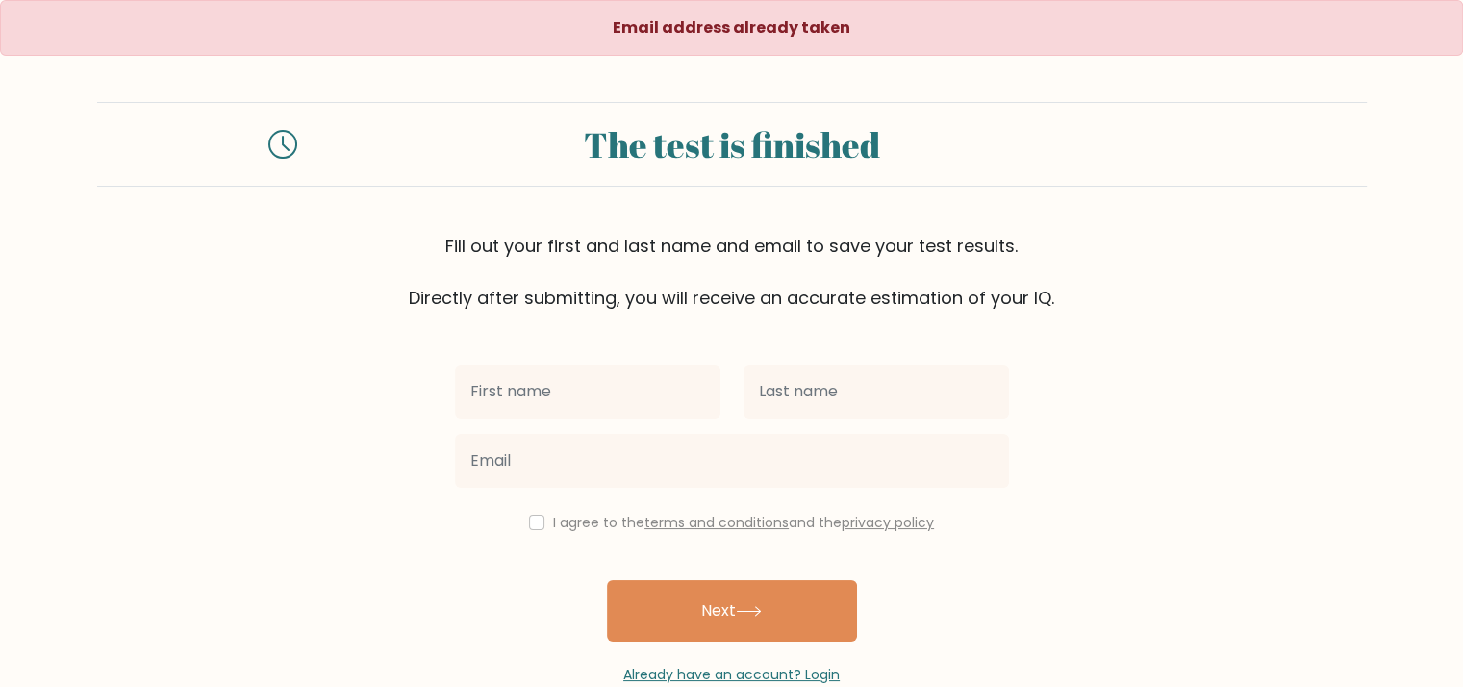
drag, startPoint x: 597, startPoint y: 397, endPoint x: 450, endPoint y: 407, distance: 147.5
click at [453, 409] on div at bounding box center [588, 391] width 289 height 69
click at [1110, 308] on div "Fill out your first and last name and email to save your test results. Directly…" at bounding box center [732, 272] width 1270 height 78
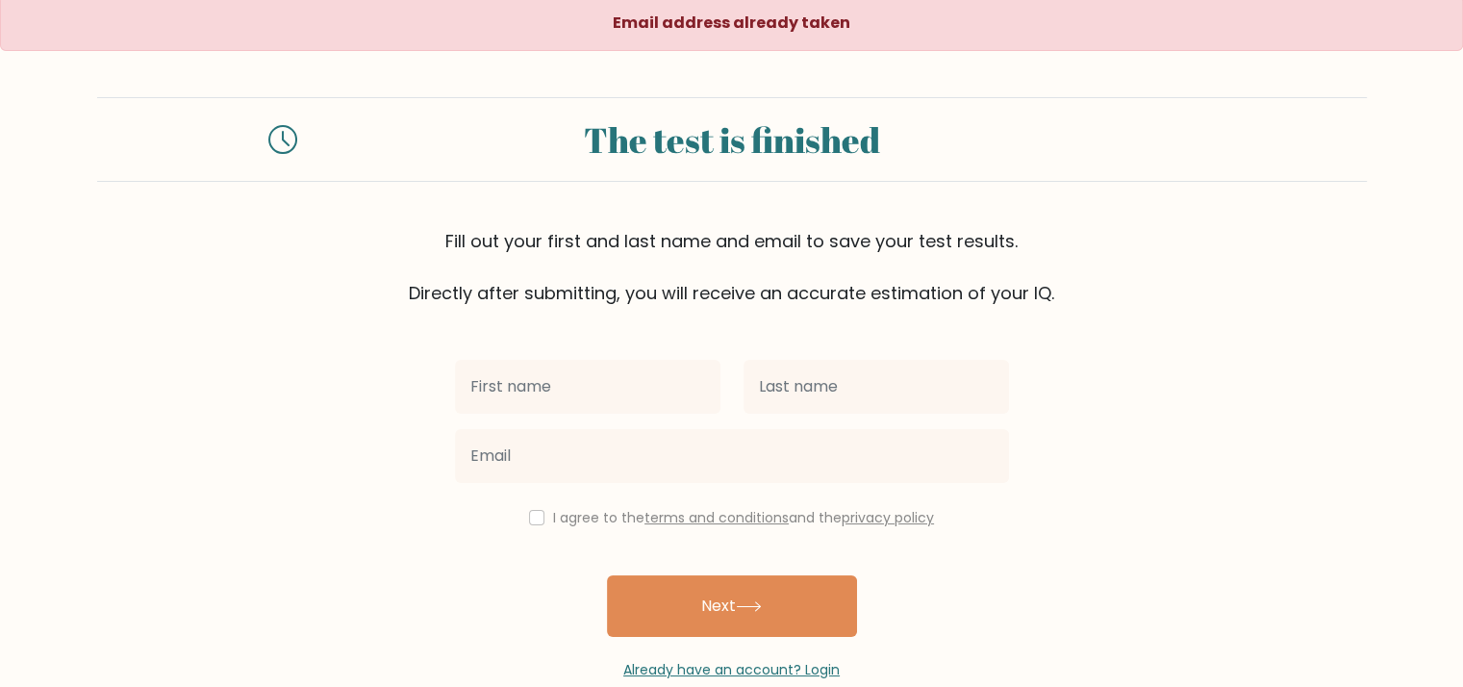
scroll to position [43, 0]
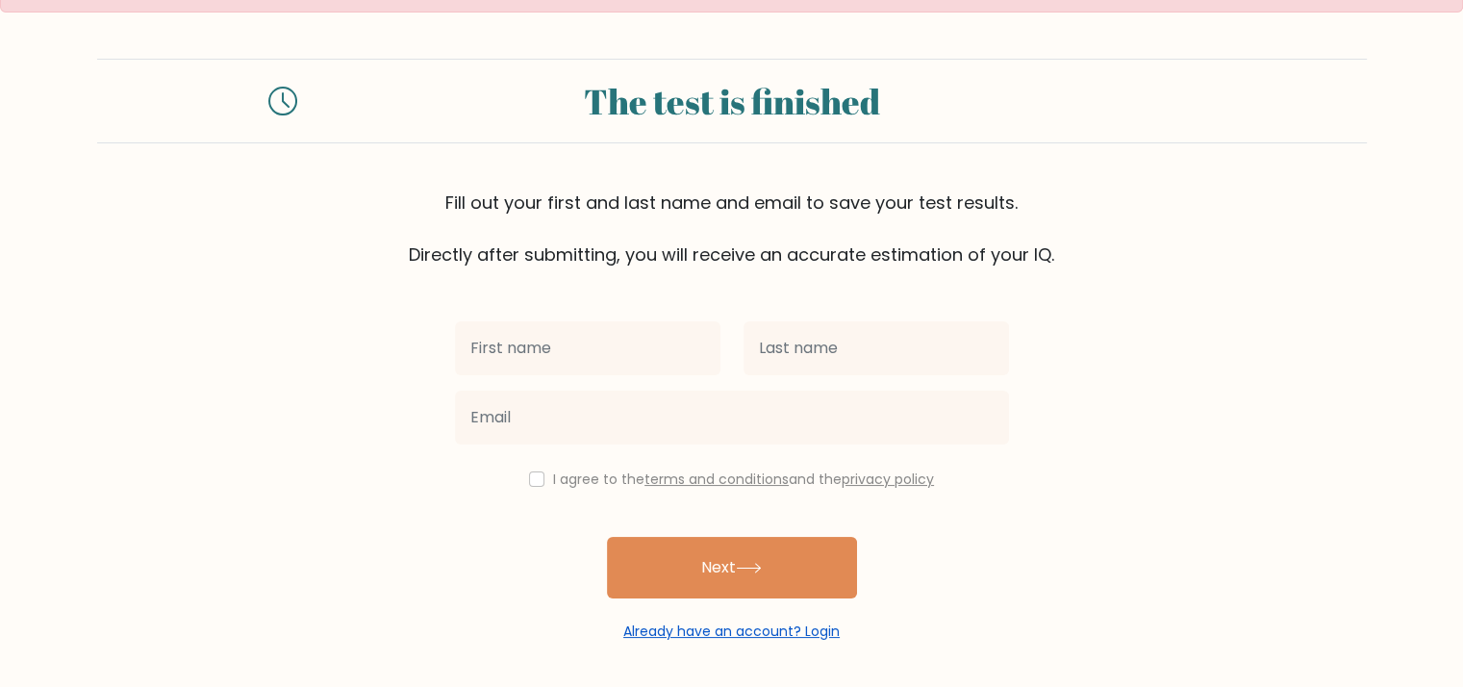
click at [814, 633] on link "Already have an account? Login" at bounding box center [731, 631] width 216 height 19
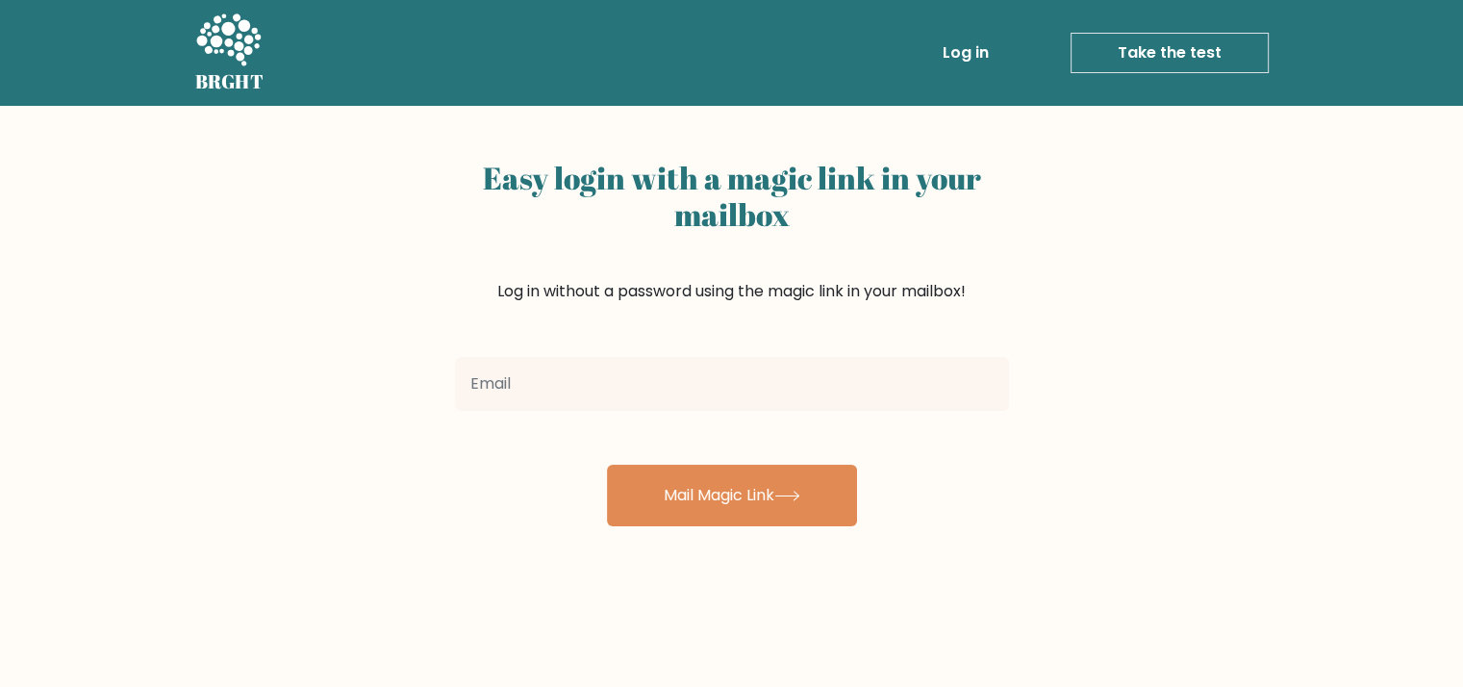
click at [702, 378] on input "email" at bounding box center [732, 384] width 554 height 54
type input "[EMAIL_ADDRESS][DOMAIN_NAME]"
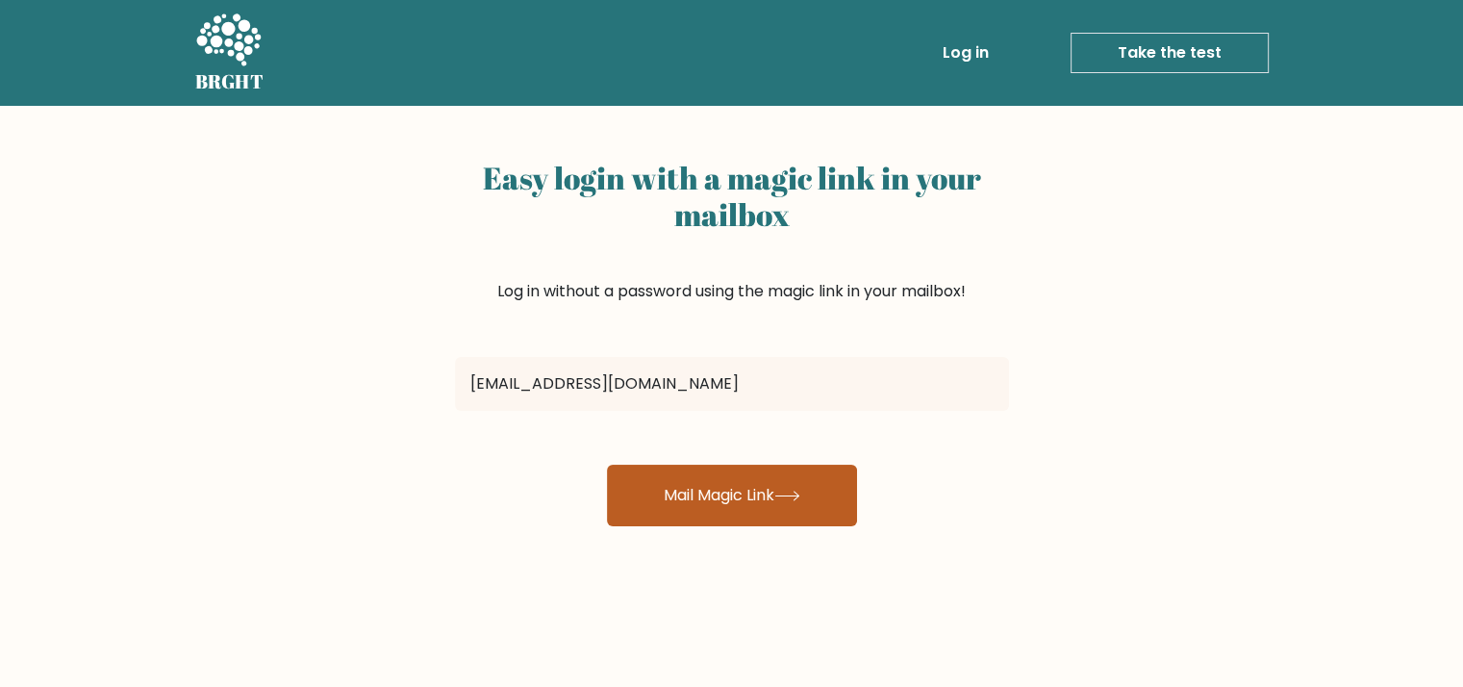
click at [745, 520] on button "Mail Magic Link" at bounding box center [732, 496] width 250 height 62
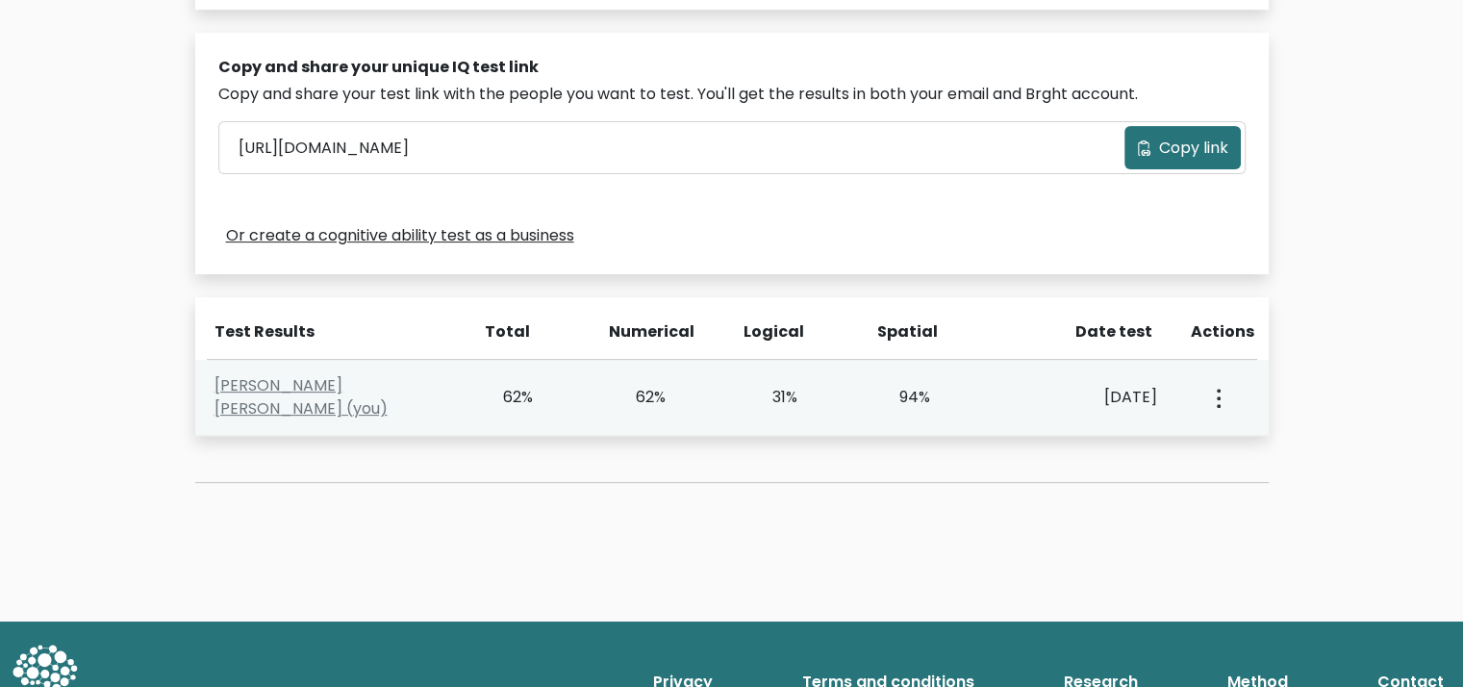
scroll to position [577, 0]
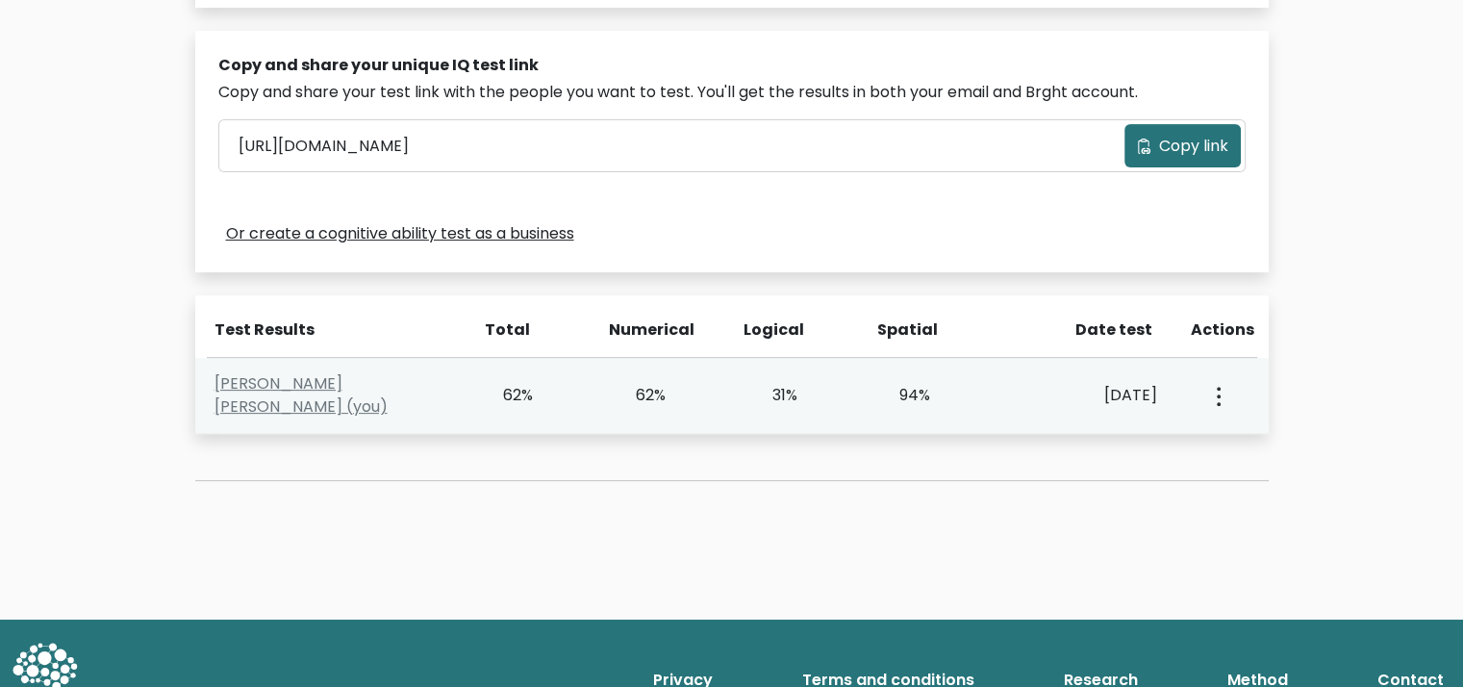
click at [638, 414] on div "Khristine Jewel Sencil (you) 62% 62% 31% 94% Sept. 12, 2025" at bounding box center [732, 396] width 1074 height 76
click at [485, 372] on div "Khristine Jewel Sencil (you) 62% 62% 31% 94% Sept. 12, 2025" at bounding box center [732, 396] width 1074 height 76
click at [1224, 400] on button "button" at bounding box center [1216, 396] width 15 height 60
click at [1101, 409] on div "Khristine Jewel Sencil (you) 62% 62% 31% 94% Sept. 12, 2025" at bounding box center [732, 396] width 1074 height 76
click at [388, 386] on link "Khristine Jewel Sencil (you)" at bounding box center [301, 394] width 173 height 45
